Goal: Information Seeking & Learning: Learn about a topic

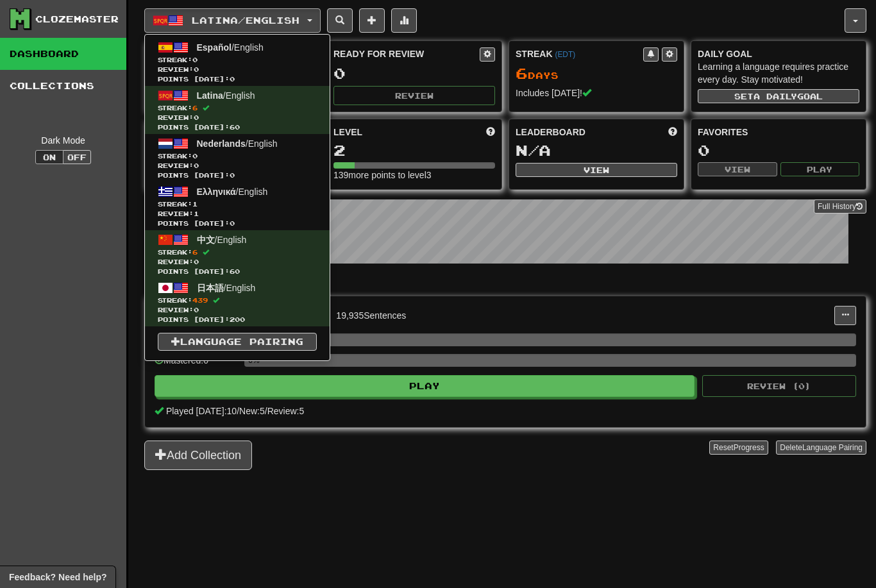
click at [265, 195] on span "Ελληνικά / English" at bounding box center [232, 192] width 71 height 10
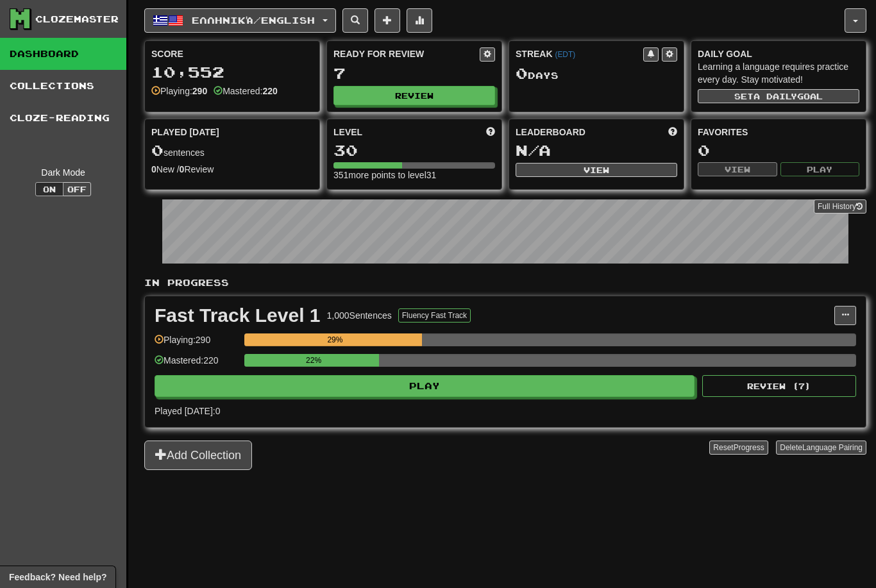
click at [422, 104] on button "Review" at bounding box center [414, 95] width 162 height 19
select select "**"
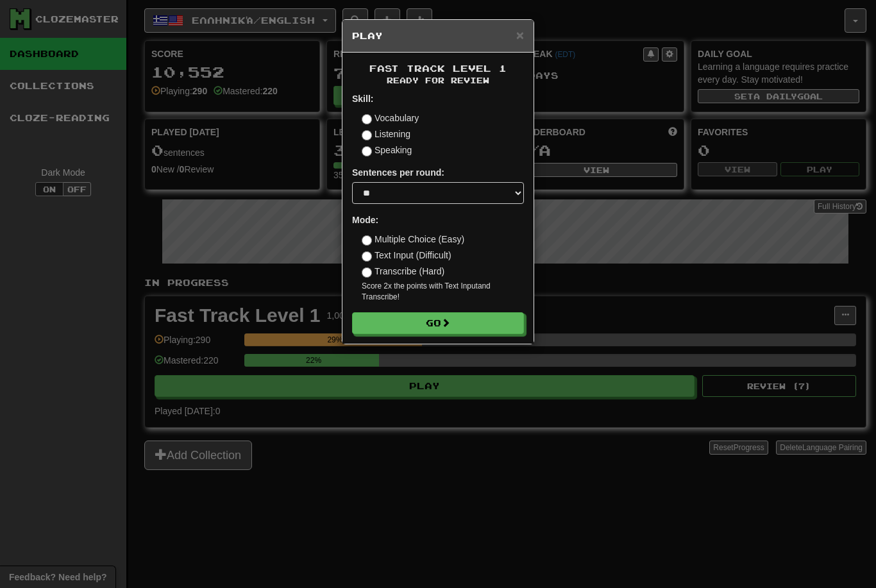
click at [450, 312] on button "Go" at bounding box center [438, 323] width 172 height 22
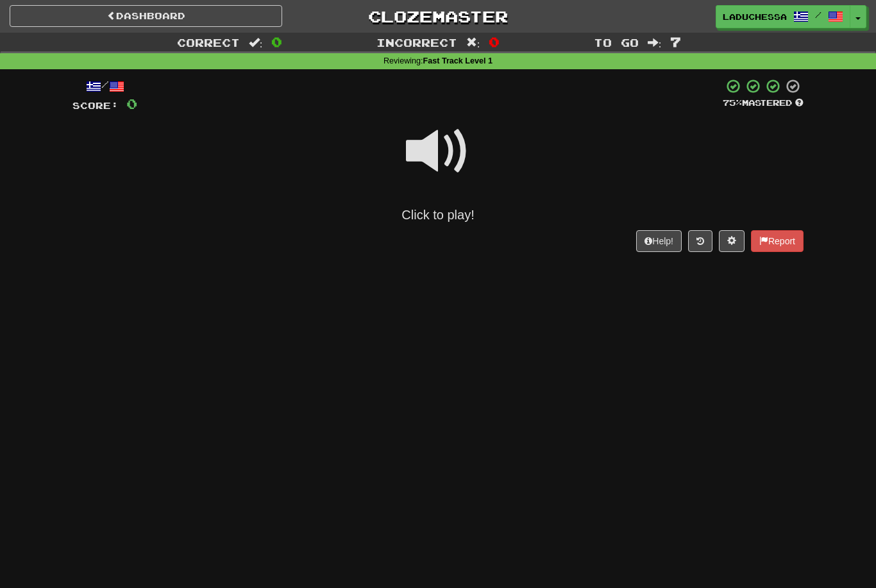
click at [444, 203] on div "Click to play!" at bounding box center [437, 169] width 731 height 110
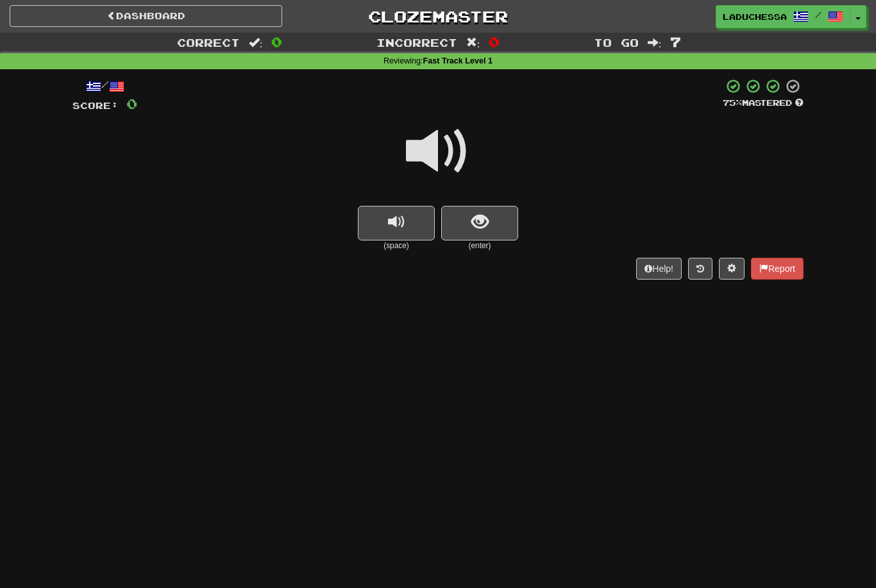
click at [492, 206] on button "show sentence" at bounding box center [479, 223] width 77 height 35
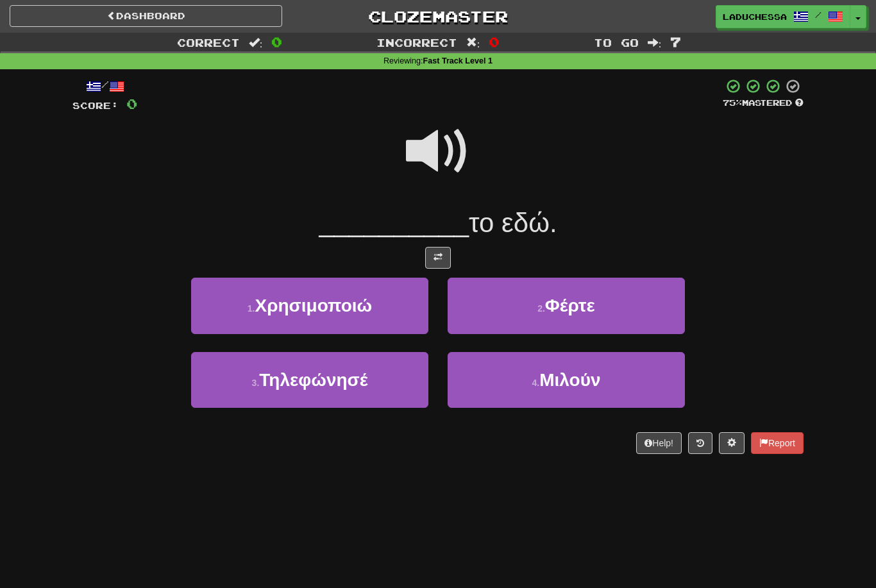
click at [604, 310] on button "2 . Φέρτε" at bounding box center [565, 306] width 237 height 56
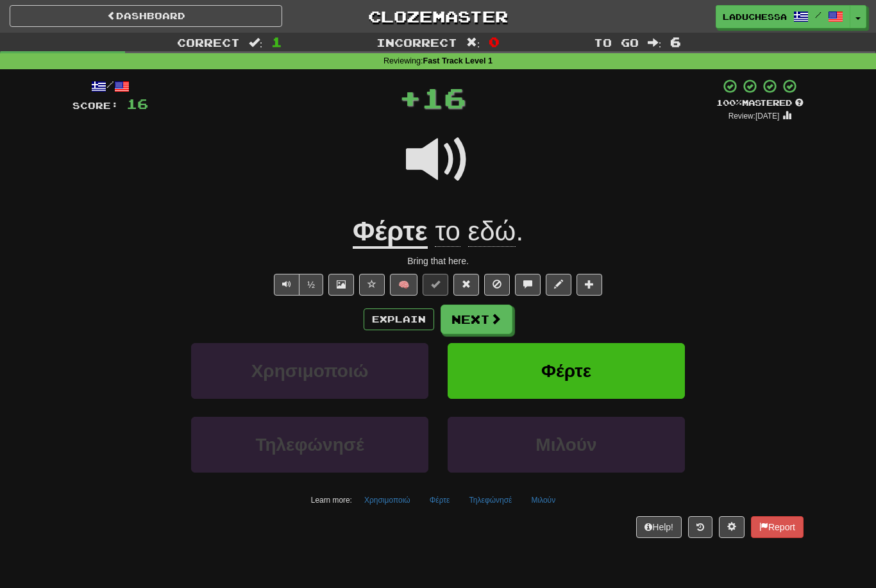
click at [481, 309] on button "Next" at bounding box center [476, 318] width 72 height 29
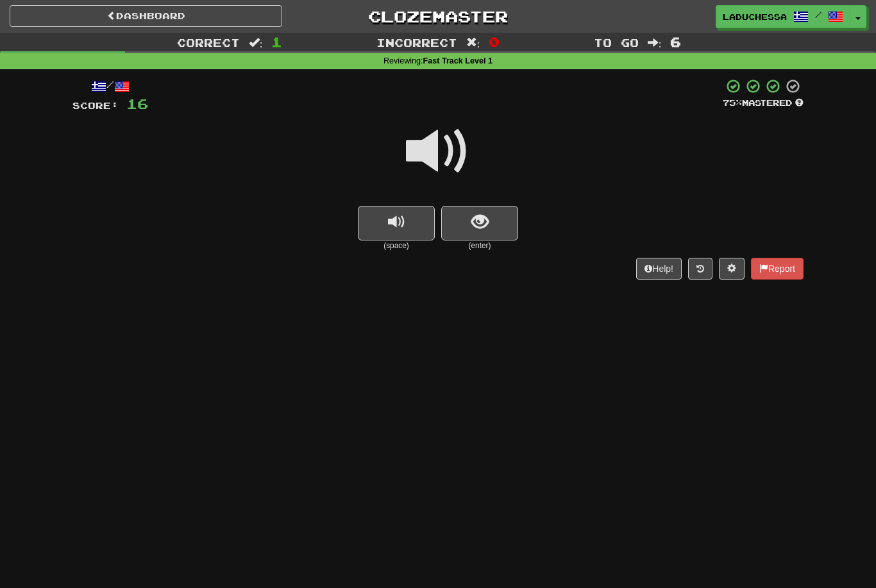
click at [495, 219] on button "show sentence" at bounding box center [479, 223] width 77 height 35
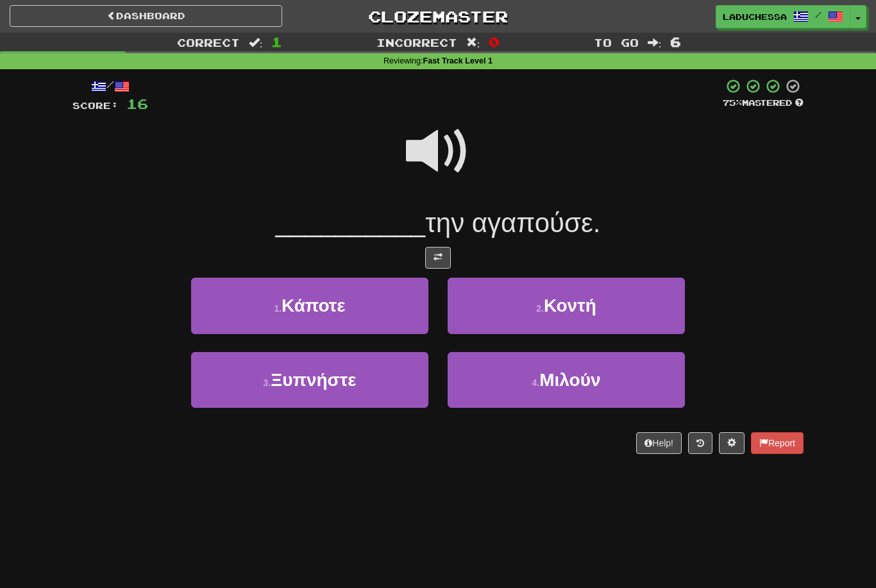
click at [367, 299] on button "1 . Κάποτε" at bounding box center [309, 306] width 237 height 56
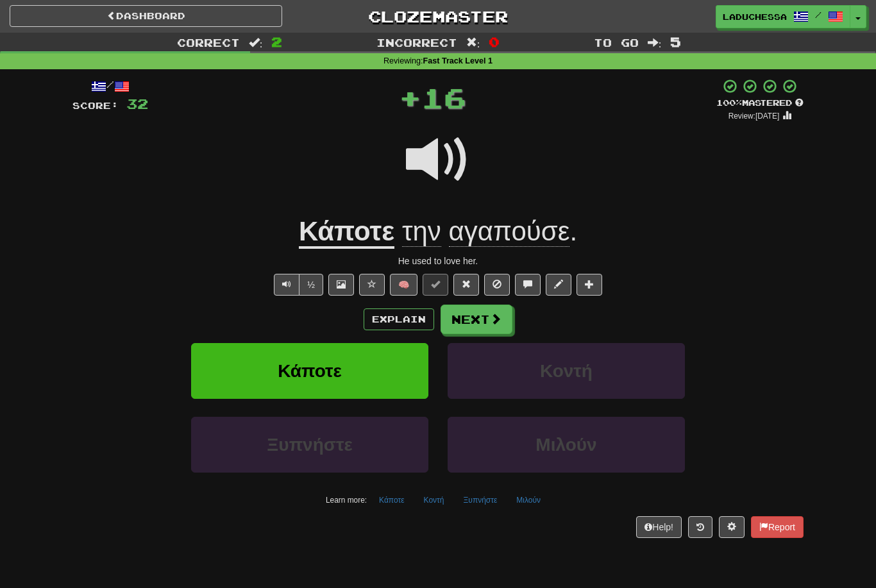
click at [481, 306] on button "Next" at bounding box center [476, 318] width 72 height 29
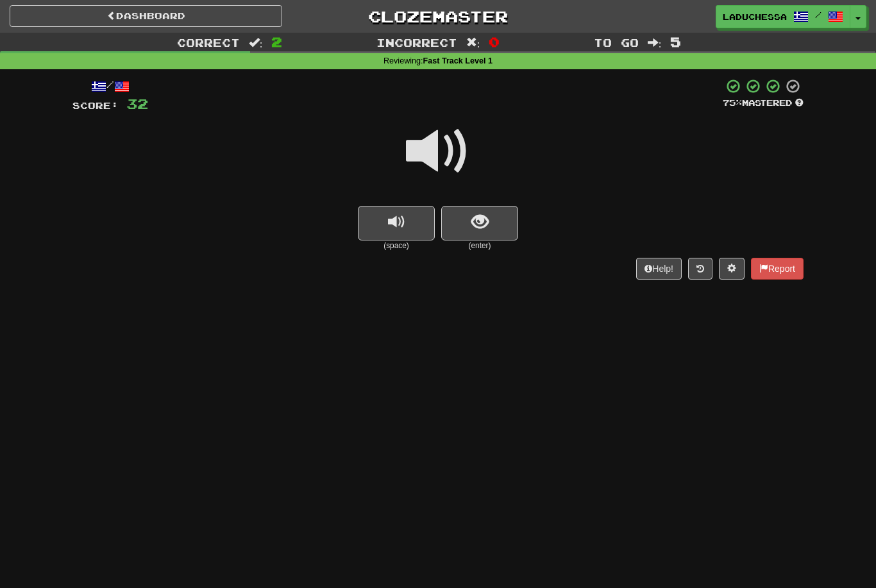
click at [497, 220] on button "show sentence" at bounding box center [479, 223] width 77 height 35
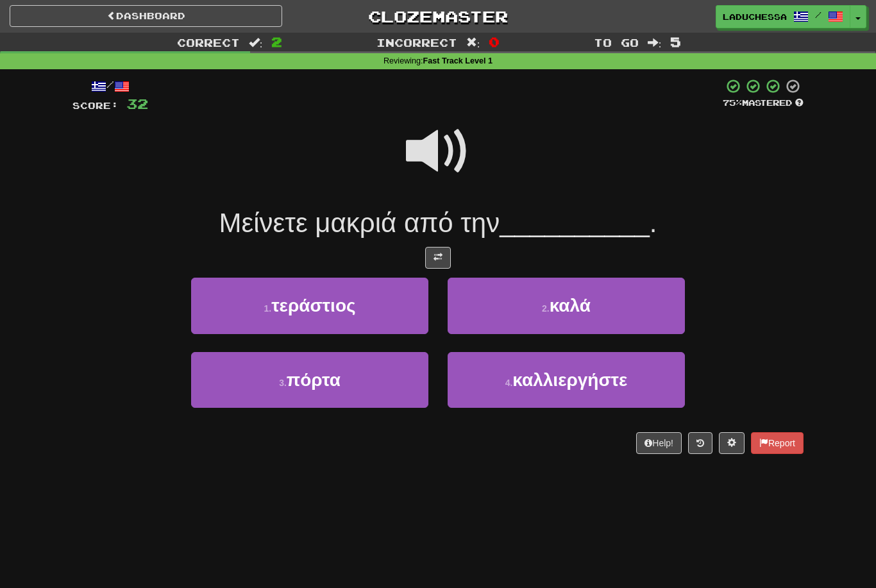
click at [372, 372] on button "3 . πόρτα" at bounding box center [309, 380] width 237 height 56
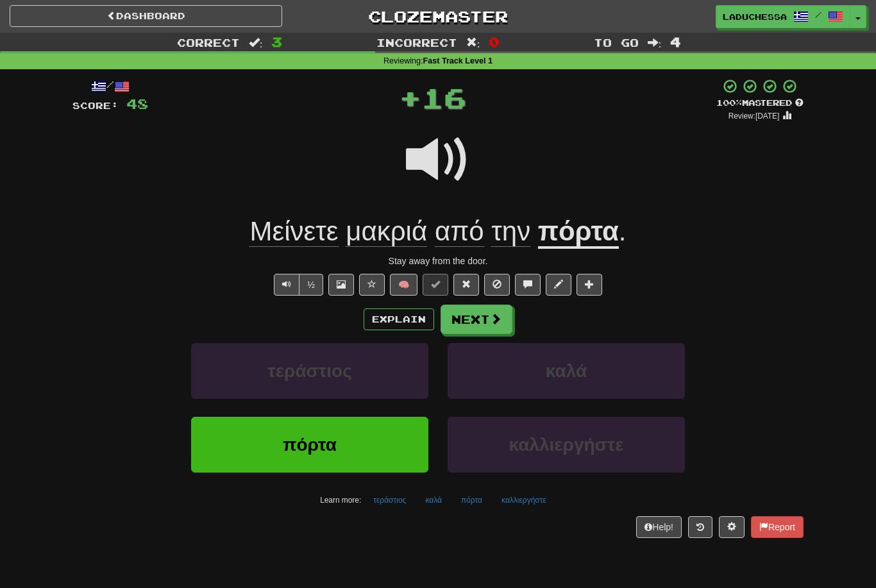
click at [485, 310] on button "Next" at bounding box center [476, 318] width 72 height 29
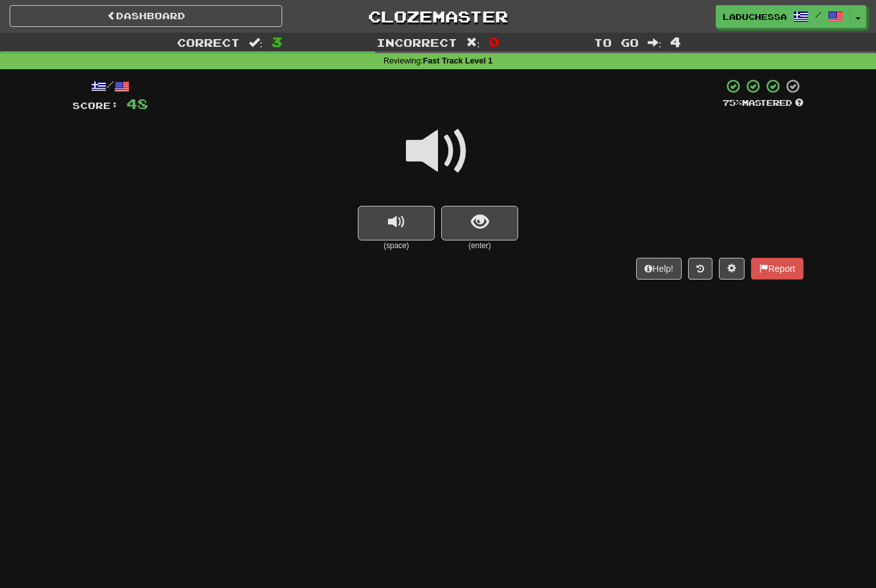
click at [515, 212] on button "show sentence" at bounding box center [479, 223] width 77 height 35
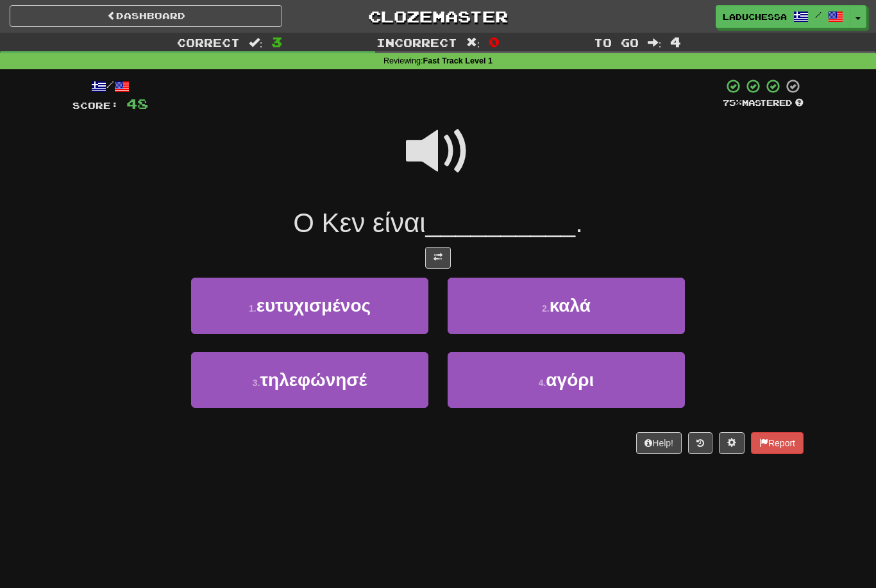
click at [355, 310] on span "ευτυχισμένος" at bounding box center [313, 305] width 114 height 20
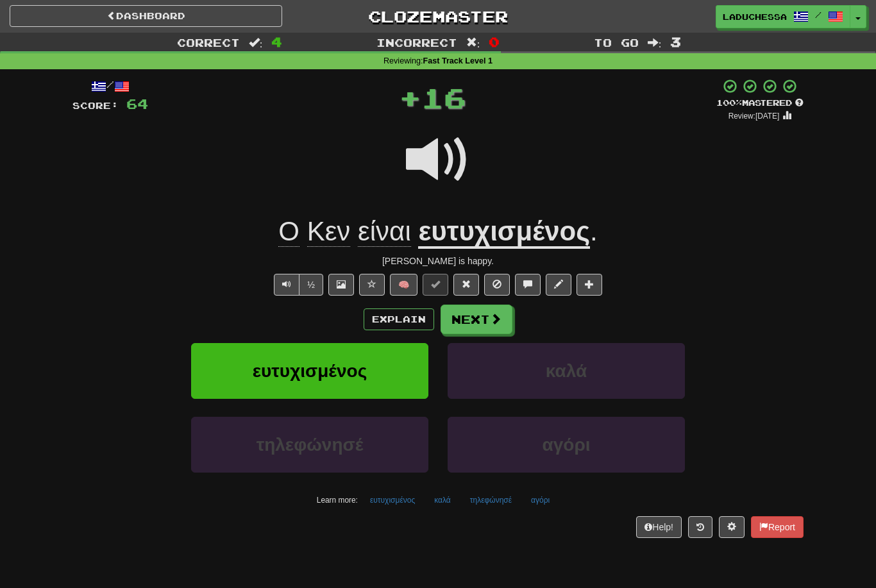
click at [474, 314] on button "Next" at bounding box center [476, 318] width 72 height 29
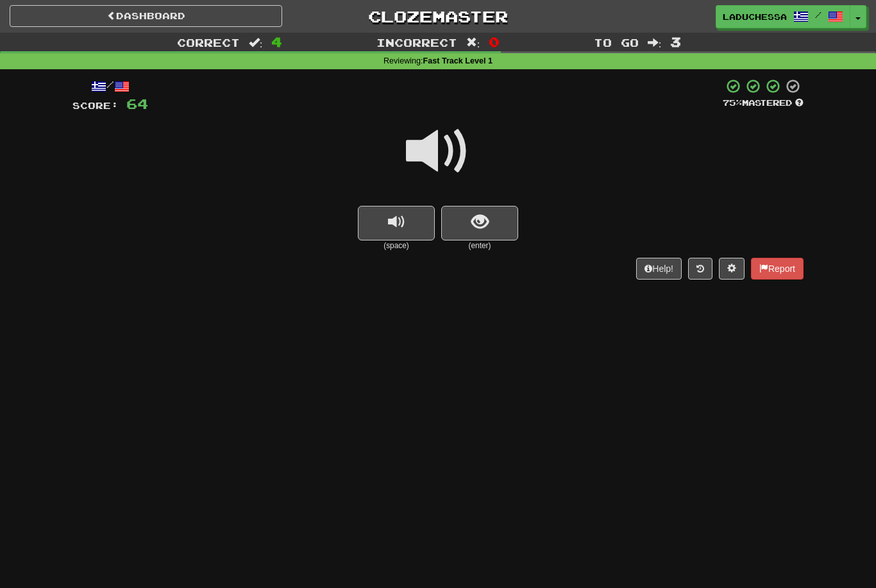
click at [490, 217] on button "show sentence" at bounding box center [479, 223] width 77 height 35
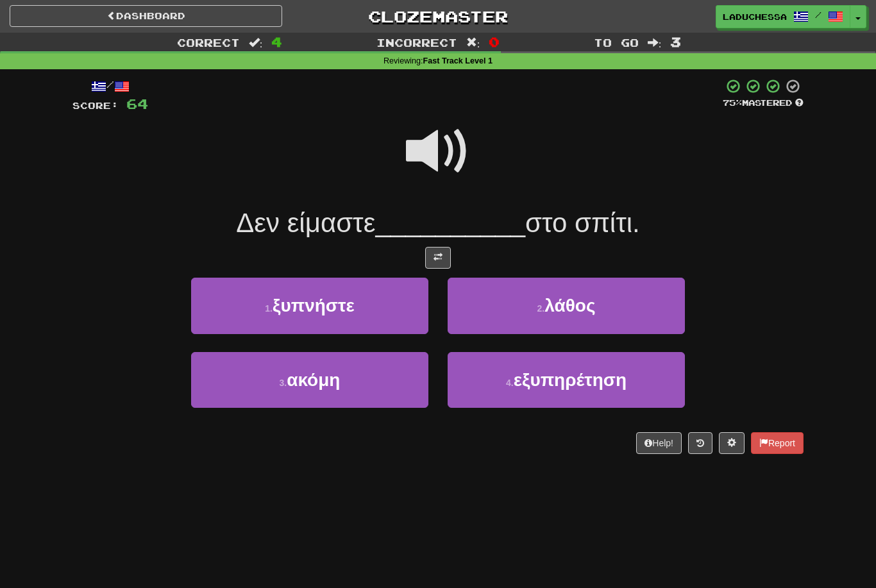
click at [362, 376] on button "3 . ακόμη" at bounding box center [309, 380] width 237 height 56
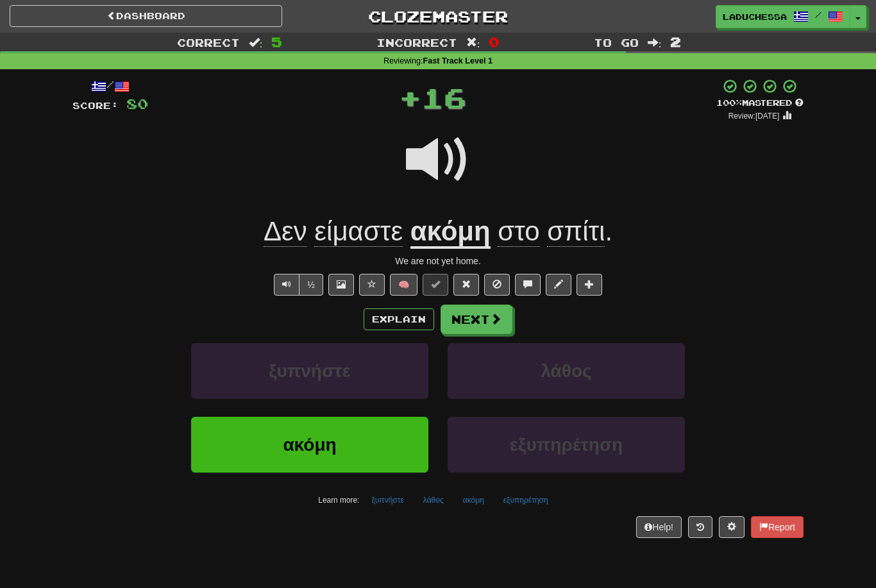
click at [476, 312] on button "Next" at bounding box center [476, 318] width 72 height 29
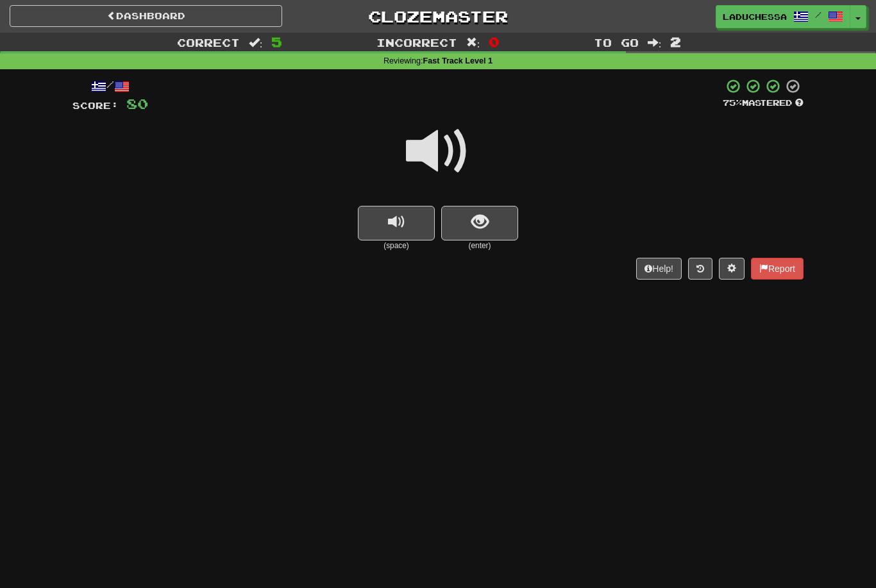
click at [471, 221] on span "show sentence" at bounding box center [479, 221] width 17 height 17
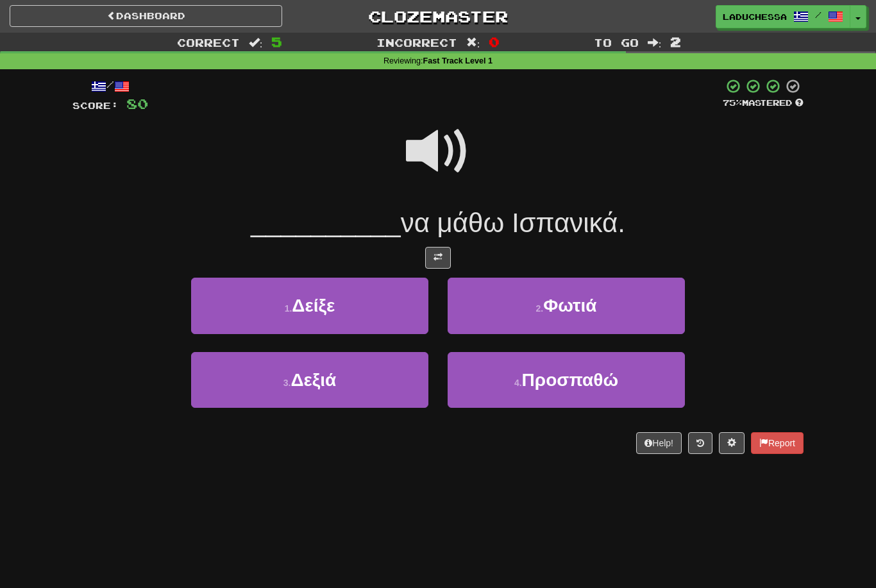
click at [579, 359] on button "4 . Προσπαθώ" at bounding box center [565, 380] width 237 height 56
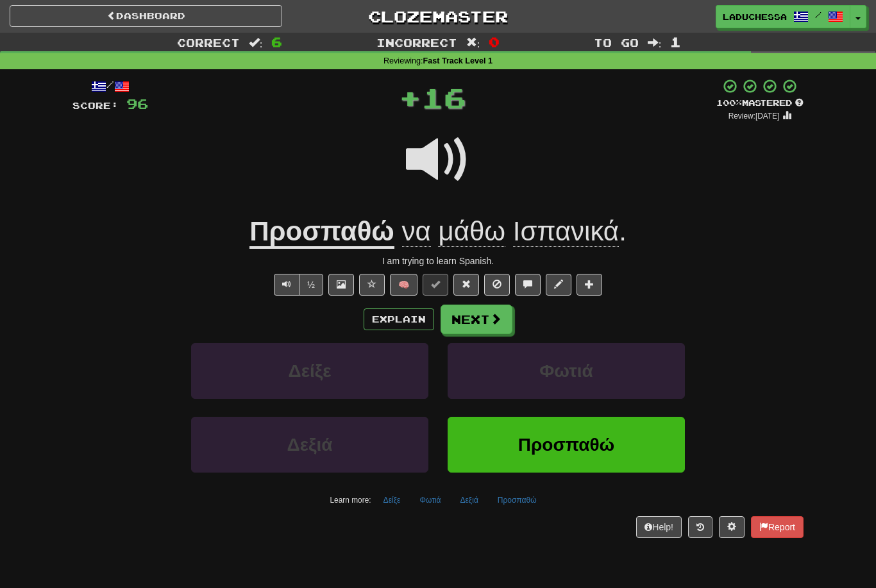
click at [472, 321] on button "Next" at bounding box center [476, 318] width 72 height 29
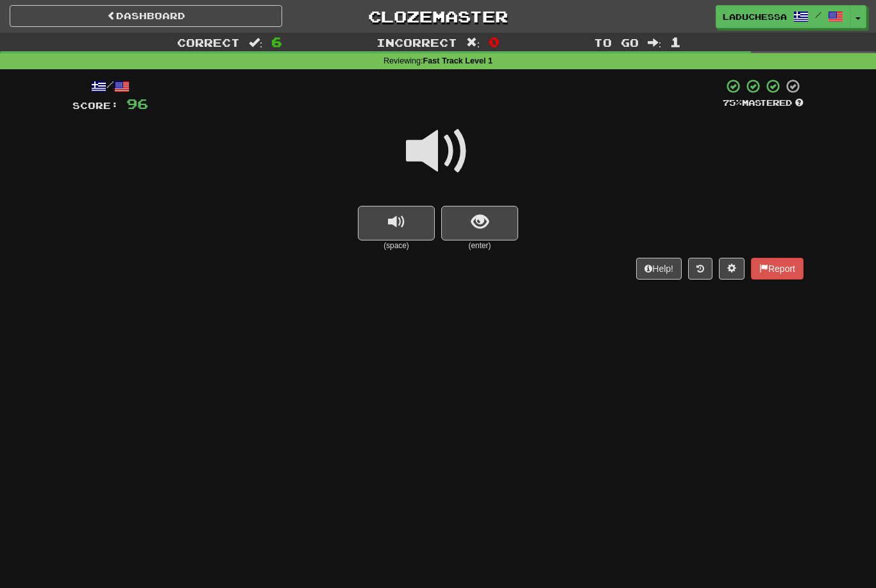
click at [494, 213] on button "show sentence" at bounding box center [479, 223] width 77 height 35
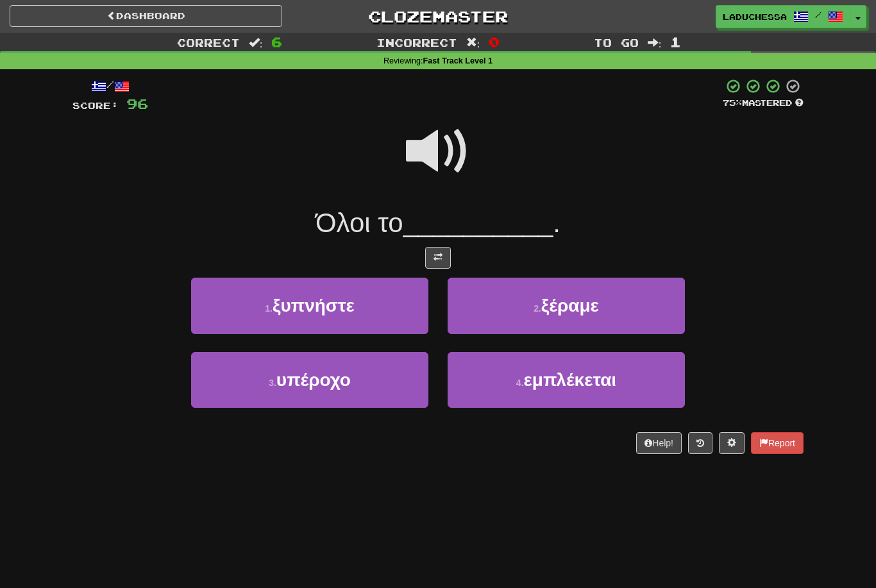
click at [599, 312] on span "ξέραμε" at bounding box center [570, 305] width 58 height 20
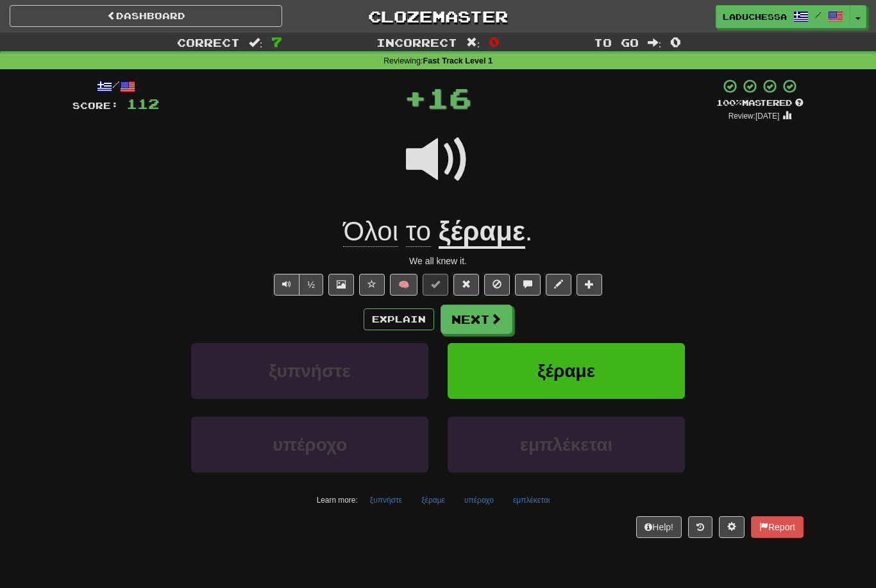
click at [488, 312] on button "Next" at bounding box center [476, 318] width 72 height 29
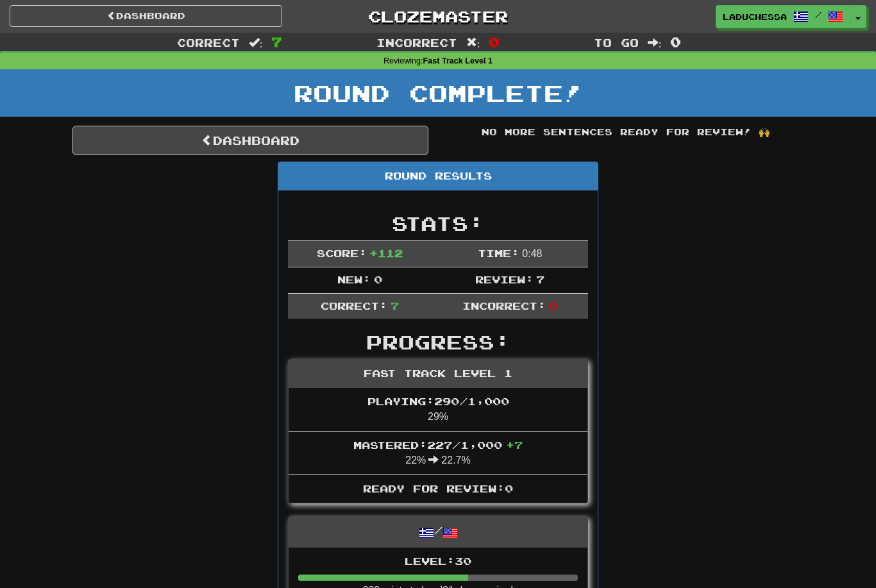
click at [280, 142] on link "Dashboard" at bounding box center [250, 140] width 356 height 29
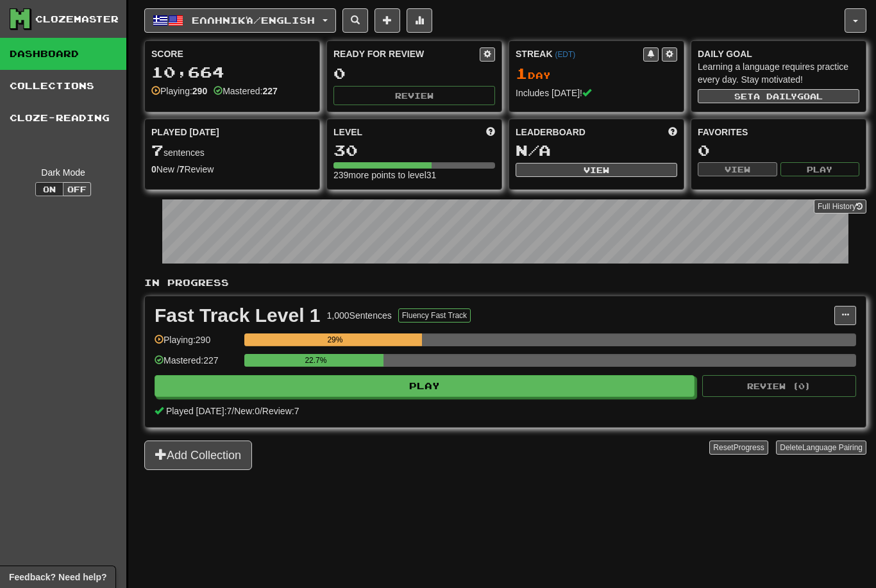
click at [280, 26] on button "Ελληνικά / English" at bounding box center [240, 20] width 192 height 24
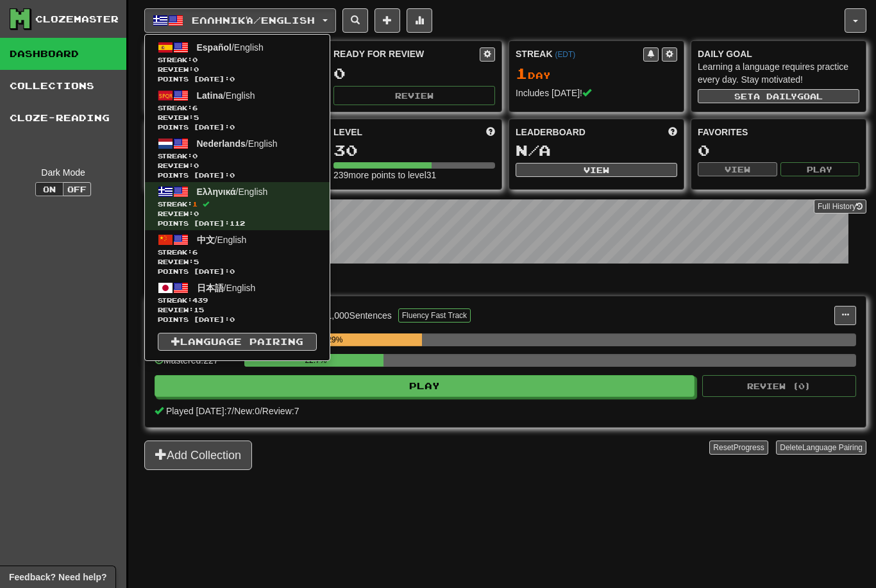
click at [214, 294] on link "日本語 / English Streak: 439 Review: 15 Points today: 0" at bounding box center [237, 302] width 185 height 48
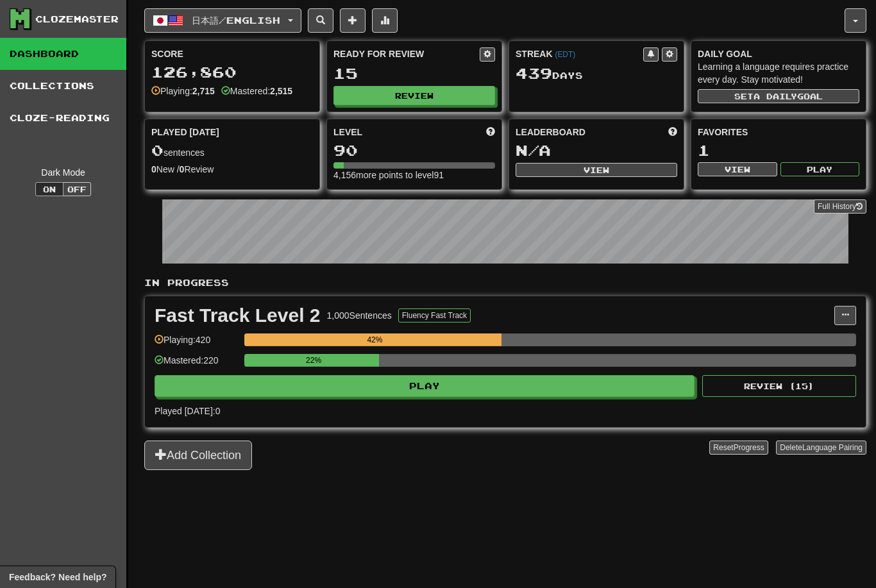
click at [485, 383] on button "Play" at bounding box center [424, 386] width 540 height 22
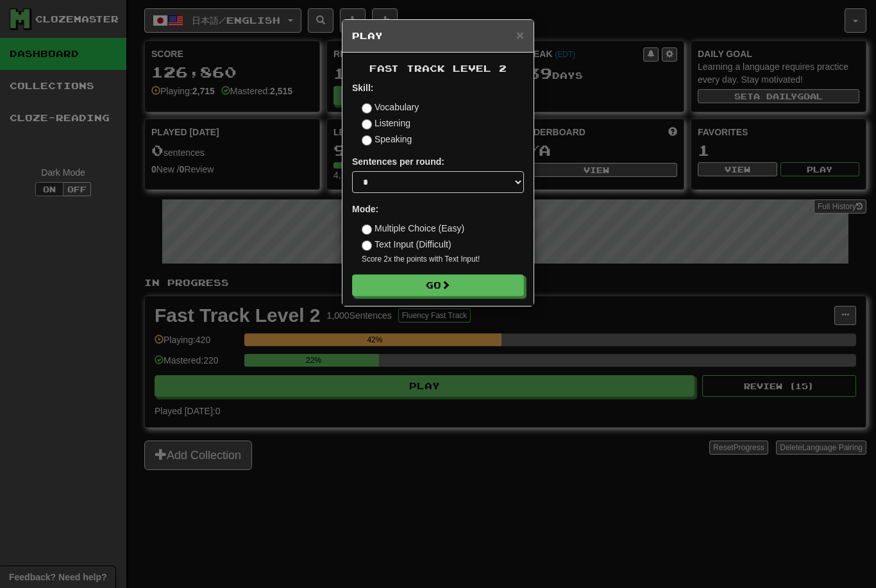
click at [441, 279] on button "Go" at bounding box center [438, 285] width 172 height 22
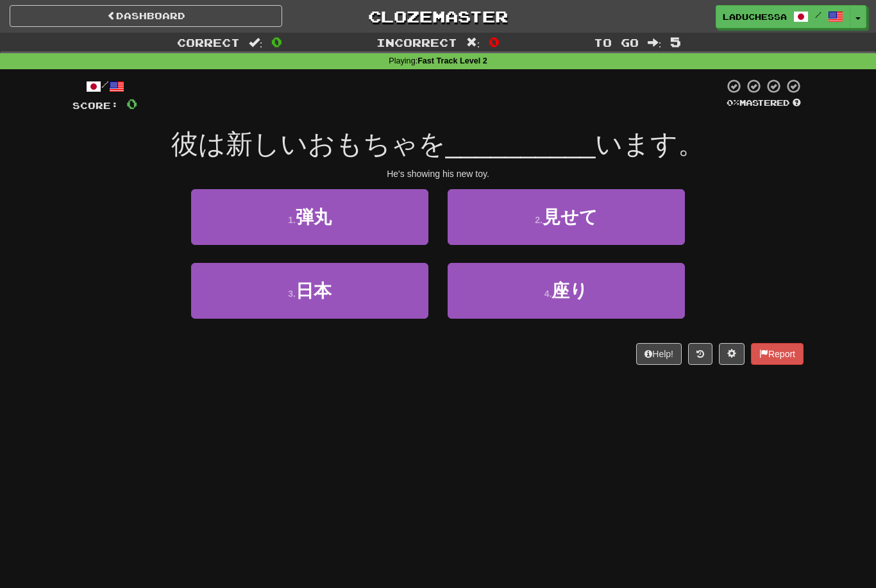
click at [568, 223] on span "見せて" at bounding box center [569, 217] width 55 height 20
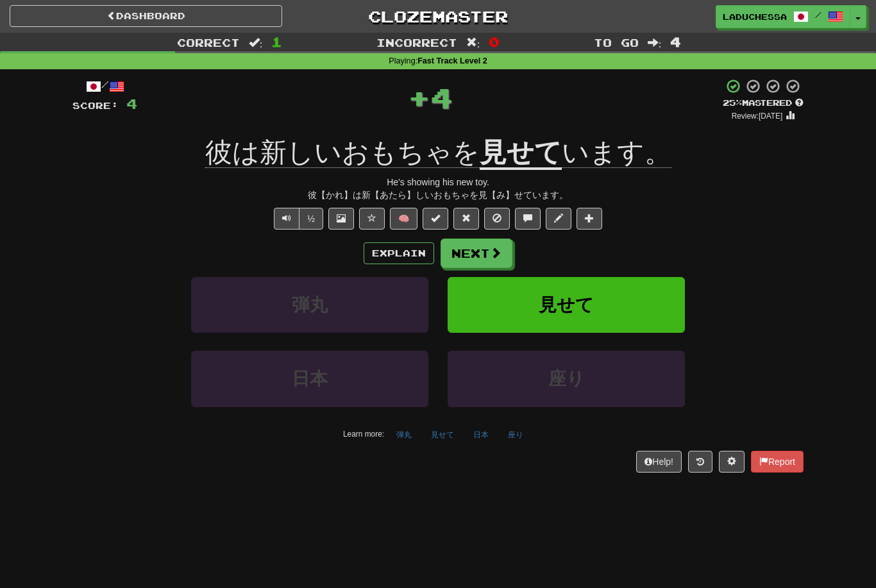
click at [483, 251] on button "Next" at bounding box center [476, 252] width 72 height 29
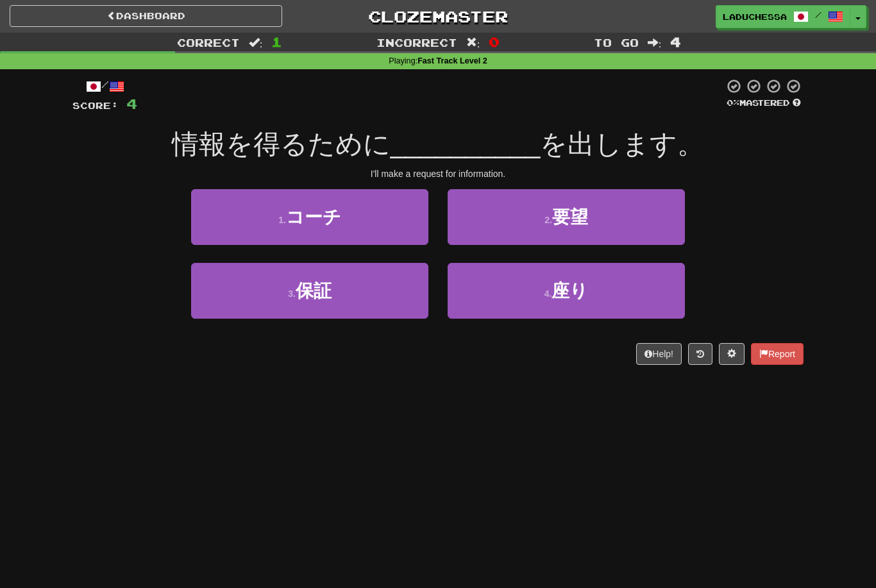
click at [598, 230] on button "2 . 要望" at bounding box center [565, 217] width 237 height 56
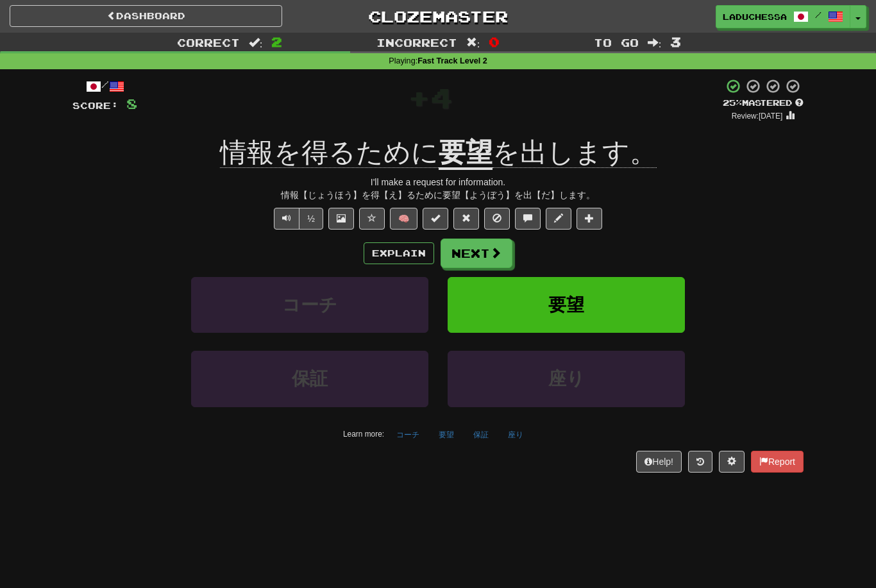
click at [490, 251] on span at bounding box center [496, 253] width 12 height 12
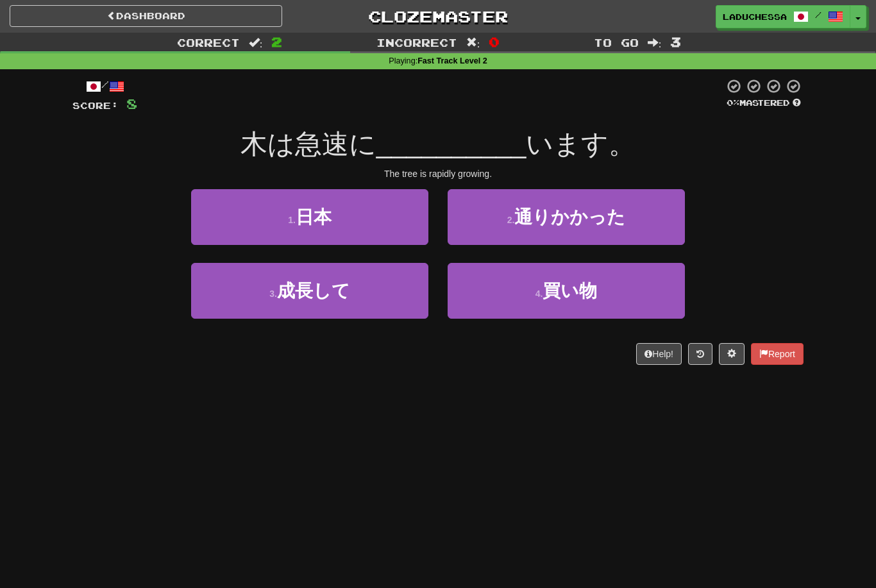
click at [374, 296] on button "3 . 成長して" at bounding box center [309, 291] width 237 height 56
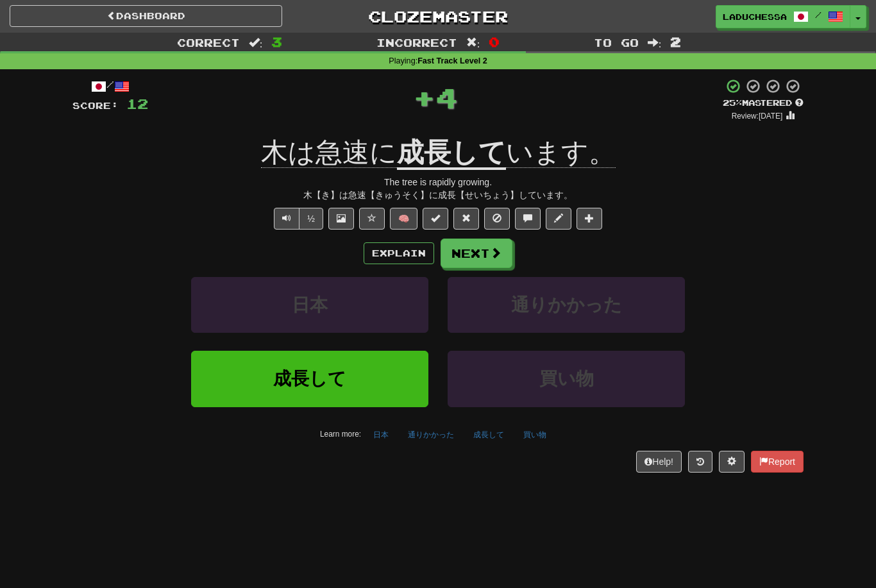
click at [479, 247] on button "Next" at bounding box center [476, 252] width 72 height 29
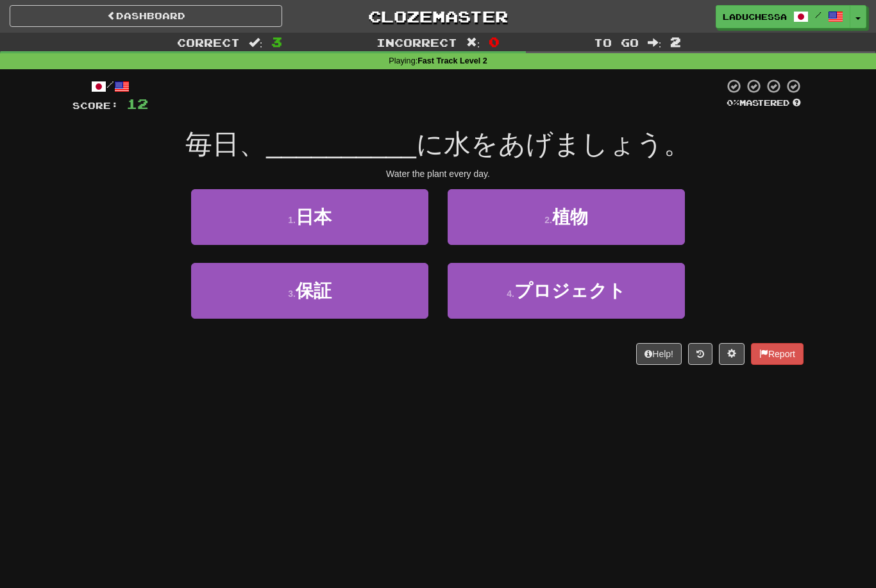
click at [606, 221] on button "2 . 植物" at bounding box center [565, 217] width 237 height 56
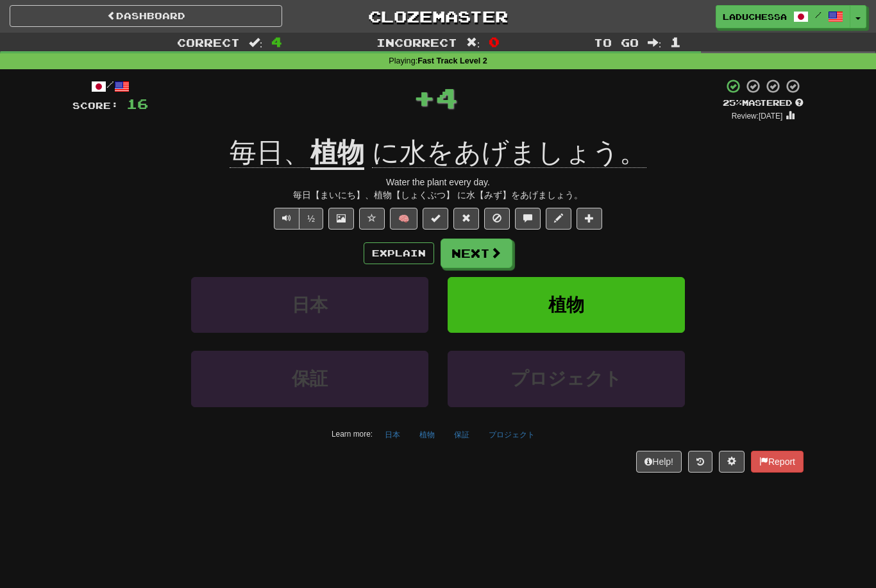
click at [495, 253] on span at bounding box center [496, 253] width 12 height 12
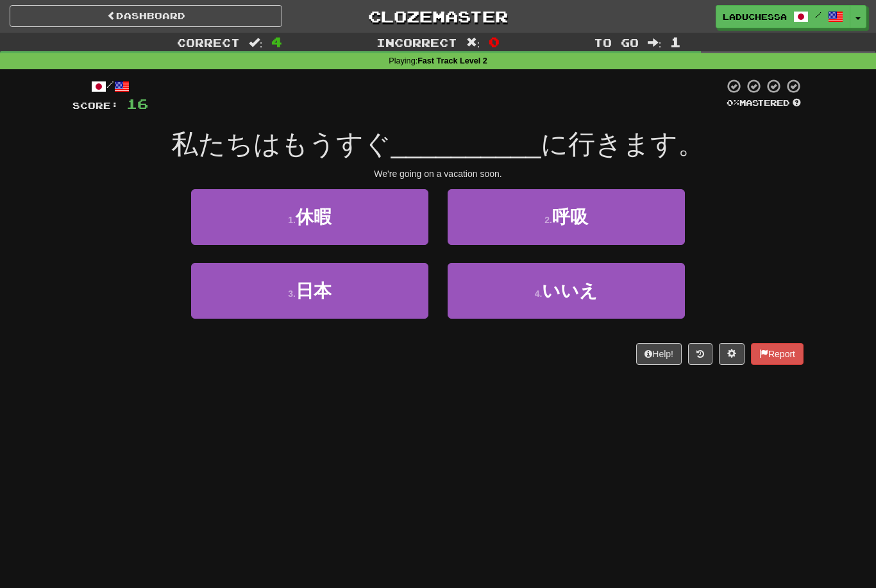
click at [369, 226] on button "1 . 休暇" at bounding box center [309, 217] width 237 height 56
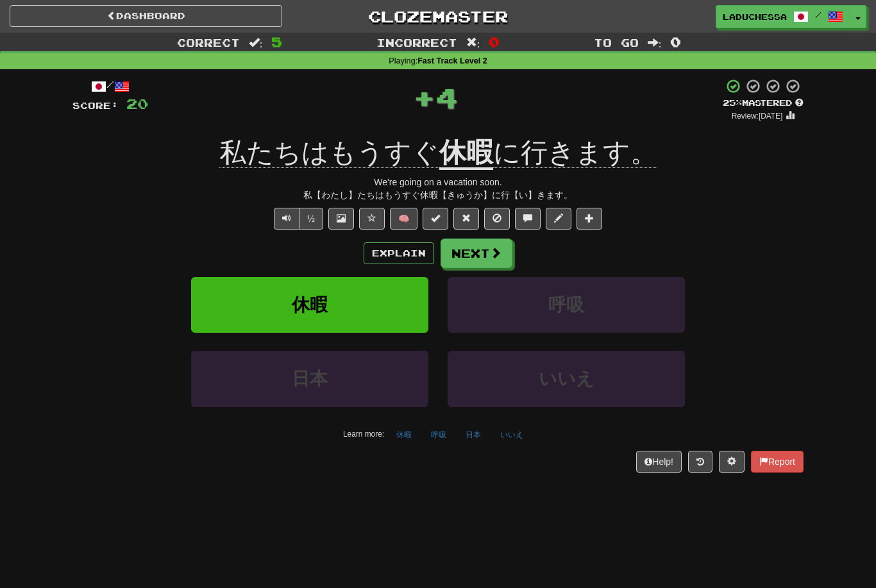
click at [499, 250] on span at bounding box center [496, 253] width 12 height 12
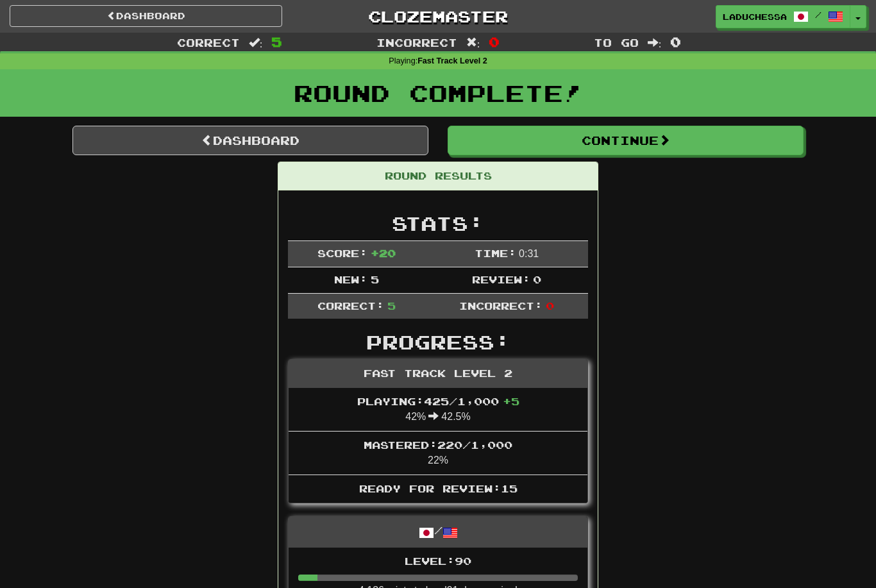
click at [246, 138] on link "Dashboard" at bounding box center [250, 140] width 356 height 29
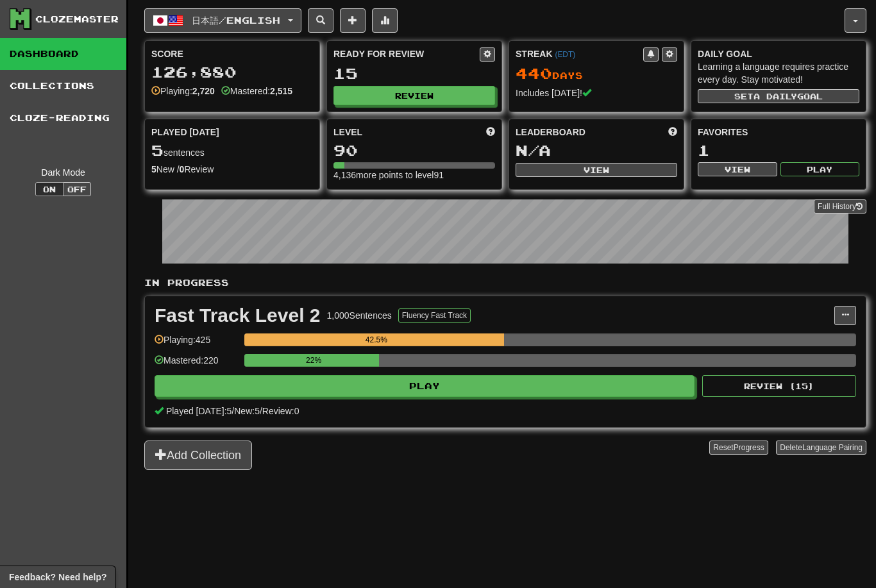
click at [413, 103] on button "Review" at bounding box center [414, 95] width 162 height 19
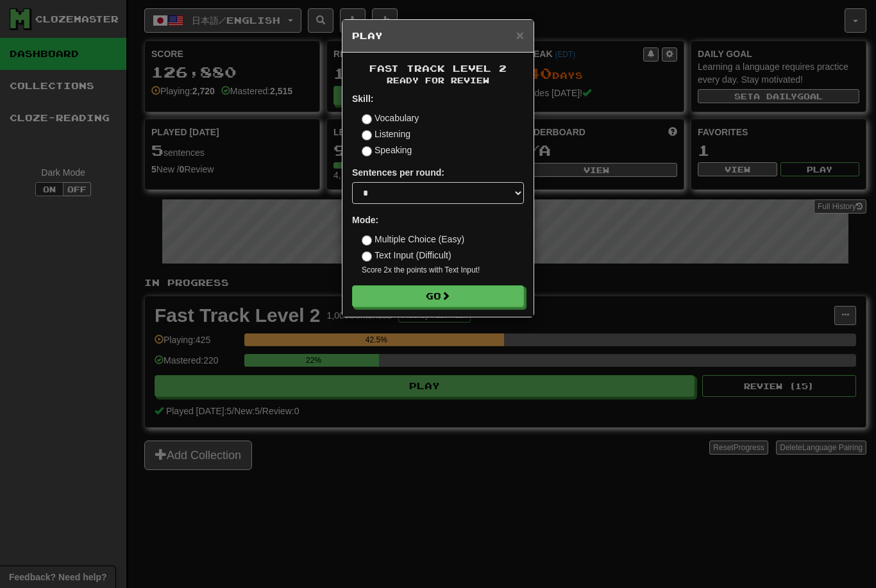
click at [461, 271] on small "Score 2x the points with Text Input !" at bounding box center [443, 270] width 162 height 11
click at [434, 290] on button "Go" at bounding box center [438, 296] width 172 height 22
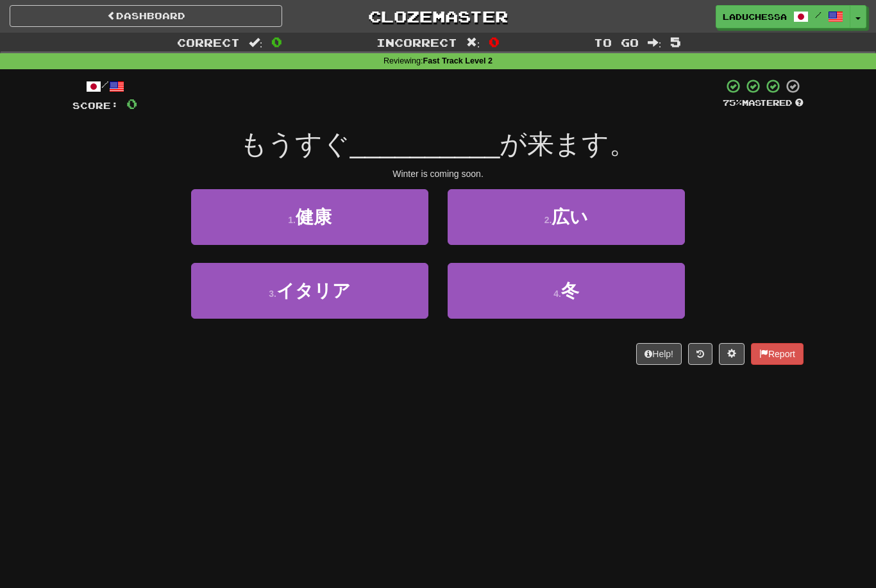
click at [592, 291] on button "4 . 冬" at bounding box center [565, 291] width 237 height 56
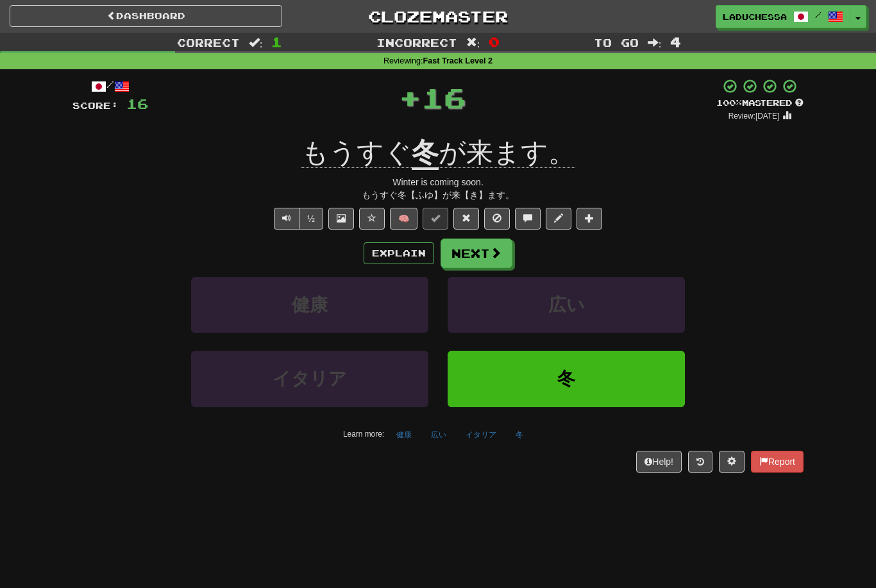
click at [481, 246] on button "Next" at bounding box center [476, 252] width 72 height 29
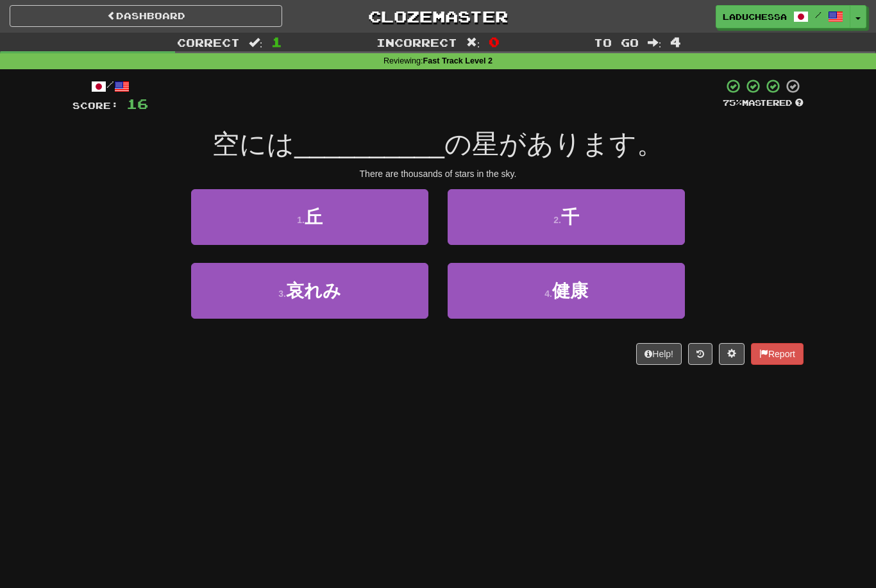
click at [624, 229] on button "2 . 千" at bounding box center [565, 217] width 237 height 56
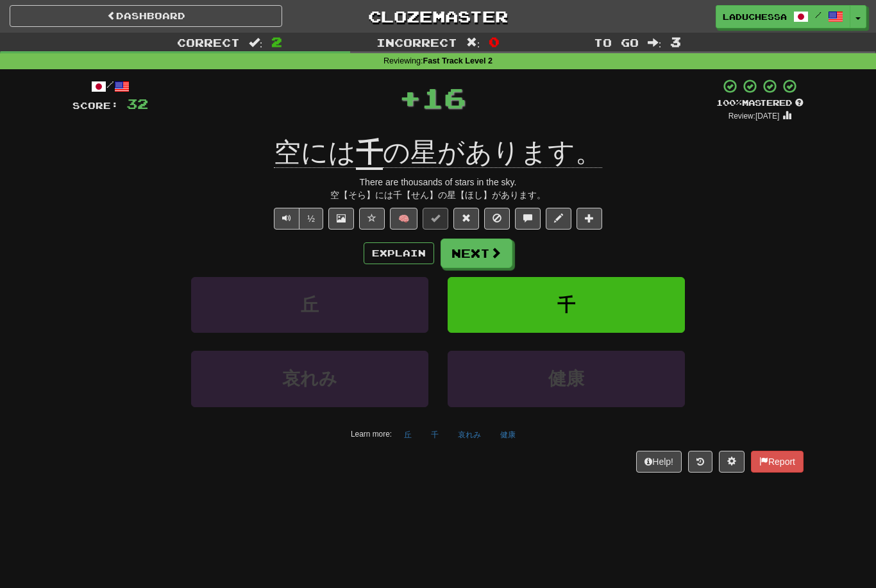
click at [499, 254] on span at bounding box center [496, 253] width 12 height 12
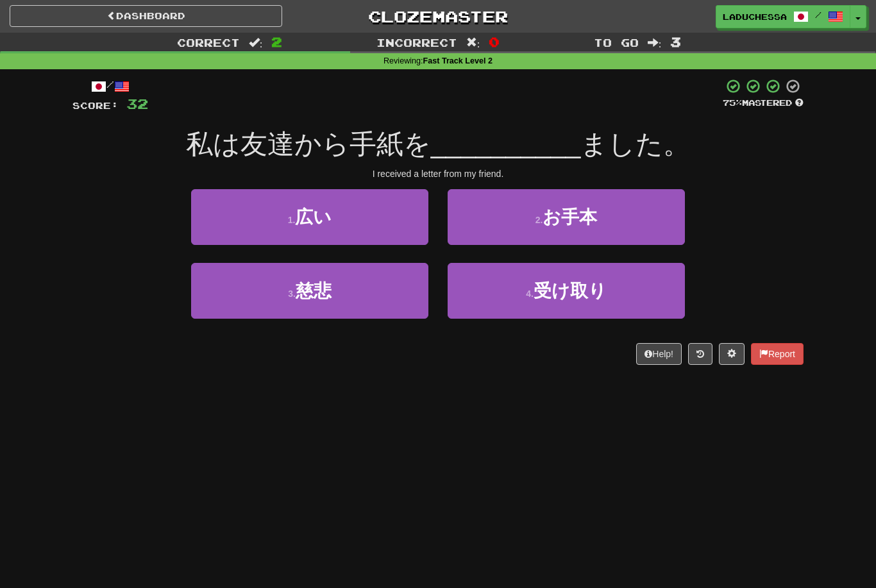
click at [569, 292] on span "受け取り" at bounding box center [569, 291] width 73 height 20
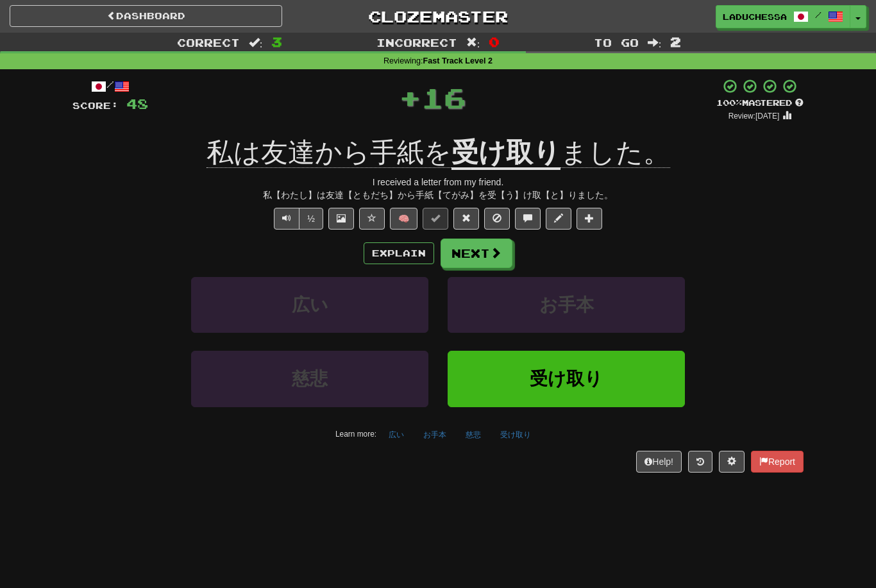
click at [495, 263] on button "Next" at bounding box center [476, 252] width 72 height 29
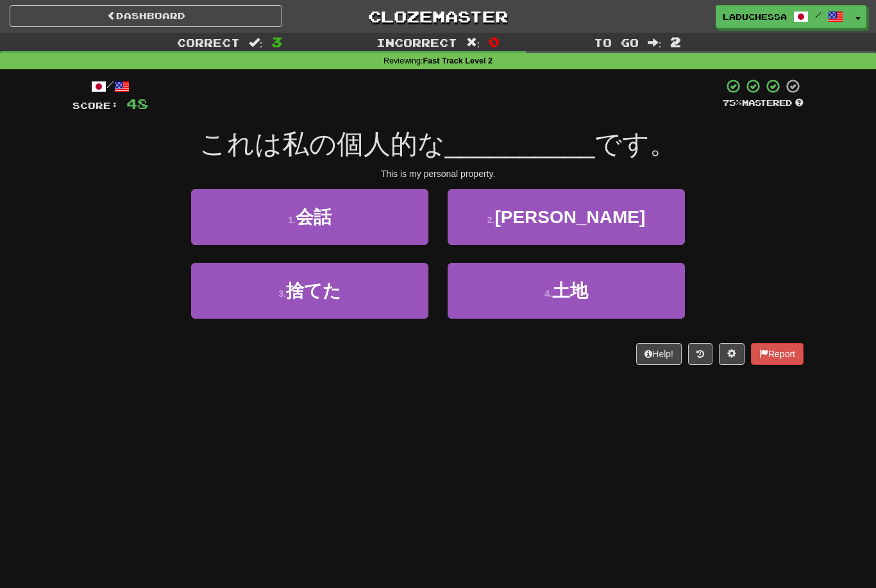
click at [570, 294] on span "土地" at bounding box center [570, 291] width 36 height 20
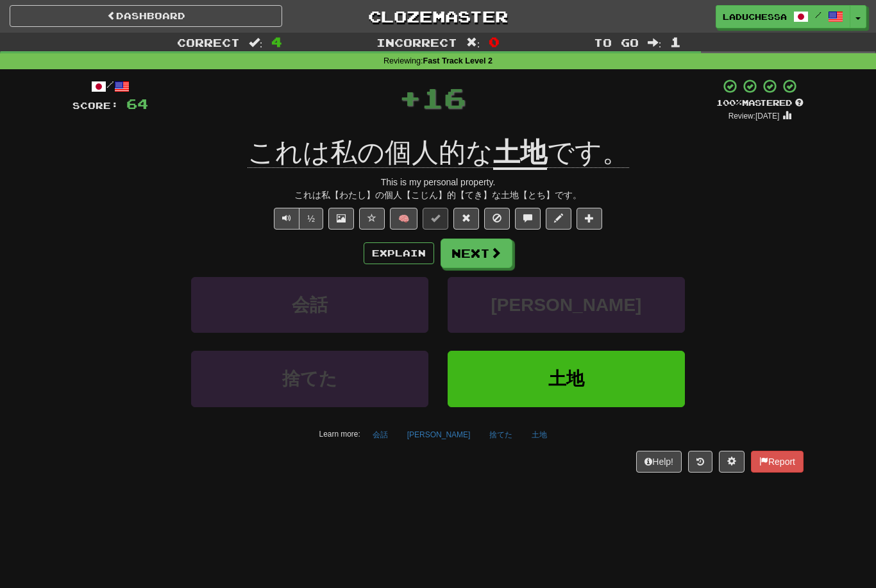
click at [490, 249] on span at bounding box center [496, 253] width 12 height 12
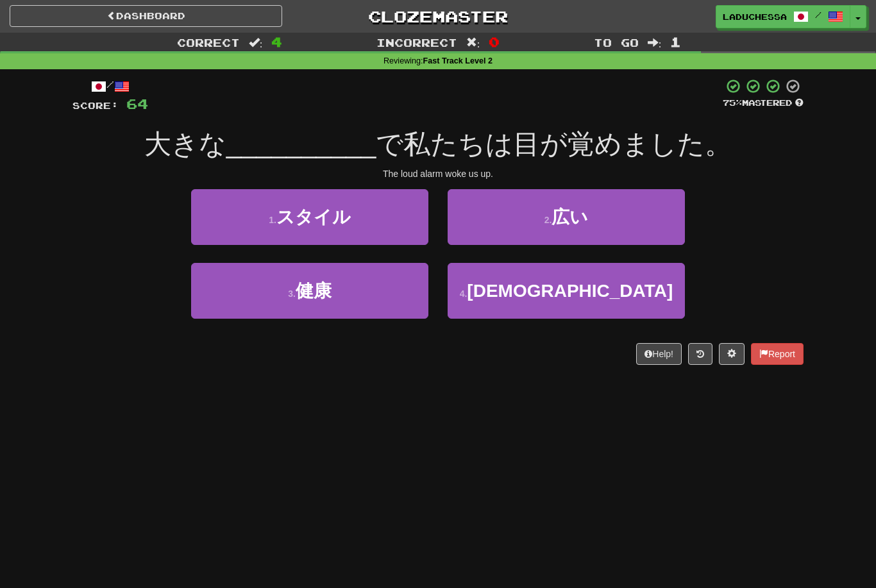
click at [587, 287] on span "アラーム" at bounding box center [570, 291] width 206 height 20
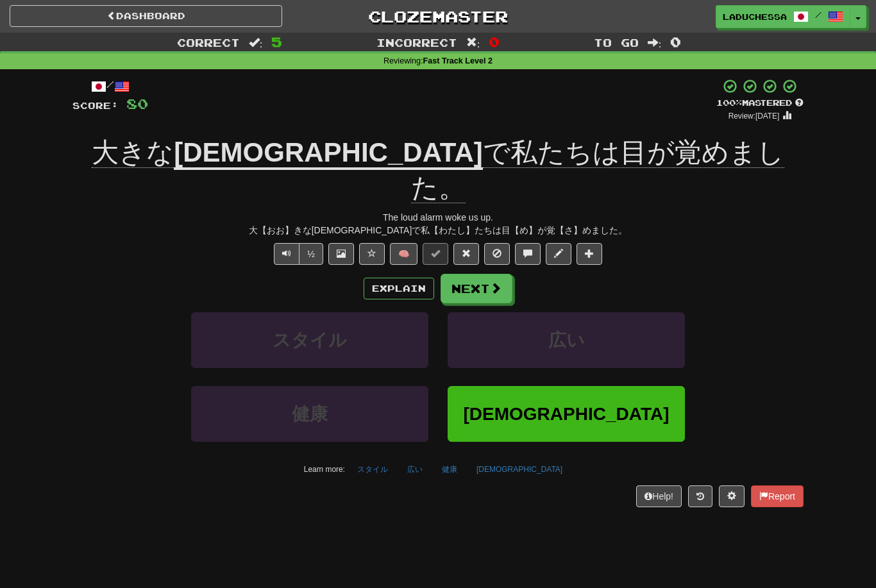
click at [503, 274] on button "Next" at bounding box center [476, 288] width 72 height 29
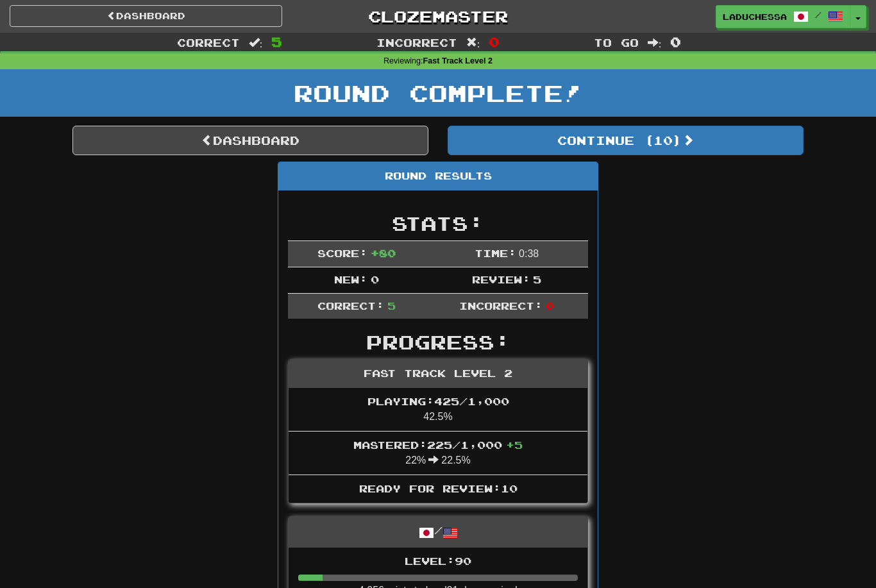
click at [658, 151] on button "Continue ( 10 )" at bounding box center [625, 140] width 356 height 29
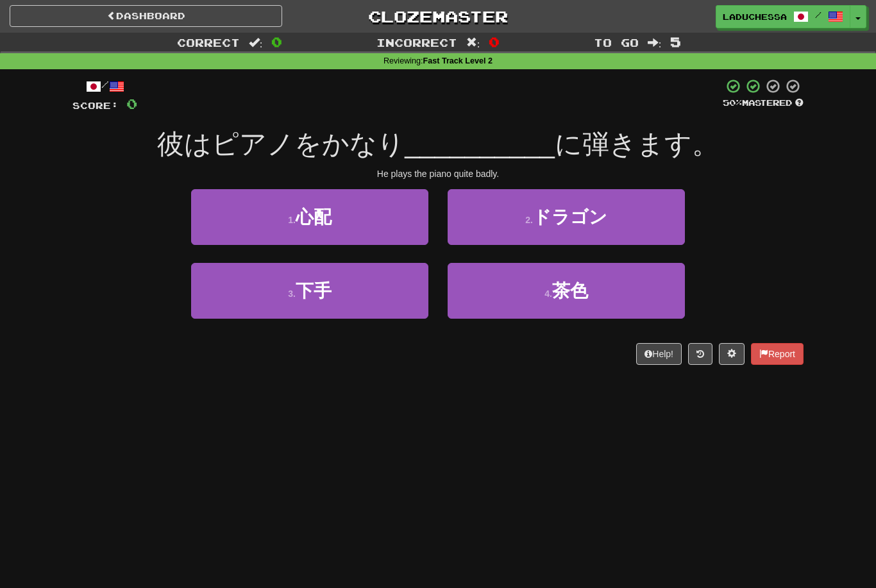
click at [369, 281] on button "3 . 下手" at bounding box center [309, 291] width 237 height 56
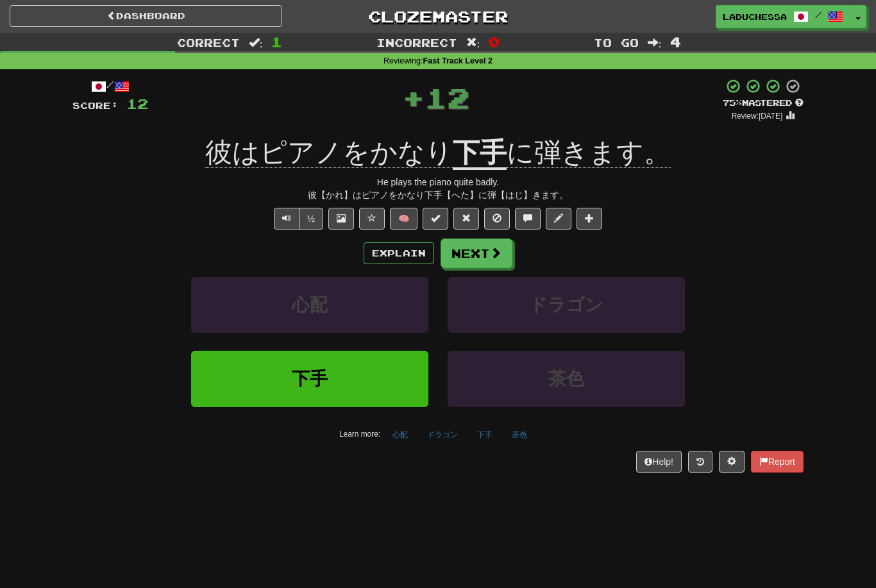
click at [497, 253] on span at bounding box center [496, 253] width 12 height 12
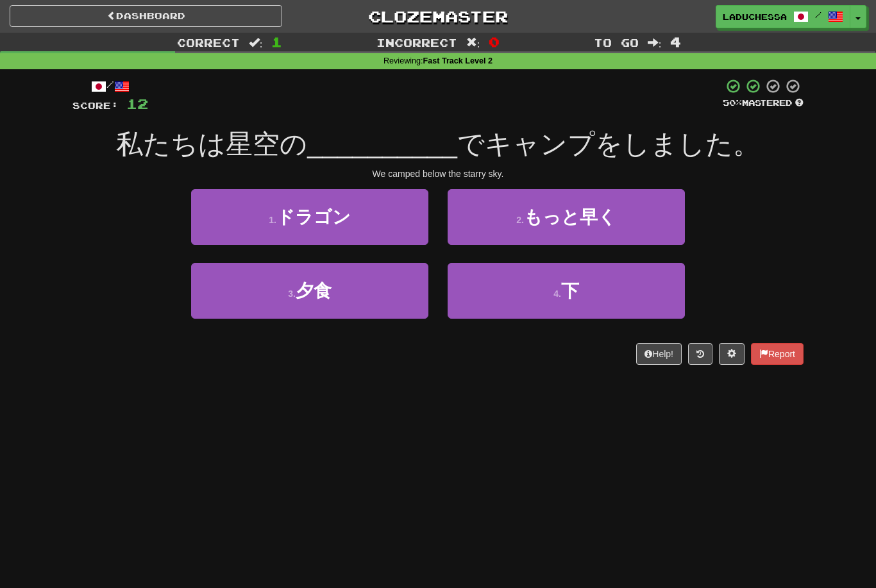
click at [588, 294] on button "4 . 下" at bounding box center [565, 291] width 237 height 56
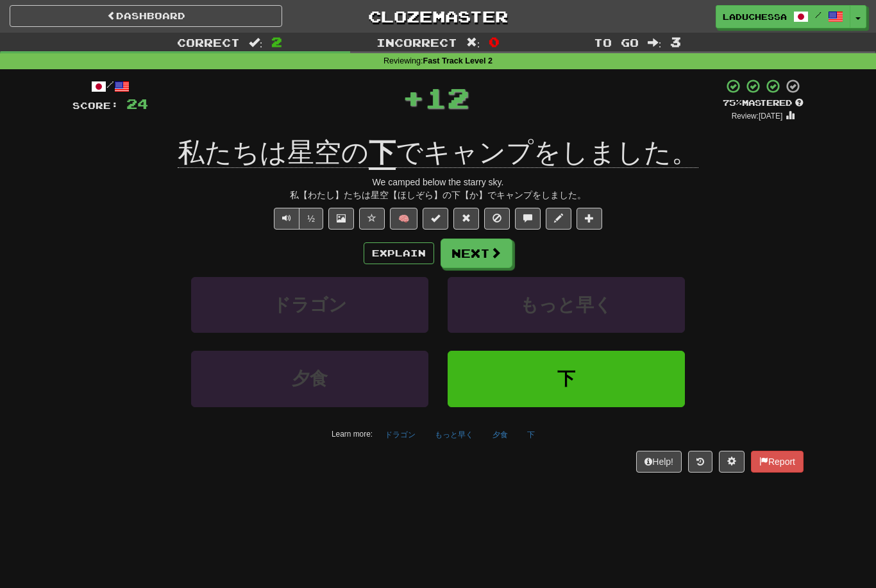
click at [485, 255] on button "Next" at bounding box center [476, 252] width 72 height 29
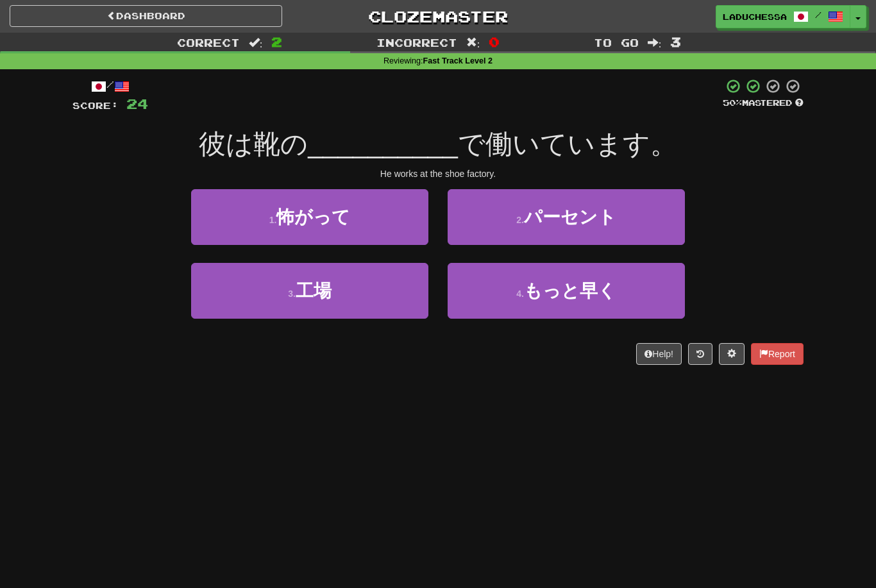
click at [388, 290] on button "3 . 工場" at bounding box center [309, 291] width 237 height 56
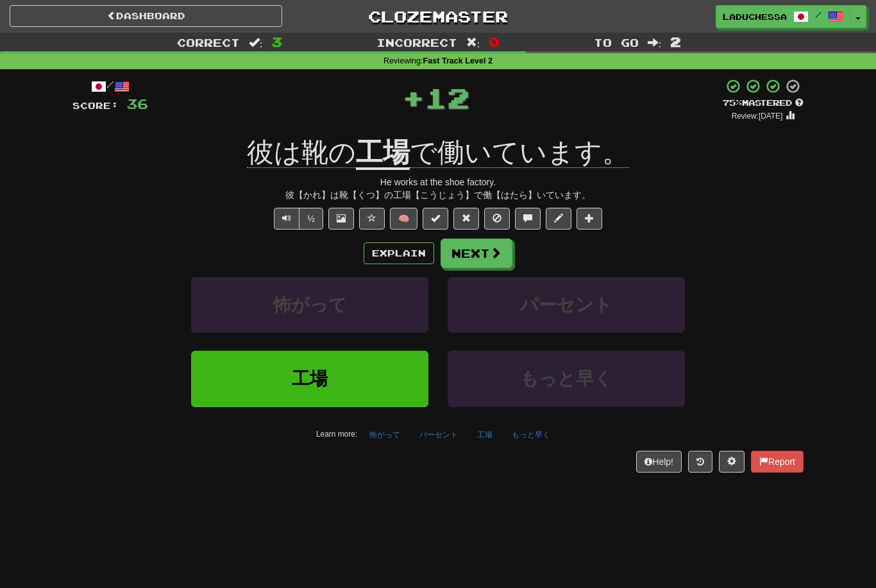
click at [874, 406] on div "Correct : 3 Incorrect : 0 To go : 2 Reviewing : Fast Track Level 2 / Score: 36 …" at bounding box center [438, 262] width 876 height 458
click at [479, 252] on button "Next" at bounding box center [476, 252] width 72 height 29
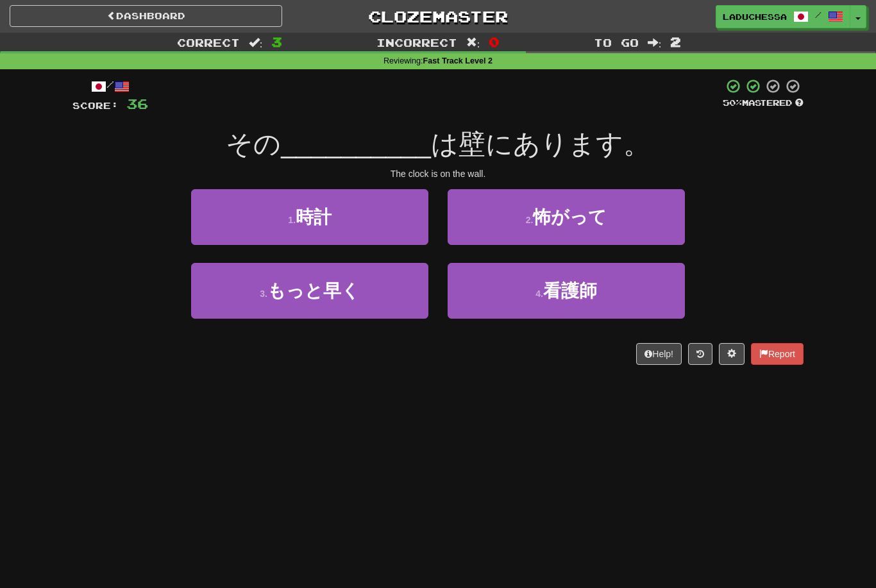
click at [381, 224] on button "1 . 時計" at bounding box center [309, 217] width 237 height 56
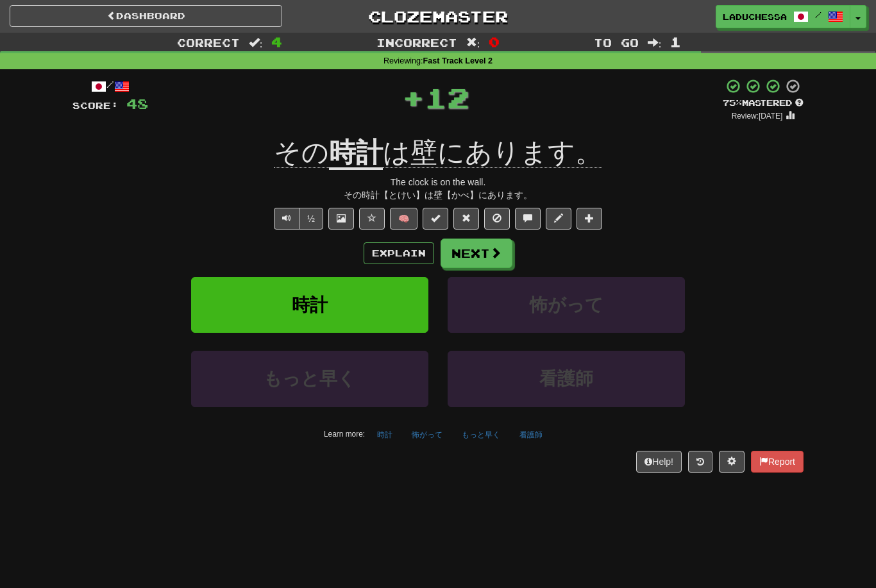
click at [483, 249] on button "Next" at bounding box center [476, 252] width 72 height 29
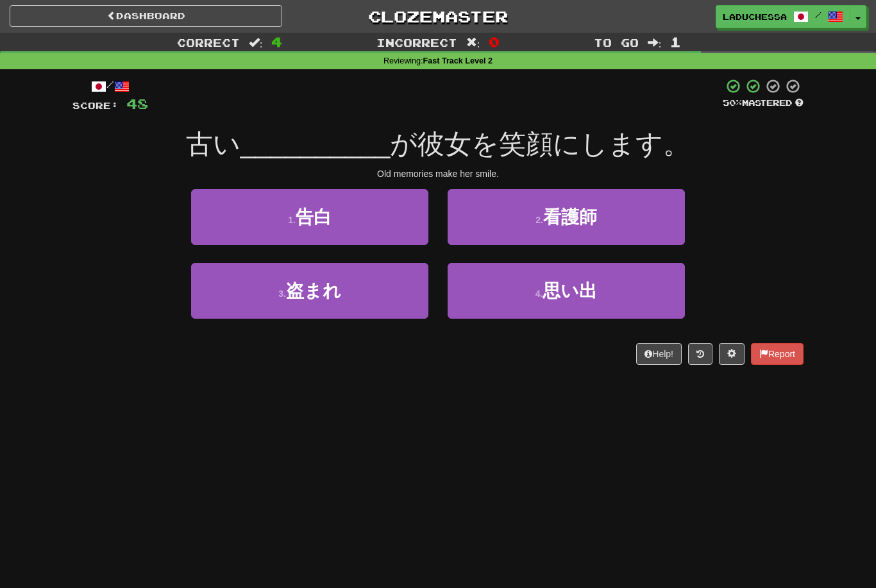
click at [597, 281] on span "思い出" at bounding box center [569, 291] width 54 height 20
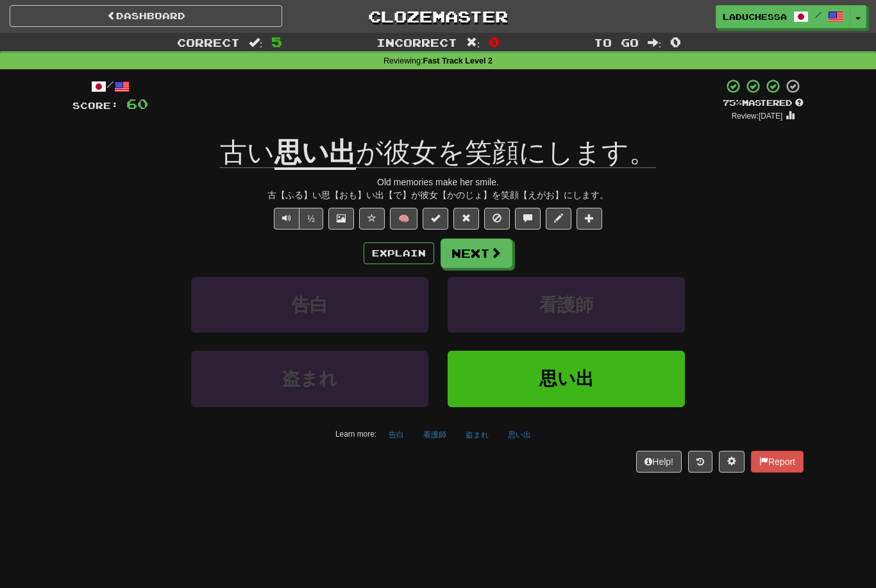
click at [476, 254] on button "Next" at bounding box center [476, 252] width 72 height 29
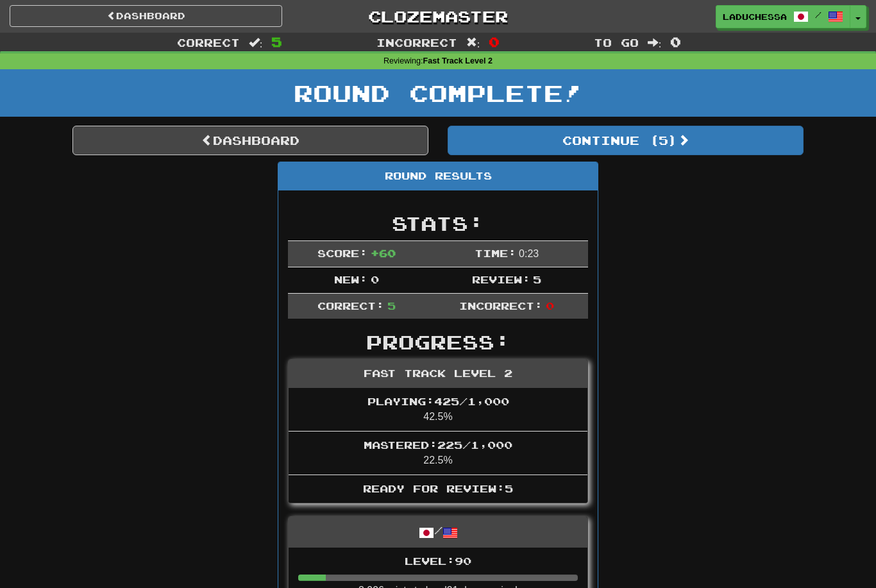
click at [648, 149] on button "Continue ( 5 )" at bounding box center [625, 140] width 356 height 29
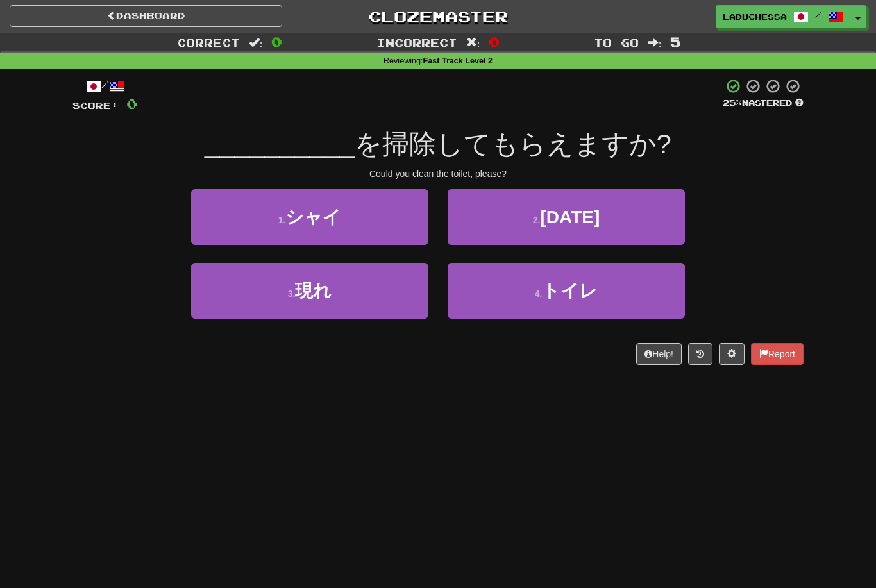
click at [595, 281] on span "トイレ" at bounding box center [570, 291] width 56 height 20
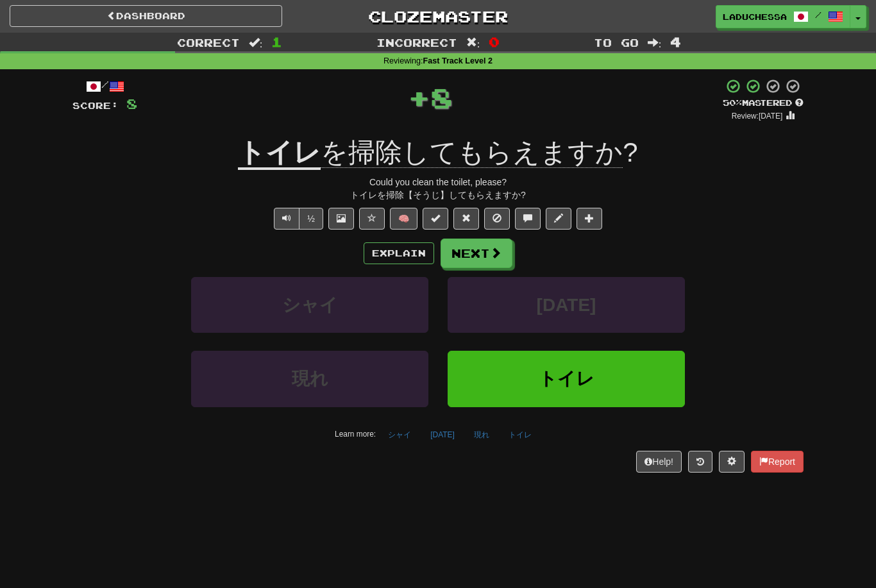
click at [485, 244] on button "Next" at bounding box center [476, 252] width 72 height 29
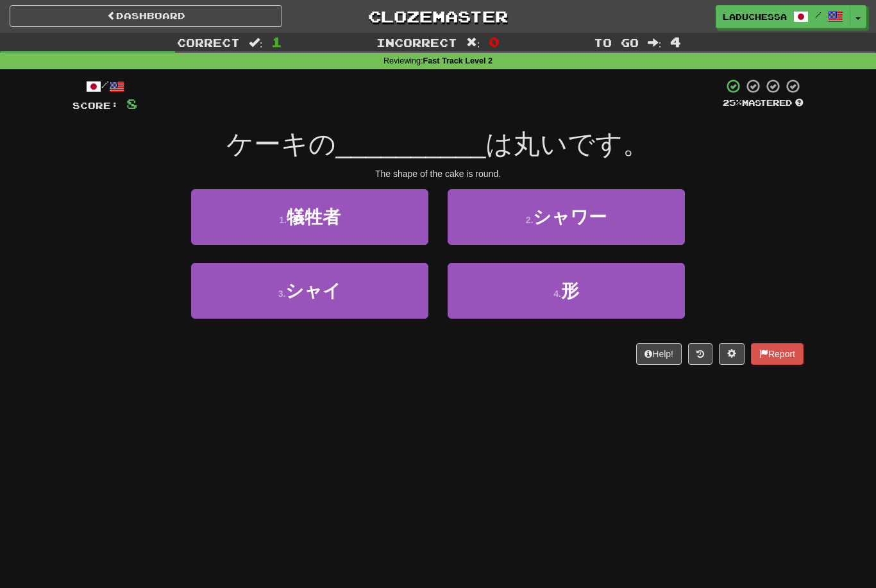
click at [610, 285] on button "4 . 形" at bounding box center [565, 291] width 237 height 56
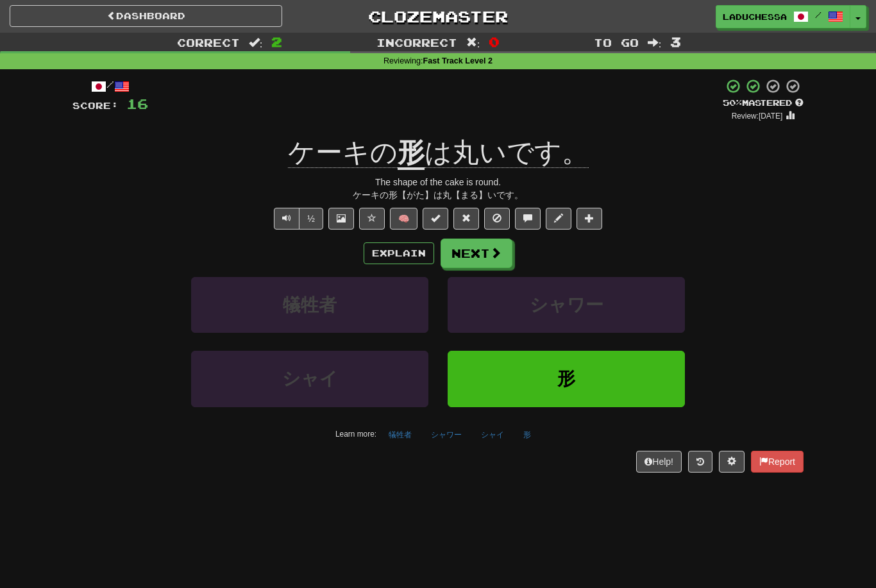
click at [490, 247] on span at bounding box center [496, 253] width 12 height 12
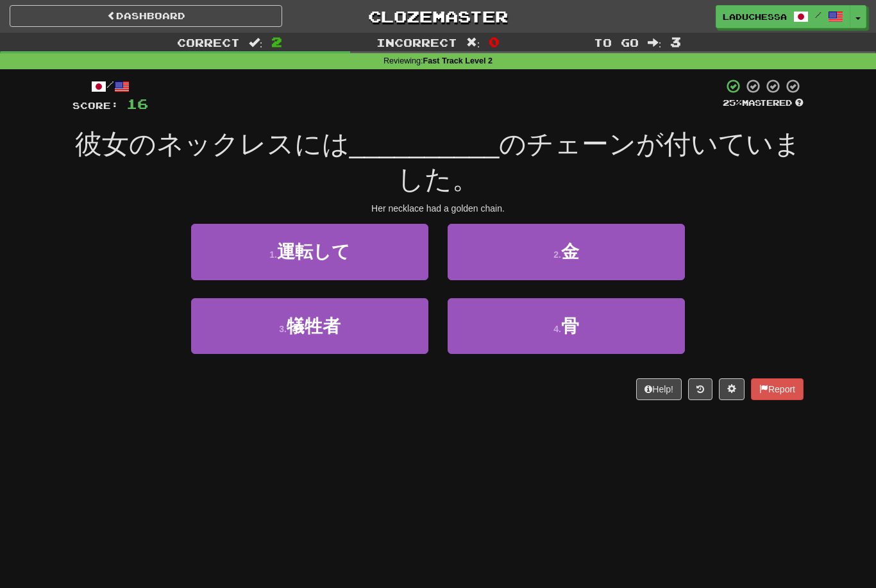
click at [596, 246] on button "2 . 金" at bounding box center [565, 252] width 237 height 56
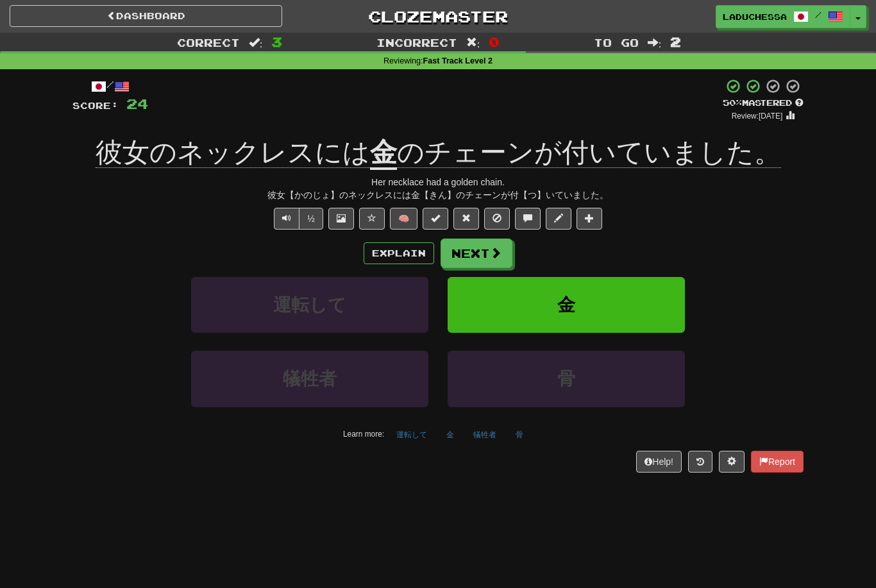
click at [479, 248] on button "Next" at bounding box center [476, 252] width 72 height 29
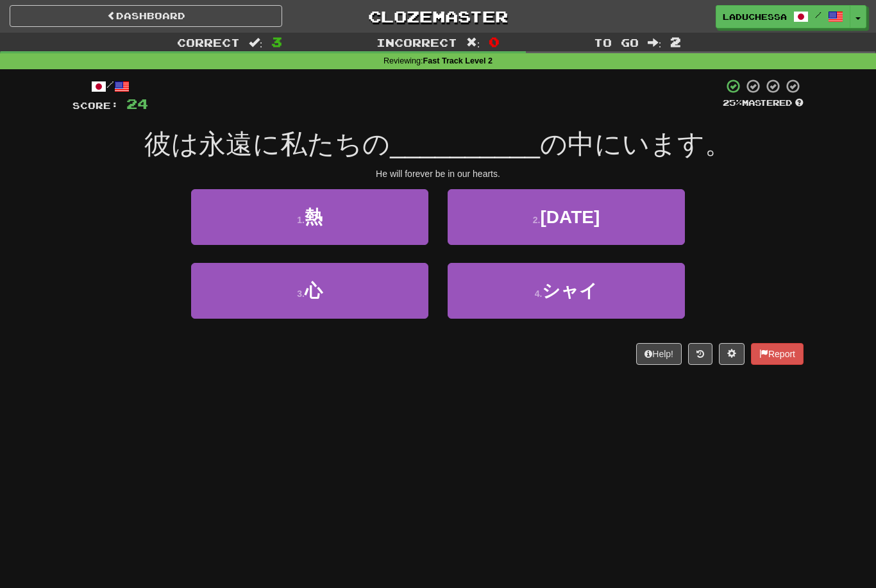
click at [364, 287] on button "3 . 心" at bounding box center [309, 291] width 237 height 56
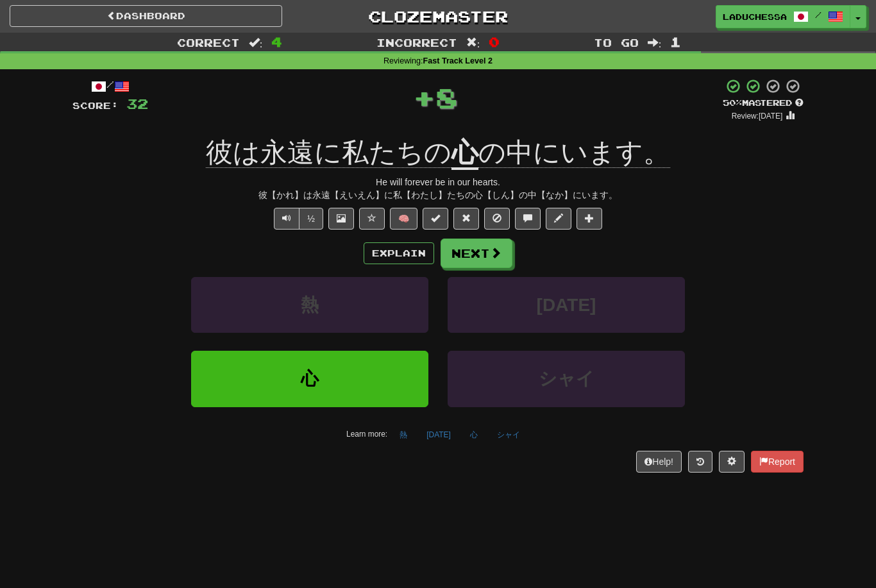
click at [486, 257] on button "Next" at bounding box center [476, 252] width 72 height 29
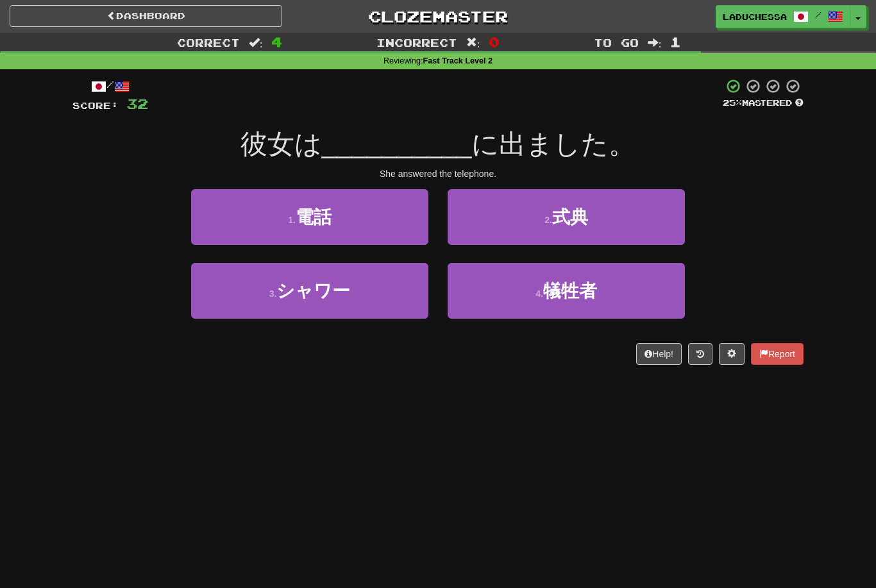
click at [373, 215] on button "1 . 電話" at bounding box center [309, 217] width 237 height 56
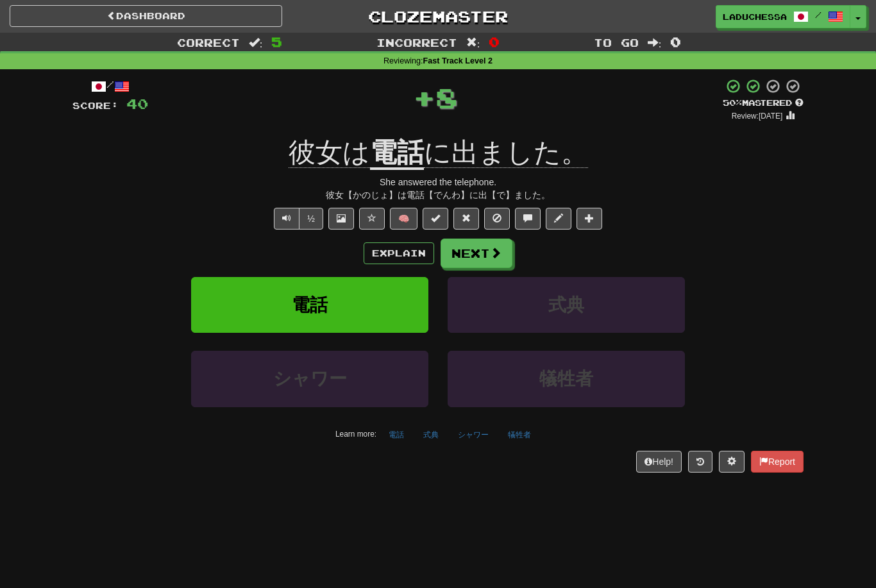
click at [590, 281] on button "式典" at bounding box center [565, 305] width 237 height 56
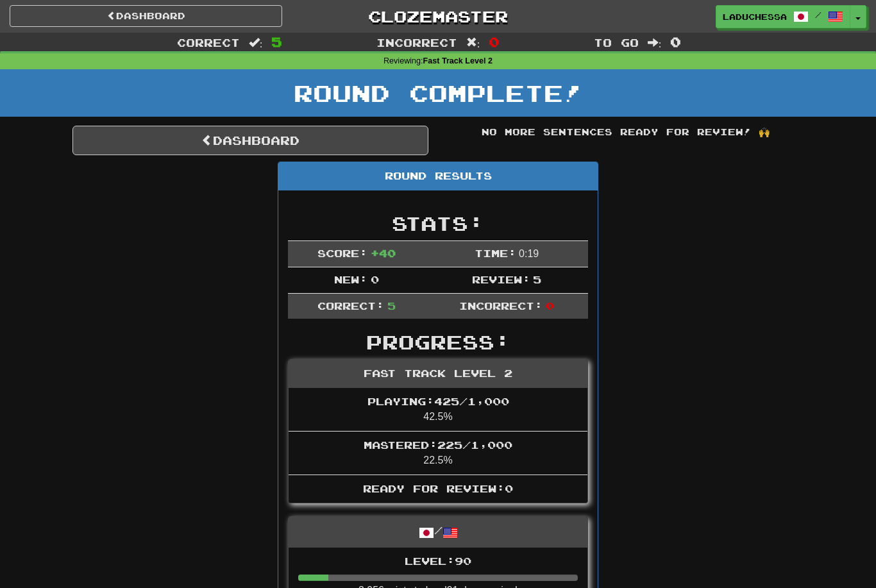
click at [275, 142] on link "Dashboard" at bounding box center [250, 140] width 356 height 29
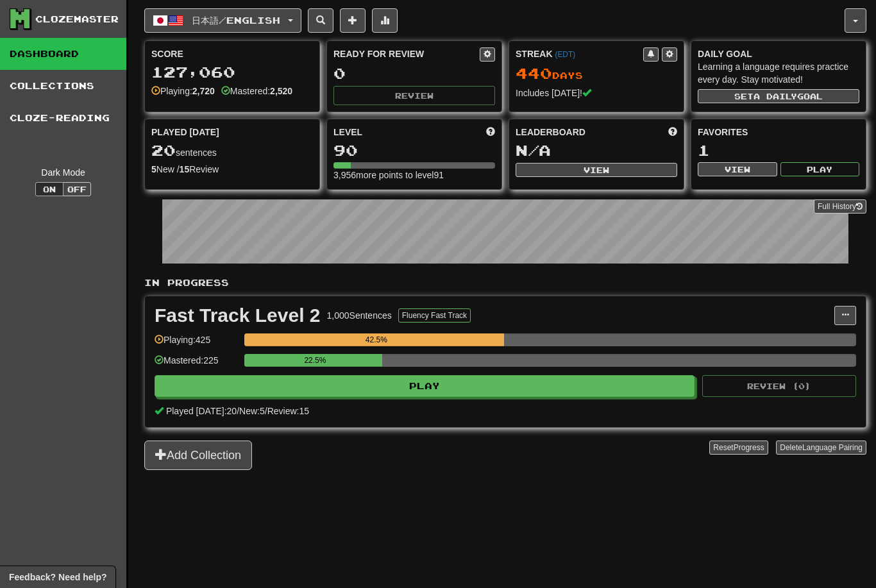
click at [268, 13] on button "日本語 / English" at bounding box center [222, 20] width 157 height 24
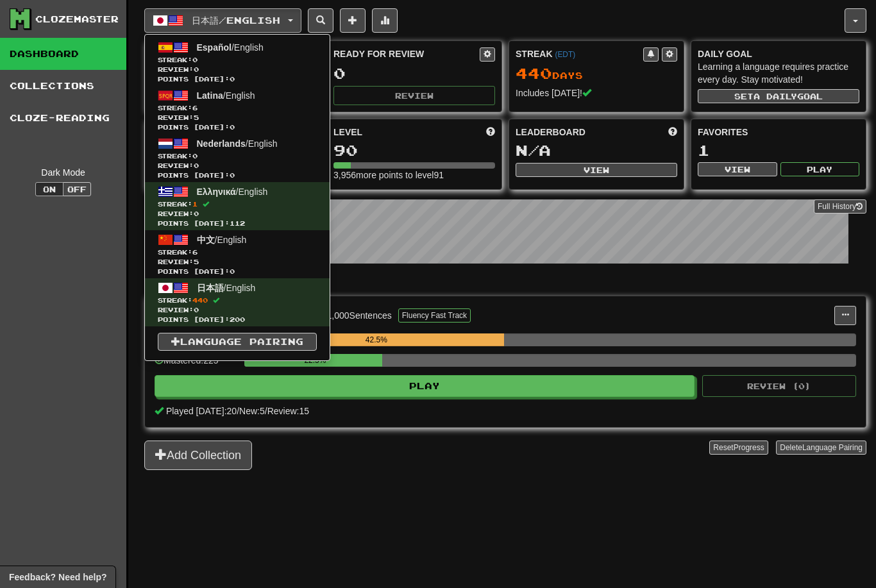
click at [256, 249] on span "Streak: 6" at bounding box center [237, 252] width 159 height 10
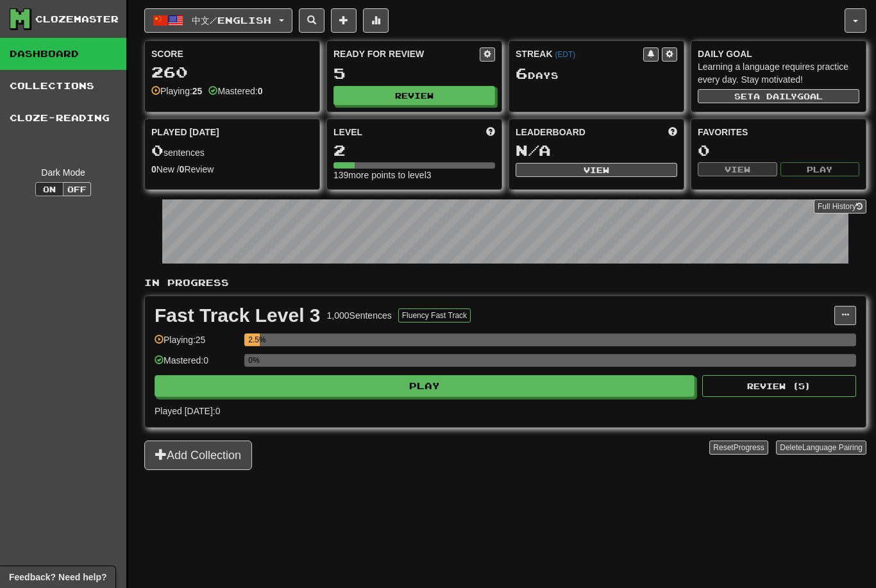
click at [492, 383] on button "Play" at bounding box center [424, 386] width 540 height 22
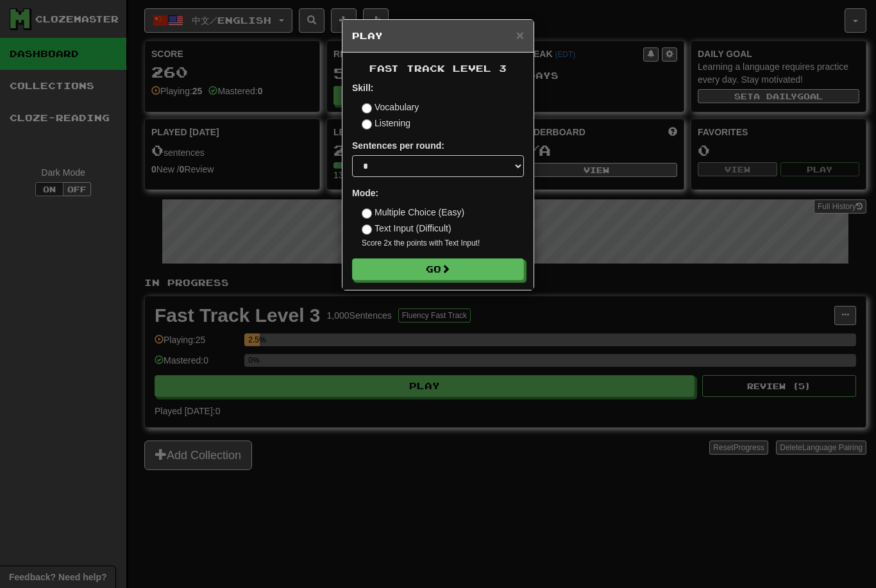
click at [442, 261] on button "Go" at bounding box center [438, 269] width 172 height 22
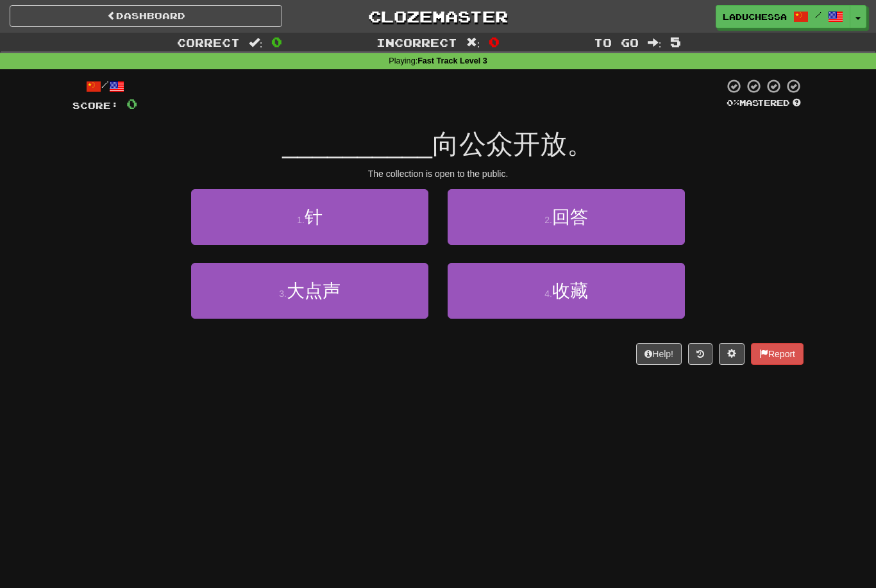
click at [588, 281] on span "收藏" at bounding box center [570, 291] width 36 height 20
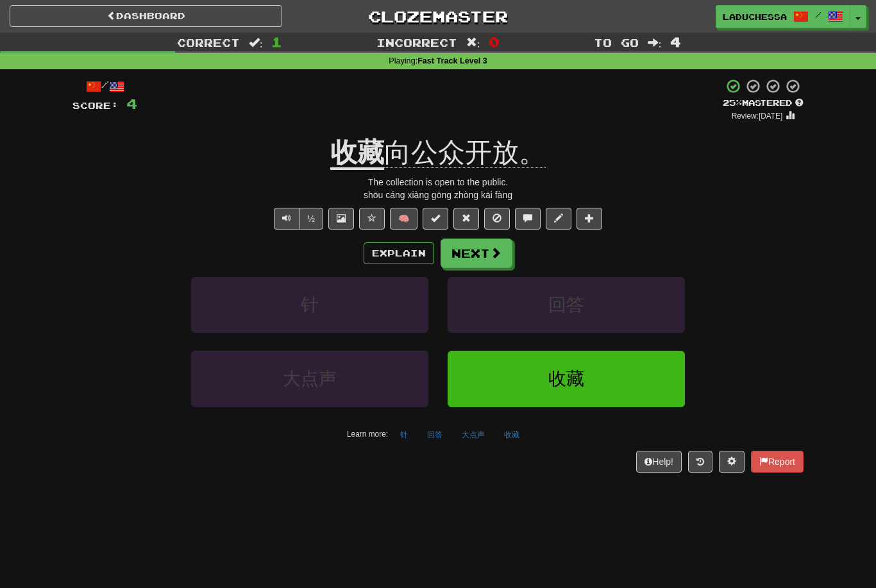
click at [481, 244] on button "Next" at bounding box center [476, 252] width 72 height 29
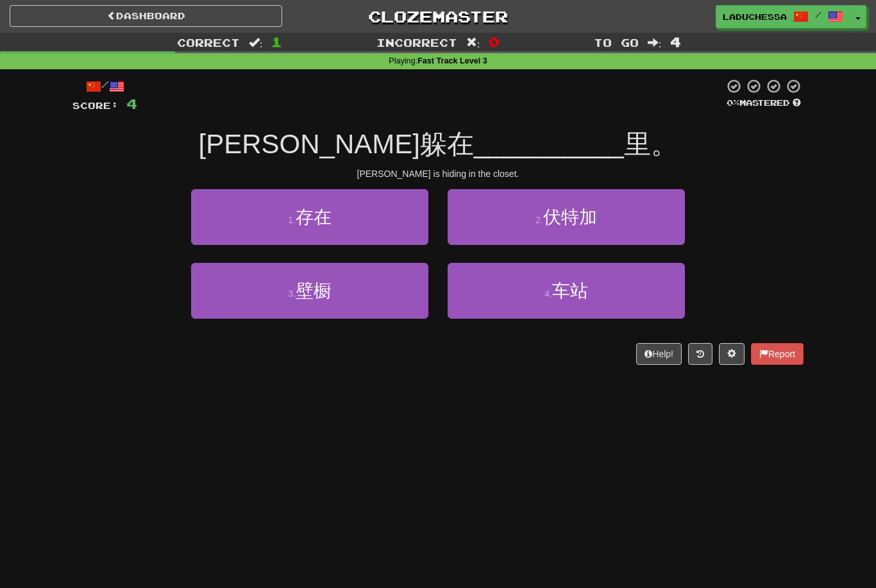
click at [366, 292] on button "3 . 壁橱" at bounding box center [309, 291] width 237 height 56
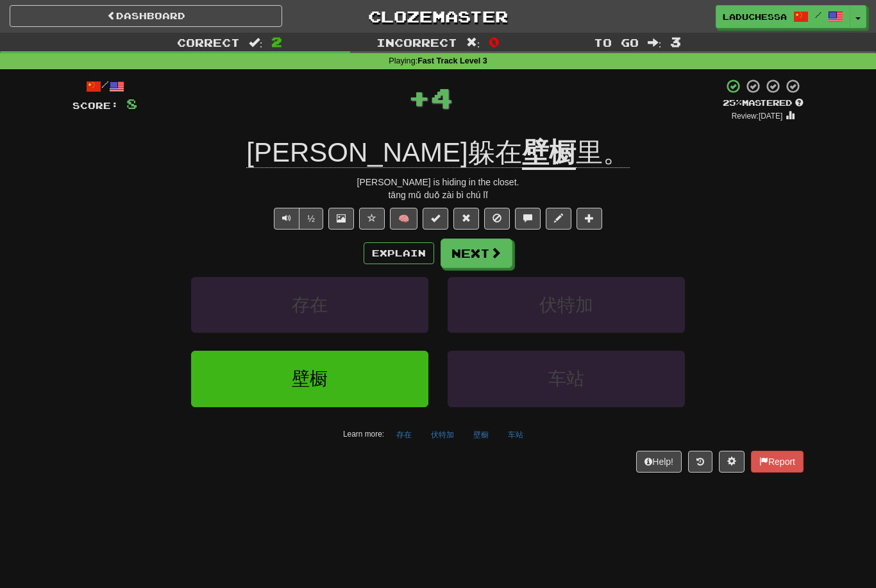
click at [480, 238] on button "Next" at bounding box center [476, 252] width 72 height 29
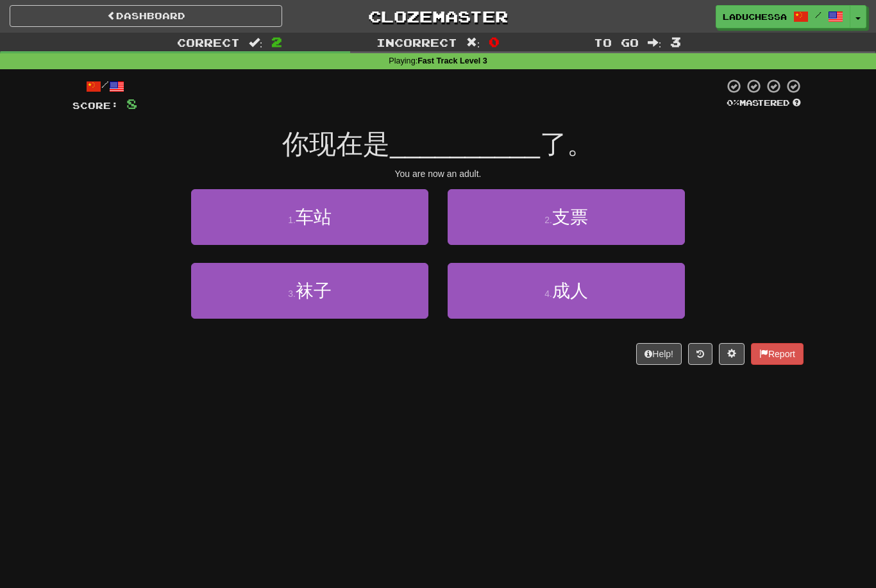
click at [601, 290] on button "4 . 成人" at bounding box center [565, 291] width 237 height 56
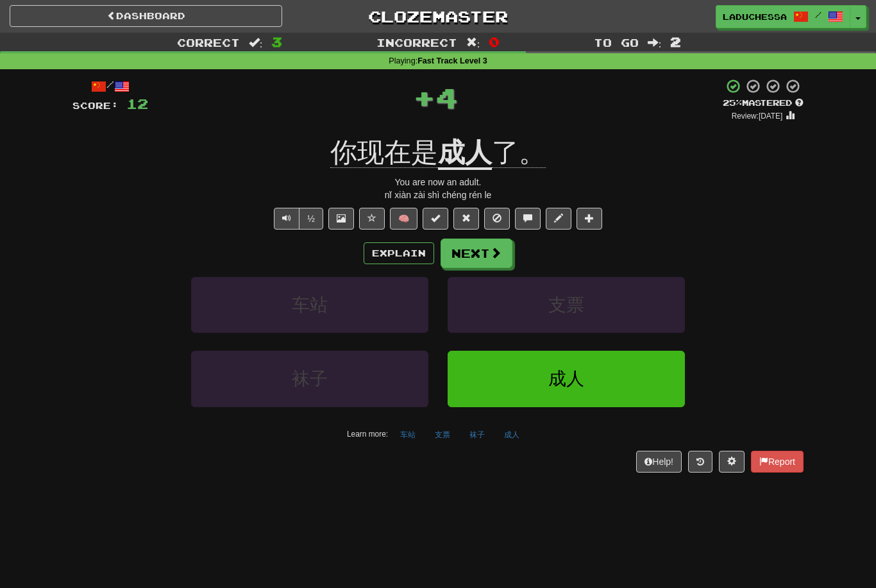
click at [492, 251] on span at bounding box center [496, 253] width 12 height 12
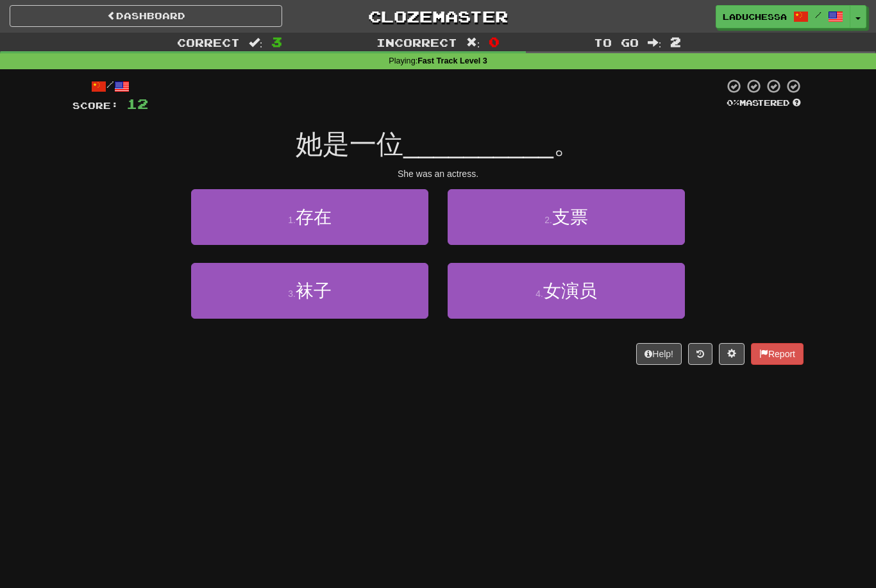
click at [596, 290] on span "女演员" at bounding box center [570, 291] width 54 height 20
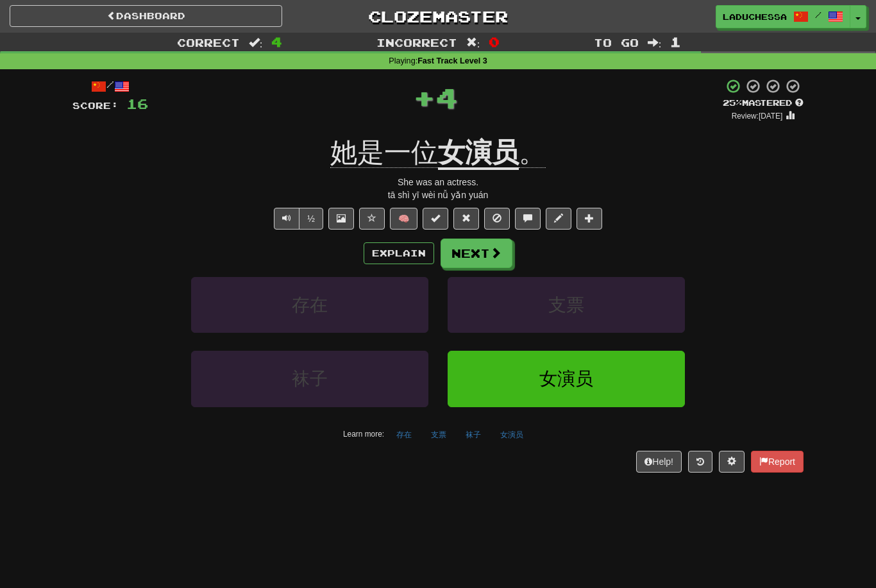
click at [492, 247] on span at bounding box center [496, 253] width 12 height 12
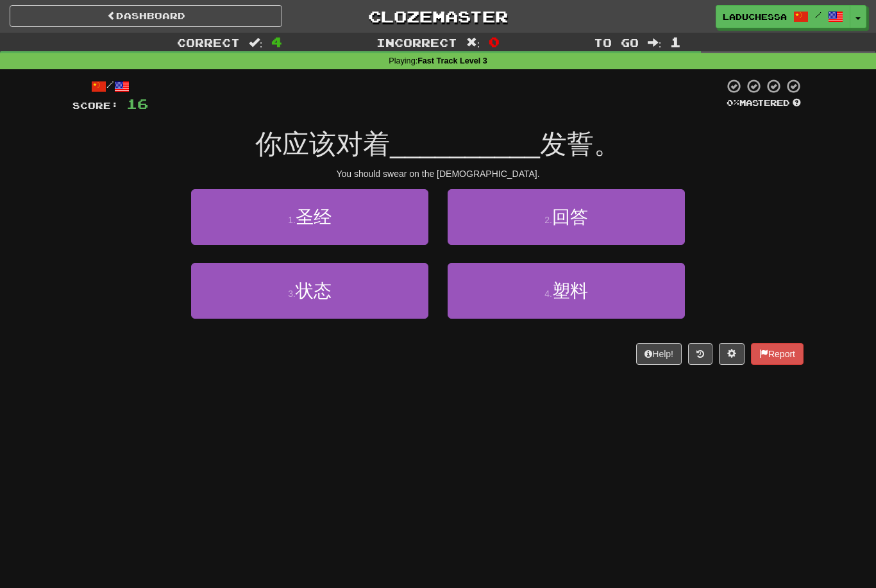
click at [361, 215] on button "1 . 圣经" at bounding box center [309, 217] width 237 height 56
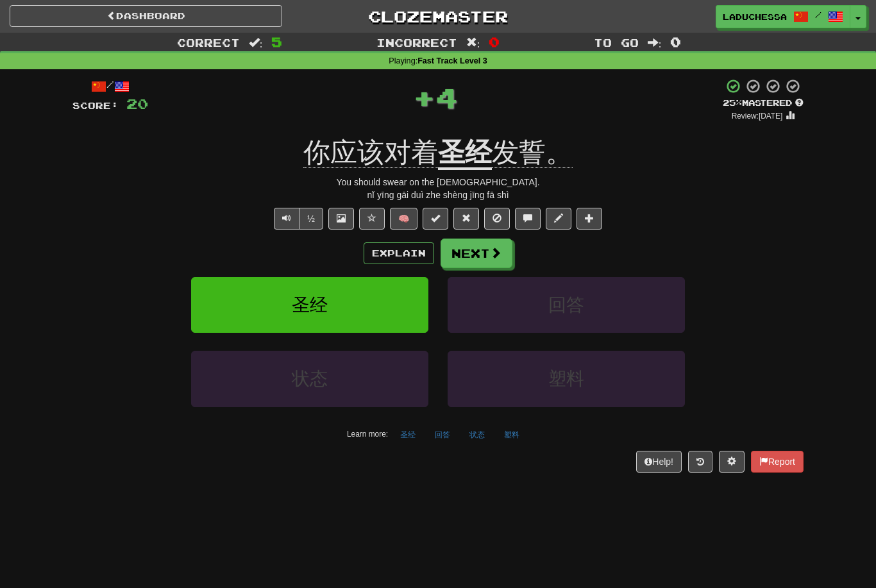
click at [487, 245] on button "Next" at bounding box center [476, 252] width 72 height 29
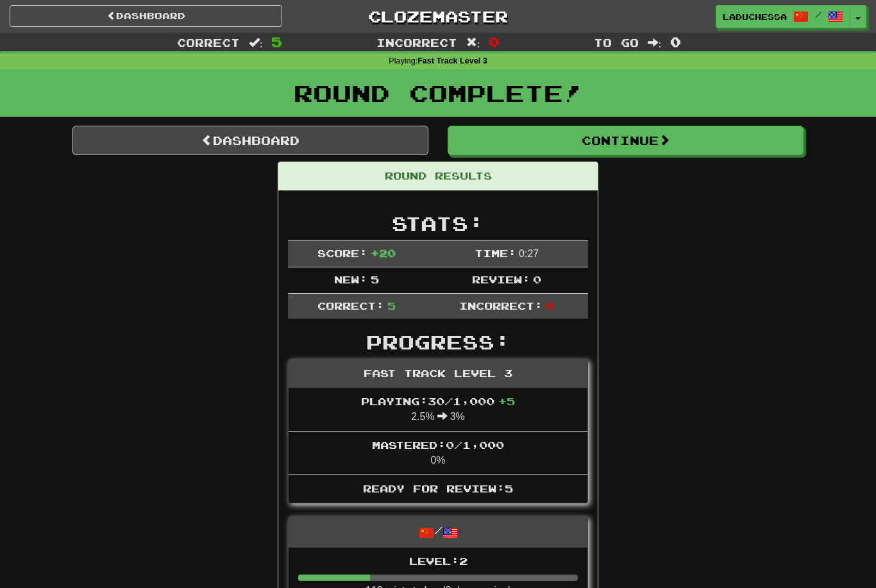
click at [279, 142] on link "Dashboard" at bounding box center [250, 140] width 356 height 29
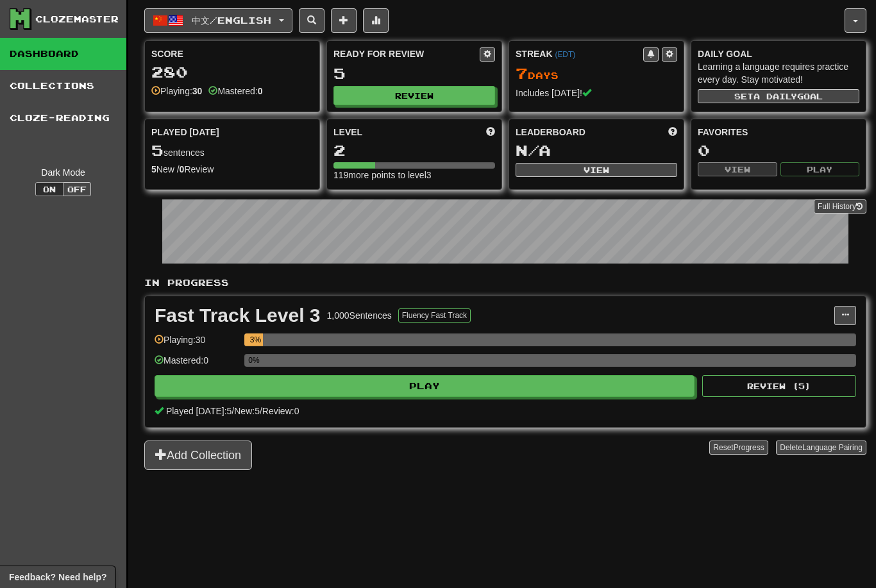
click at [408, 99] on button "Review" at bounding box center [414, 95] width 162 height 19
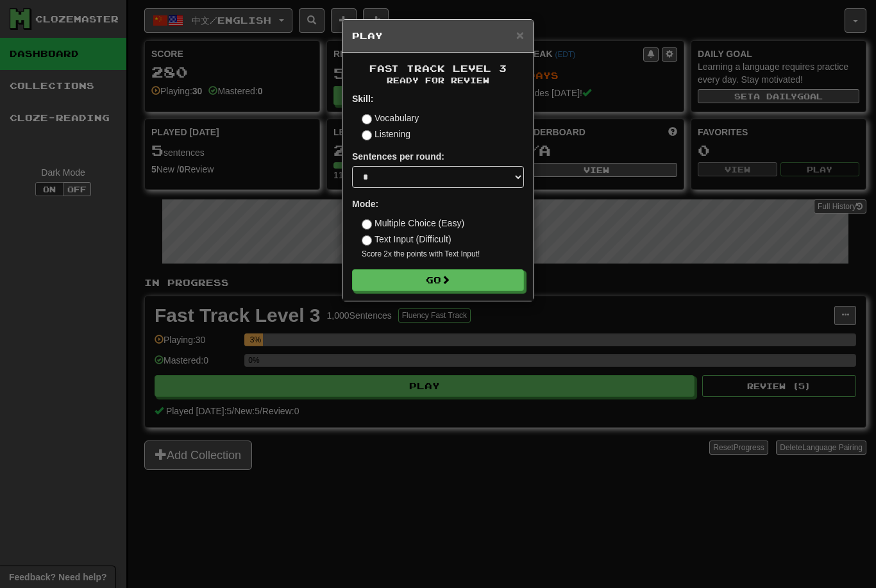
click at [458, 274] on button "Go" at bounding box center [438, 280] width 172 height 22
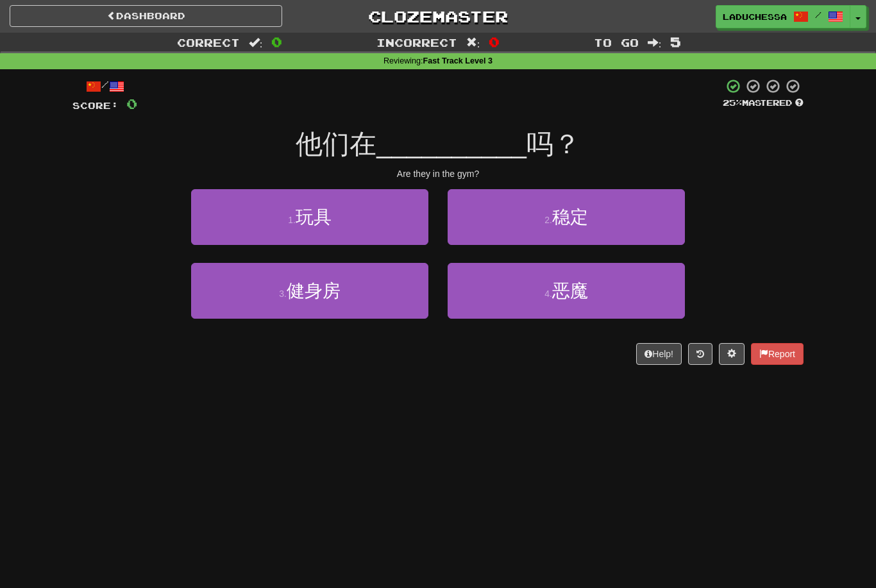
click at [363, 286] on button "3 . 健身房" at bounding box center [309, 291] width 237 height 56
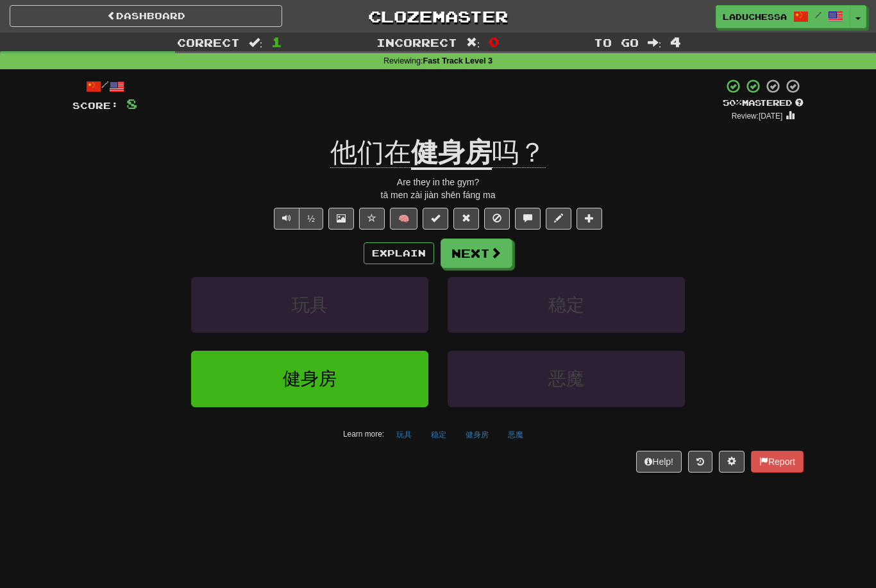
click at [483, 249] on button "Next" at bounding box center [476, 252] width 72 height 29
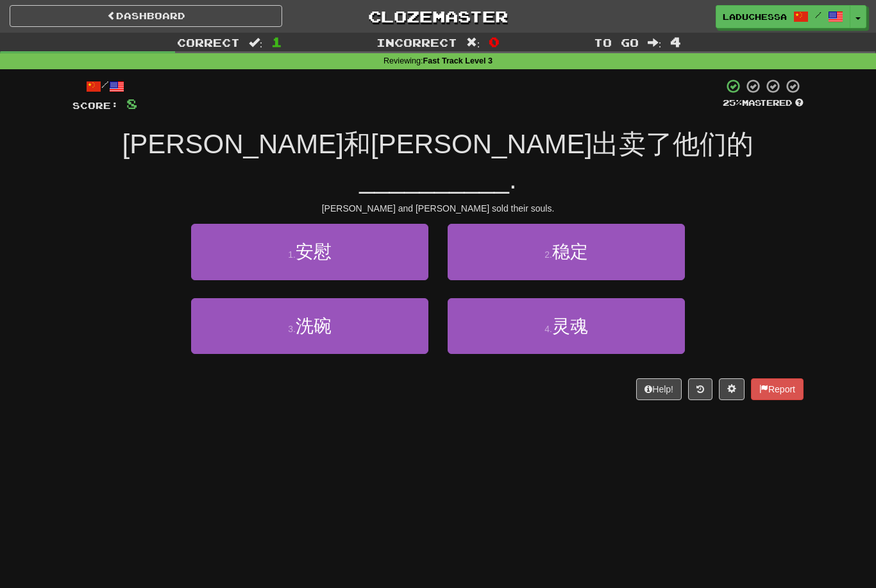
click at [593, 298] on button "4 . 灵魂" at bounding box center [565, 326] width 237 height 56
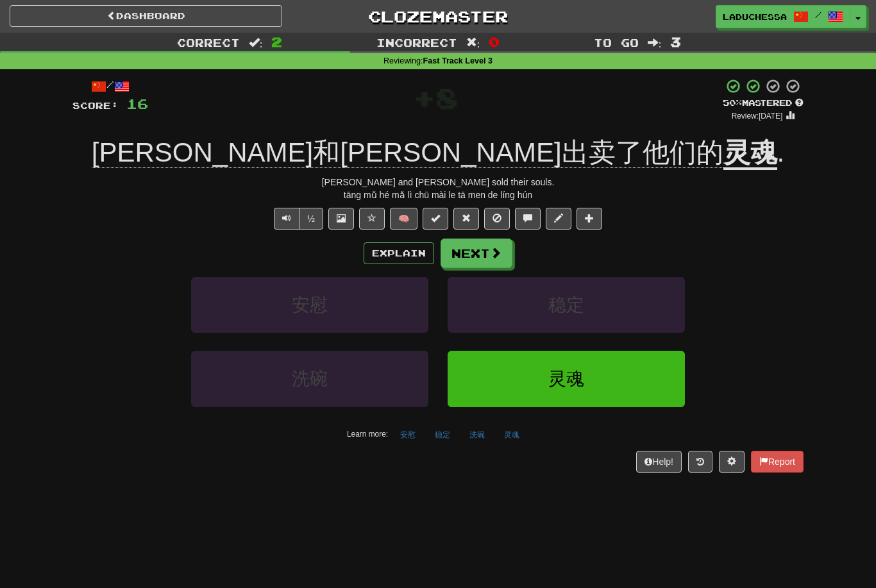
click at [494, 248] on span at bounding box center [496, 253] width 12 height 12
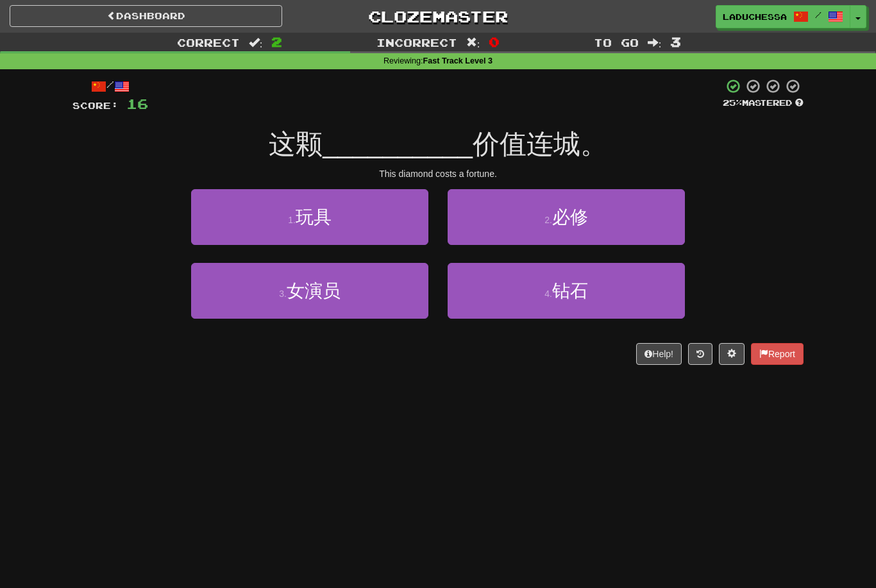
click at [594, 299] on button "4 . 钻石" at bounding box center [565, 291] width 237 height 56
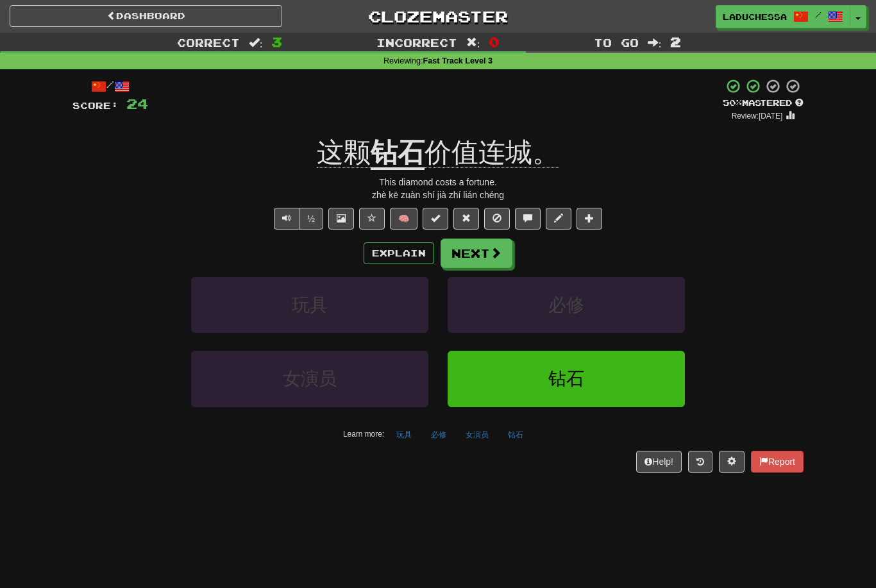
click at [509, 256] on button "Next" at bounding box center [476, 252] width 72 height 29
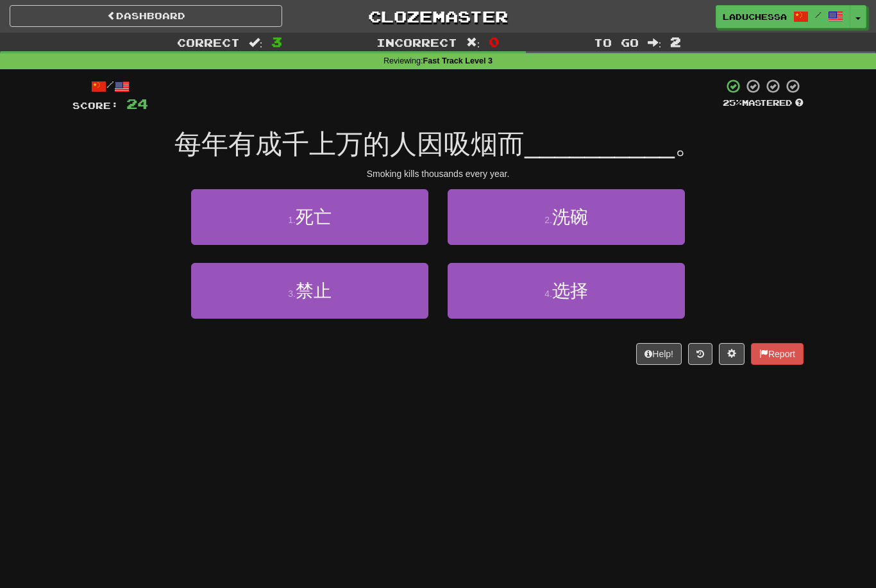
click at [370, 214] on button "1 . 死亡" at bounding box center [309, 217] width 237 height 56
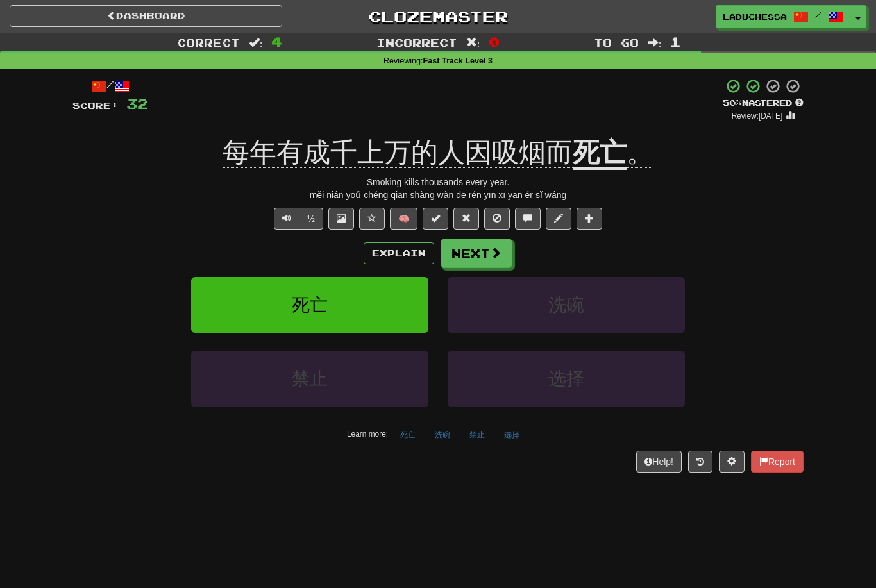
click at [476, 253] on button "Next" at bounding box center [476, 252] width 72 height 29
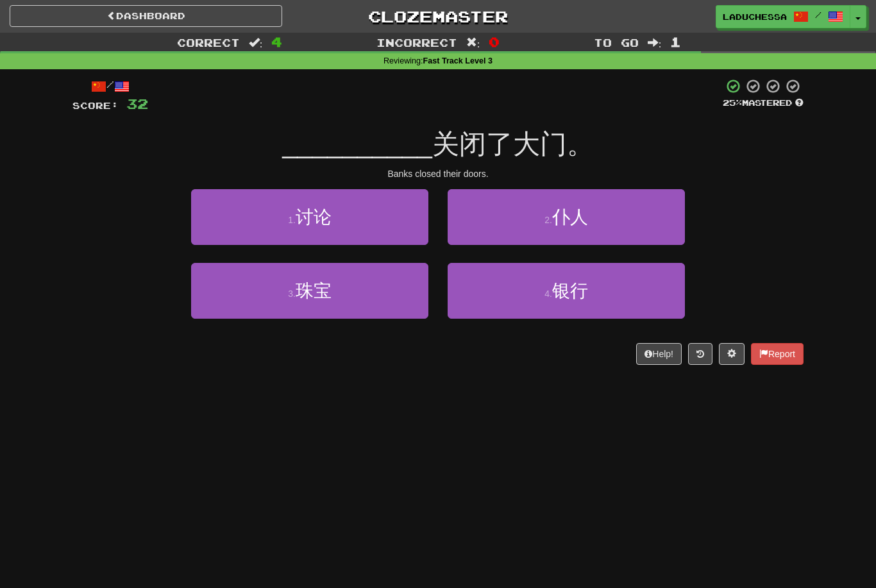
click at [582, 293] on span "银行" at bounding box center [570, 291] width 36 height 20
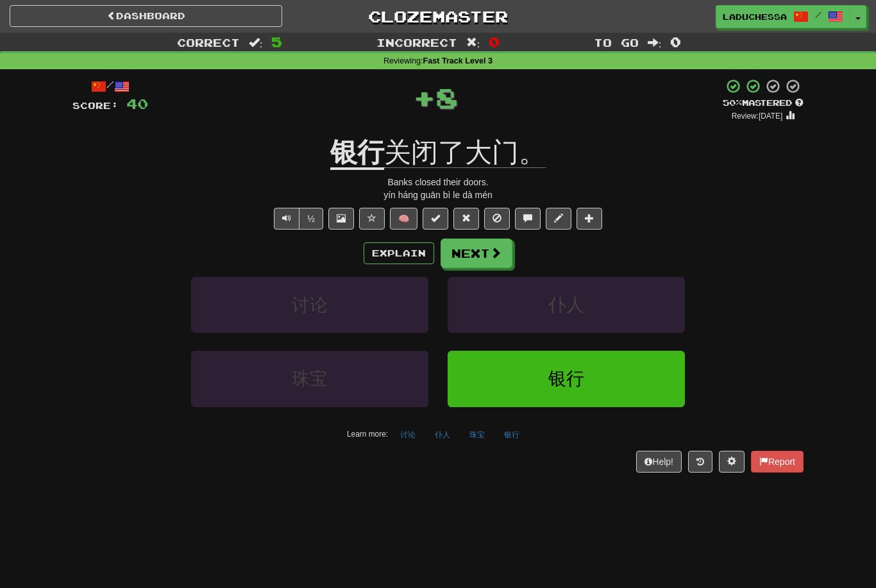
click at [497, 249] on span at bounding box center [496, 253] width 12 height 12
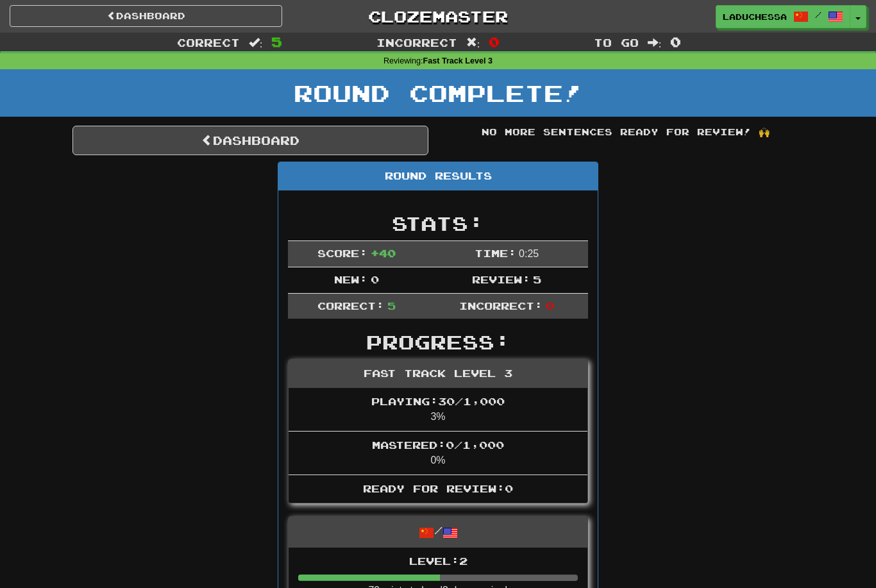
click at [237, 142] on link "Dashboard" at bounding box center [250, 140] width 356 height 29
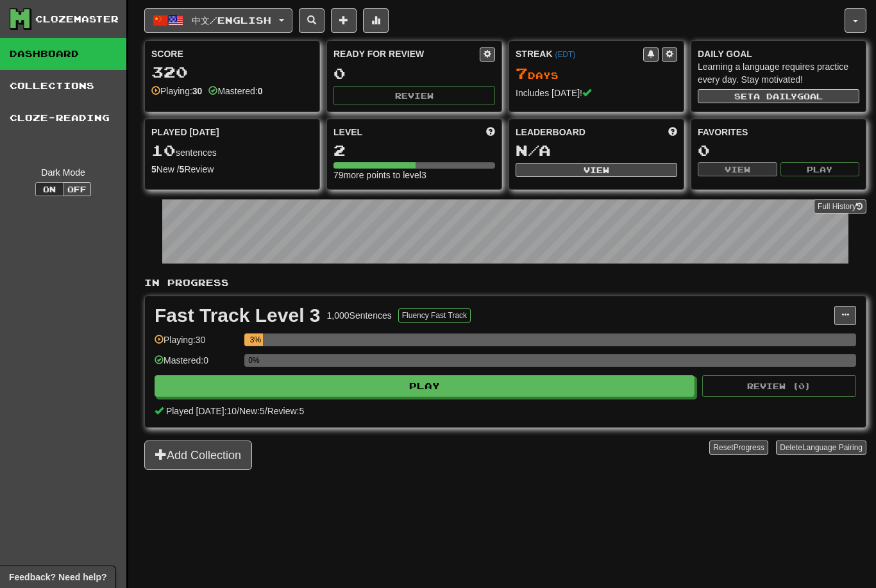
click at [256, 19] on span "中文 / English" at bounding box center [231, 20] width 79 height 11
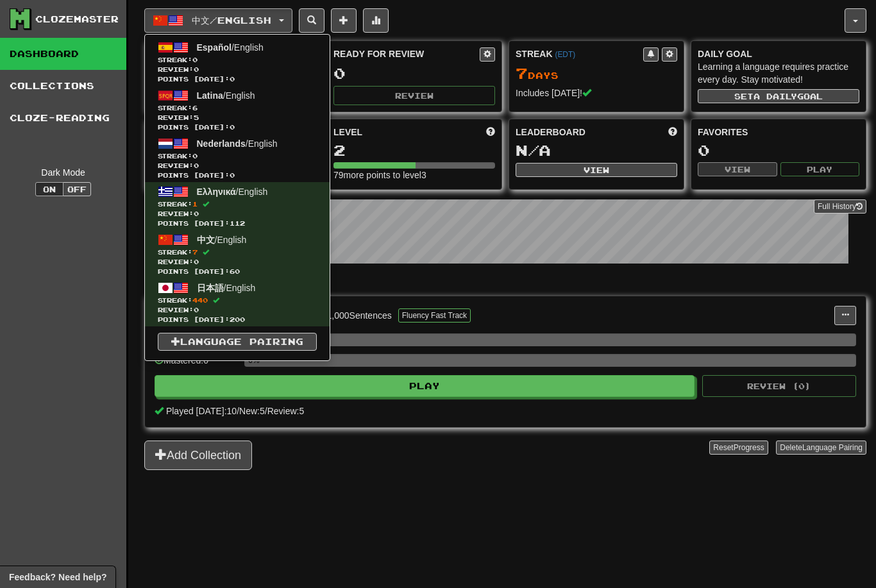
click at [256, 113] on span "Review: 5" at bounding box center [237, 118] width 159 height 10
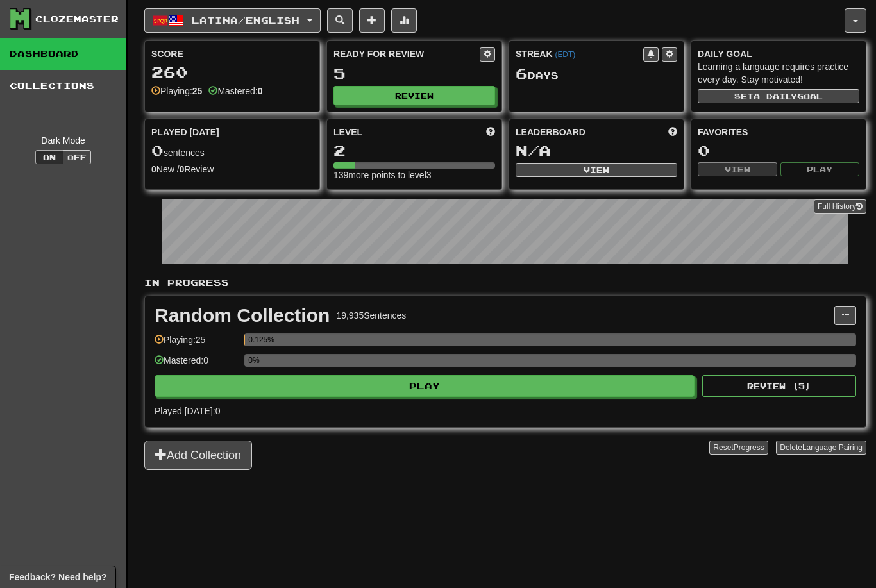
click at [571, 386] on button "Play" at bounding box center [424, 386] width 540 height 22
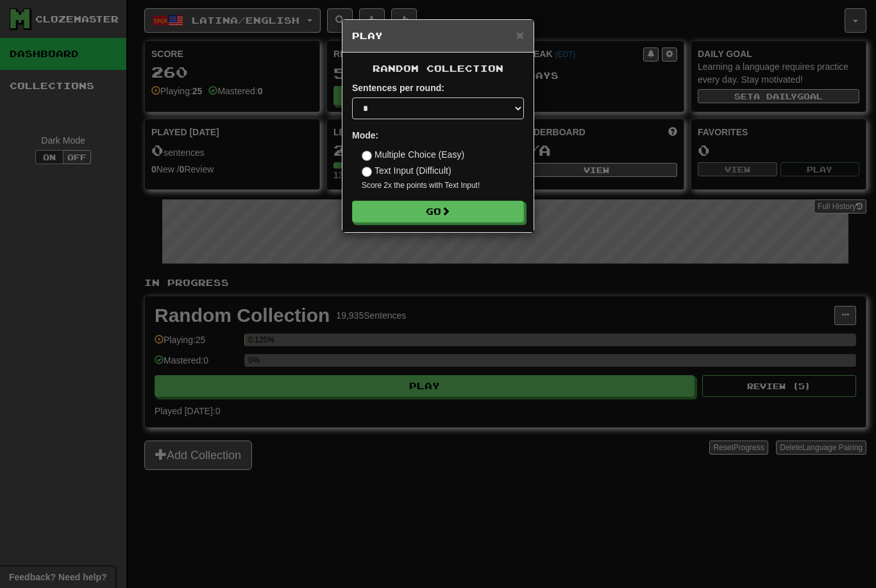
click at [447, 204] on button "Go" at bounding box center [438, 212] width 172 height 22
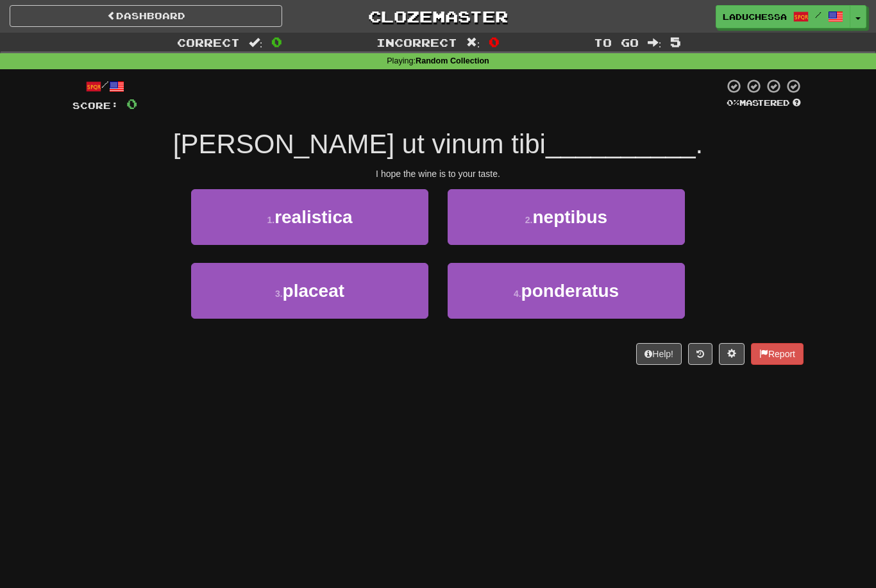
click at [371, 281] on button "3 . placeat" at bounding box center [309, 291] width 237 height 56
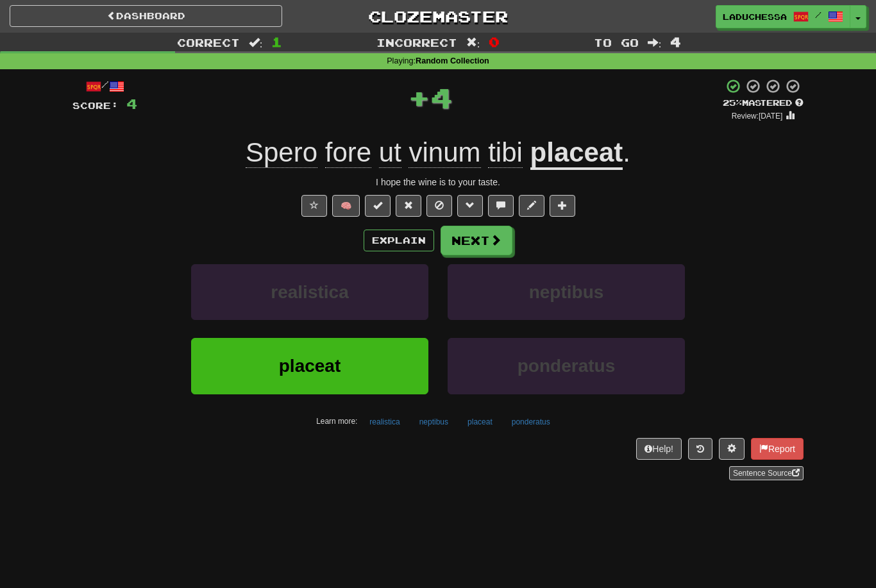
click at [475, 252] on button "Next" at bounding box center [476, 240] width 72 height 29
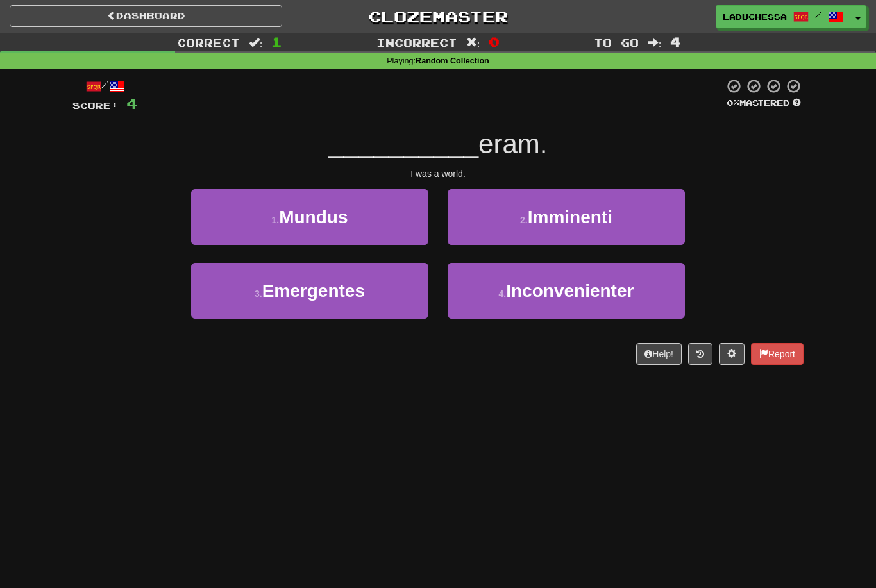
click at [378, 228] on button "1 . Mundus" at bounding box center [309, 217] width 237 height 56
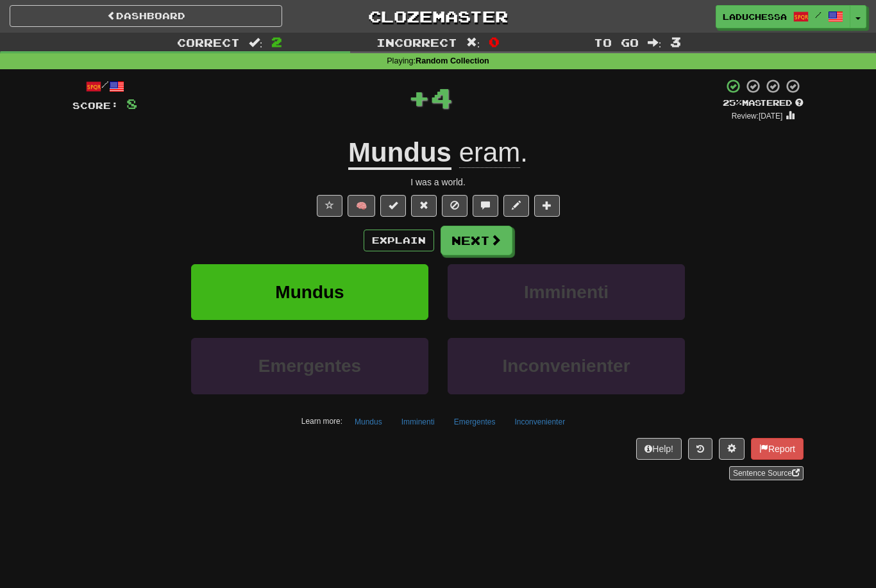
click at [482, 237] on button "Next" at bounding box center [476, 240] width 72 height 29
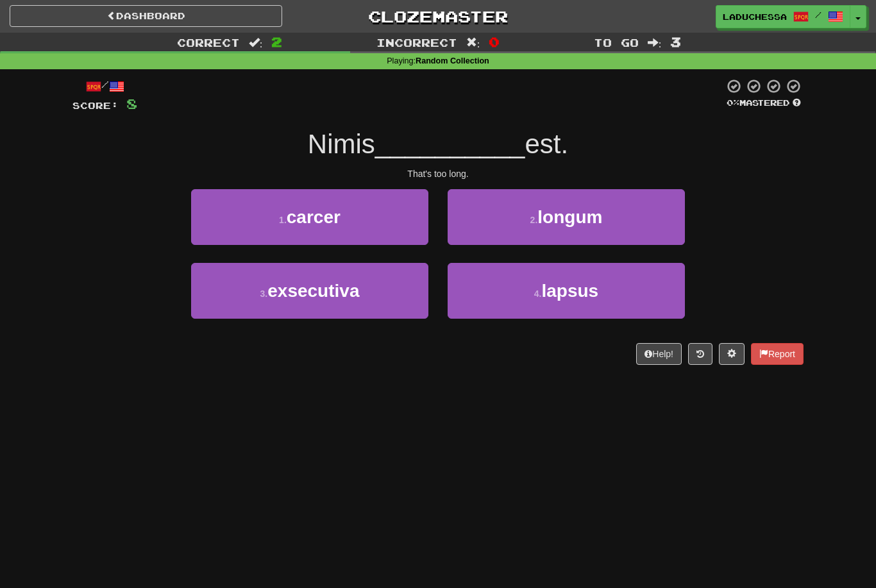
click at [601, 228] on button "2 . longum" at bounding box center [565, 217] width 237 height 56
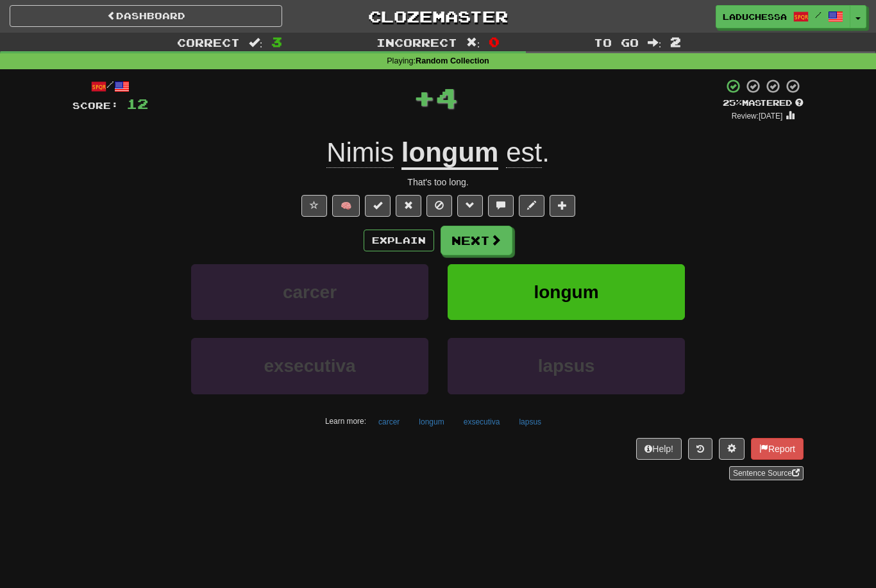
click at [484, 233] on button "Next" at bounding box center [476, 240] width 72 height 29
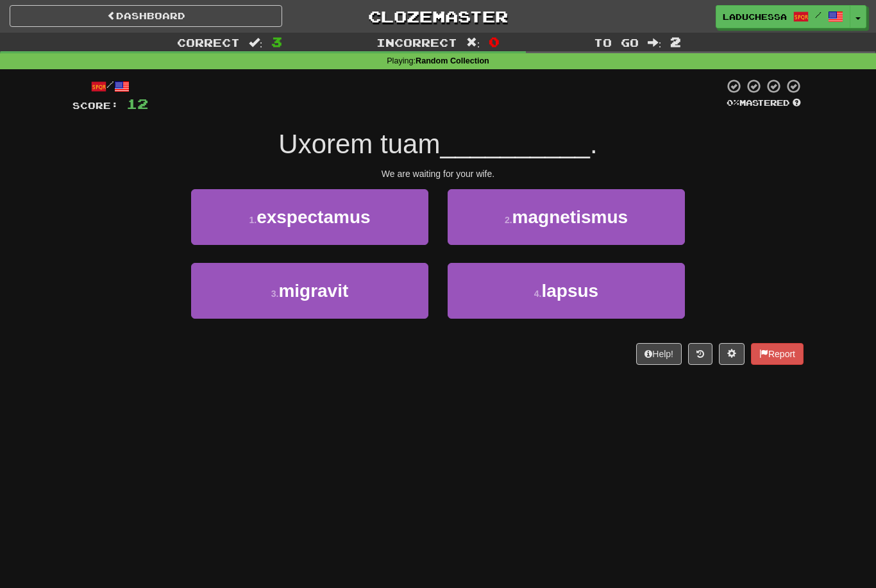
click at [387, 217] on button "1 . exspectamus" at bounding box center [309, 217] width 237 height 56
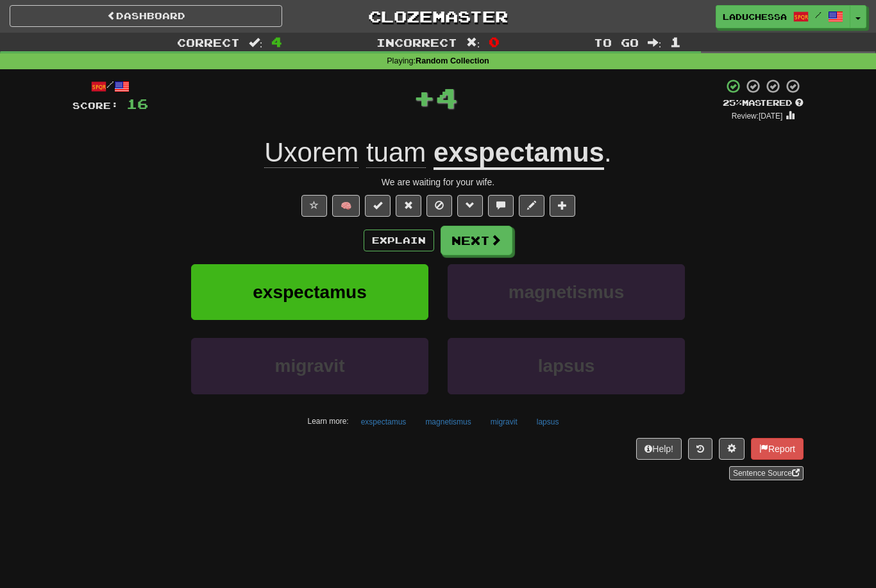
click at [494, 229] on button "Next" at bounding box center [476, 240] width 72 height 29
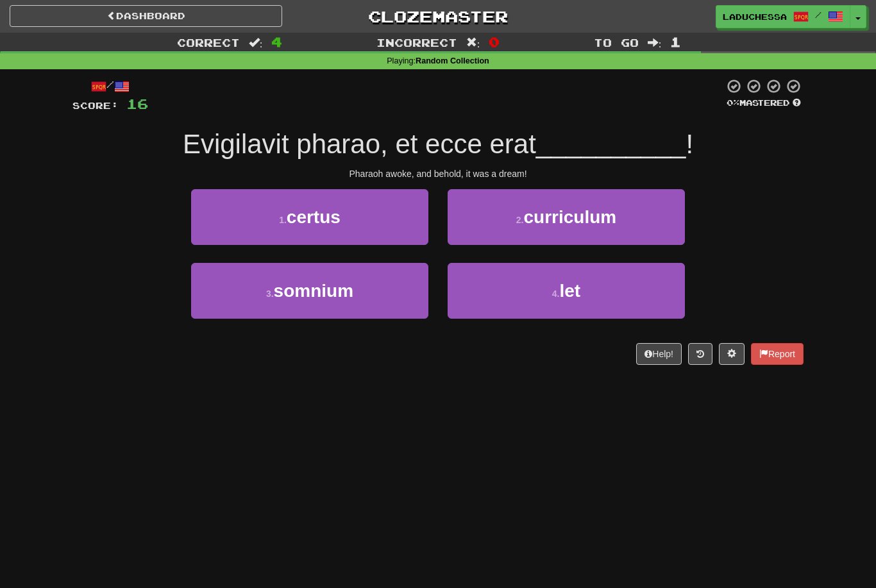
click at [372, 297] on button "3 . somnium" at bounding box center [309, 291] width 237 height 56
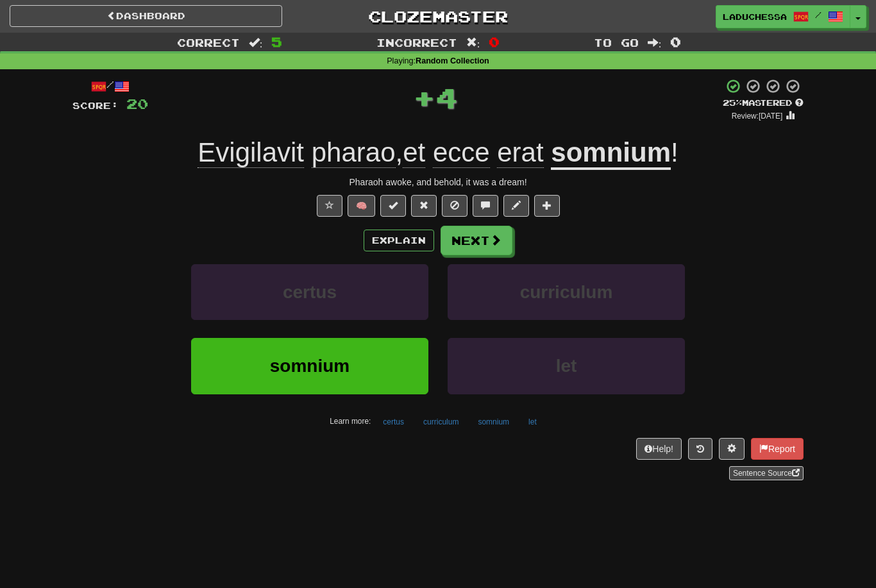
click at [499, 237] on span at bounding box center [496, 240] width 12 height 12
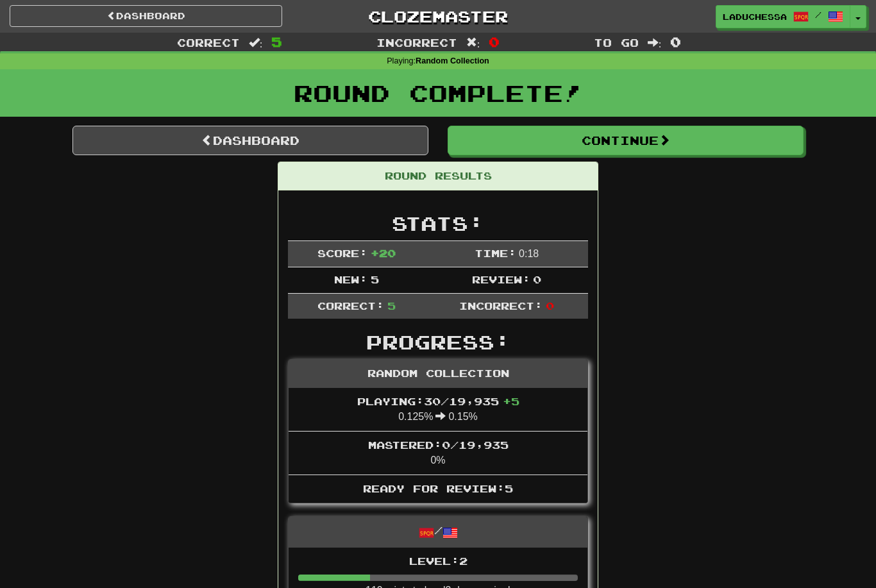
click at [269, 144] on link "Dashboard" at bounding box center [250, 140] width 356 height 29
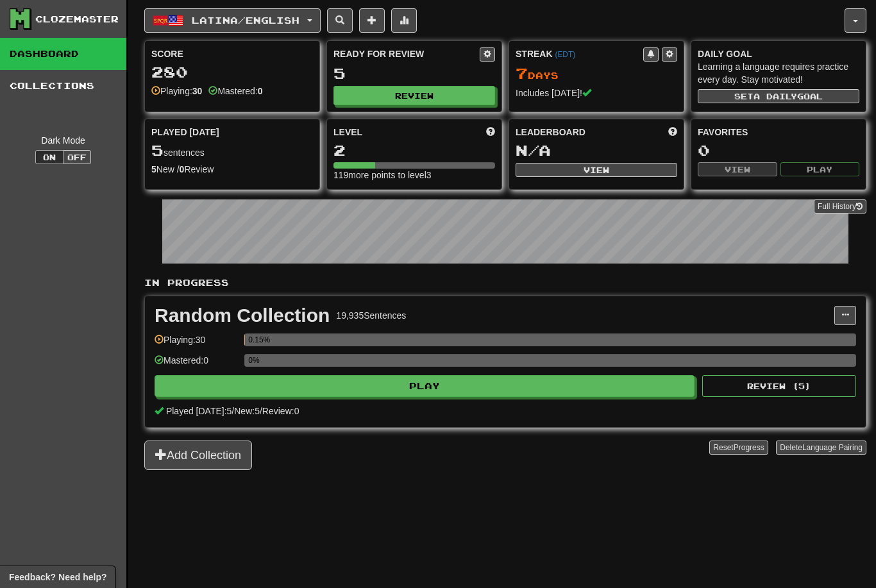
click at [429, 98] on button "Review" at bounding box center [414, 95] width 162 height 19
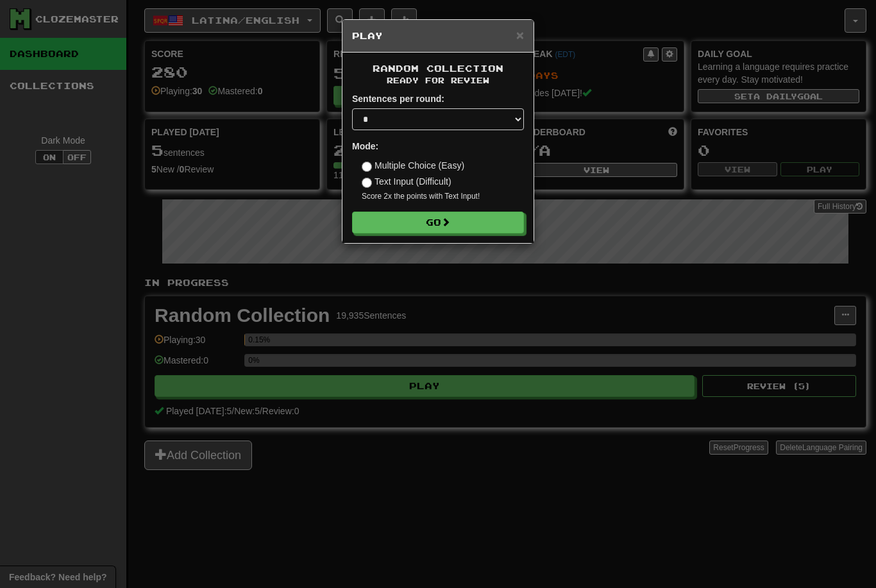
click at [457, 220] on button "Go" at bounding box center [438, 223] width 172 height 22
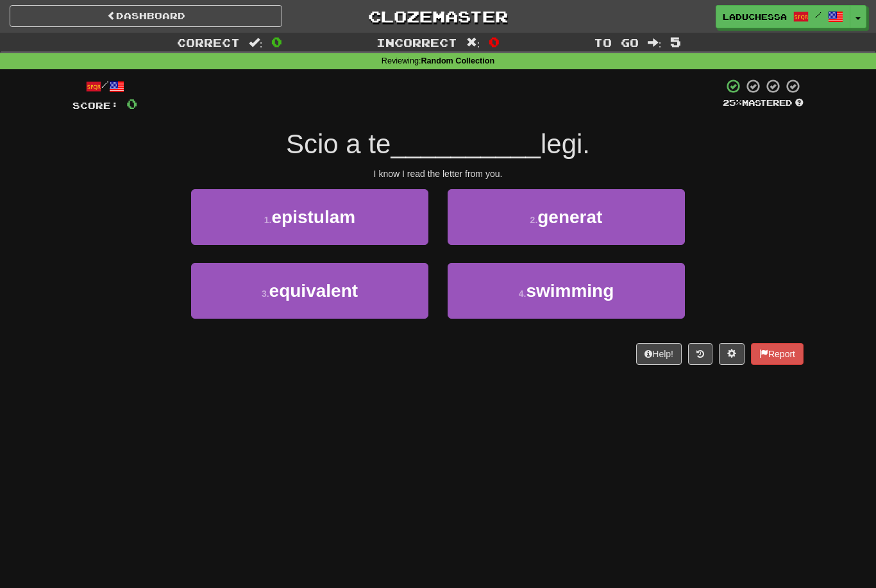
click at [403, 213] on button "1 . epistulam" at bounding box center [309, 217] width 237 height 56
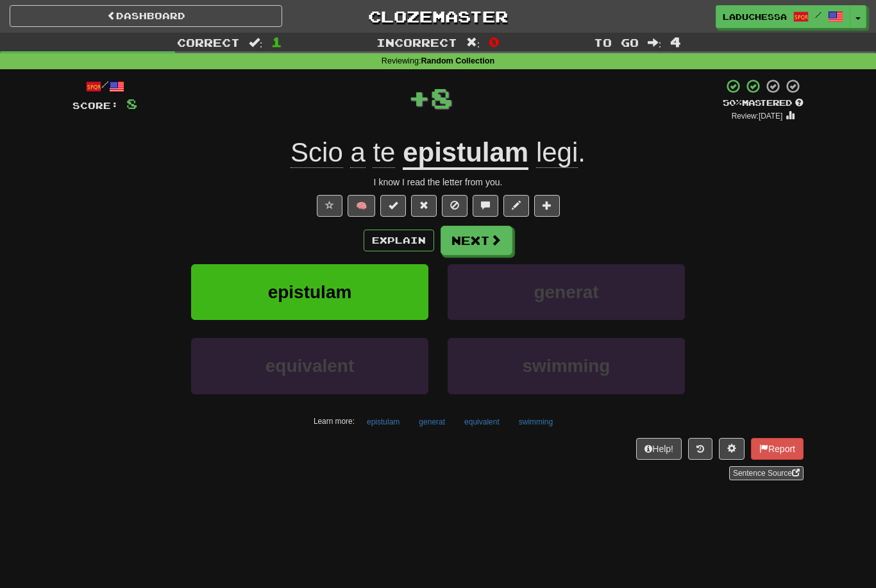
click at [483, 235] on button "Next" at bounding box center [476, 240] width 72 height 29
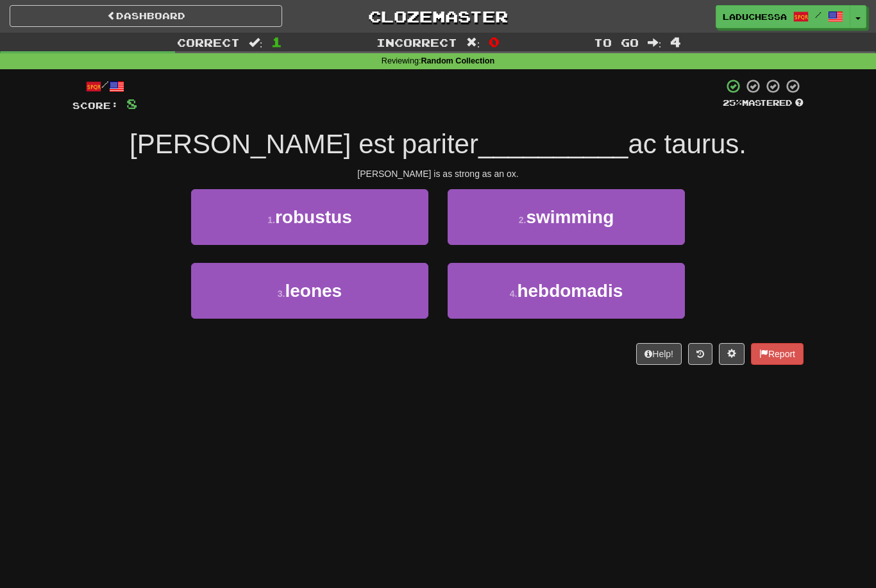
click at [382, 221] on button "1 . robustus" at bounding box center [309, 217] width 237 height 56
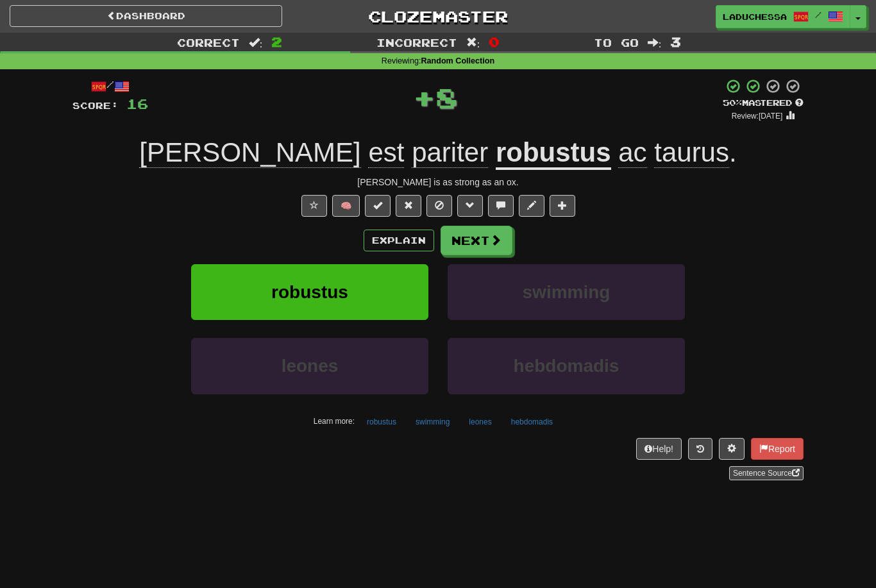
click at [478, 235] on button "Next" at bounding box center [476, 240] width 72 height 29
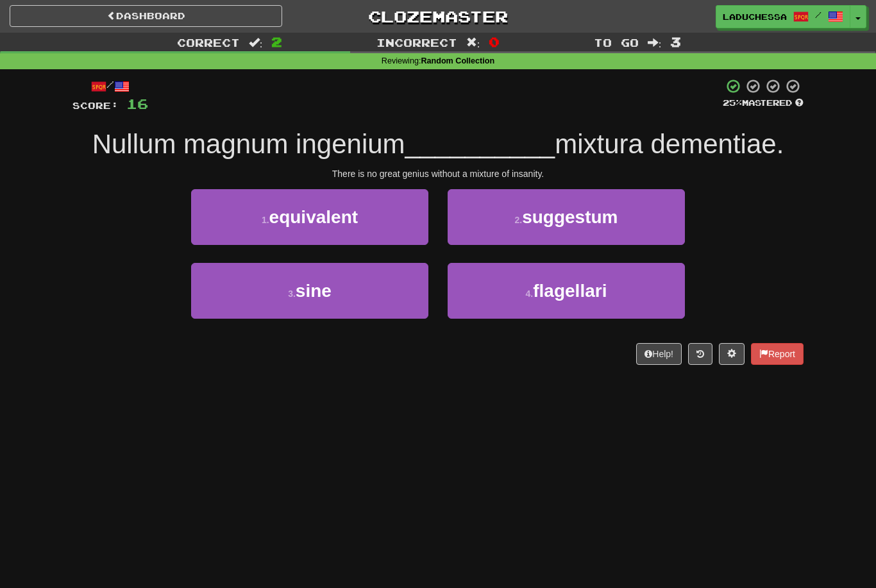
click at [381, 285] on button "3 . sine" at bounding box center [309, 291] width 237 height 56
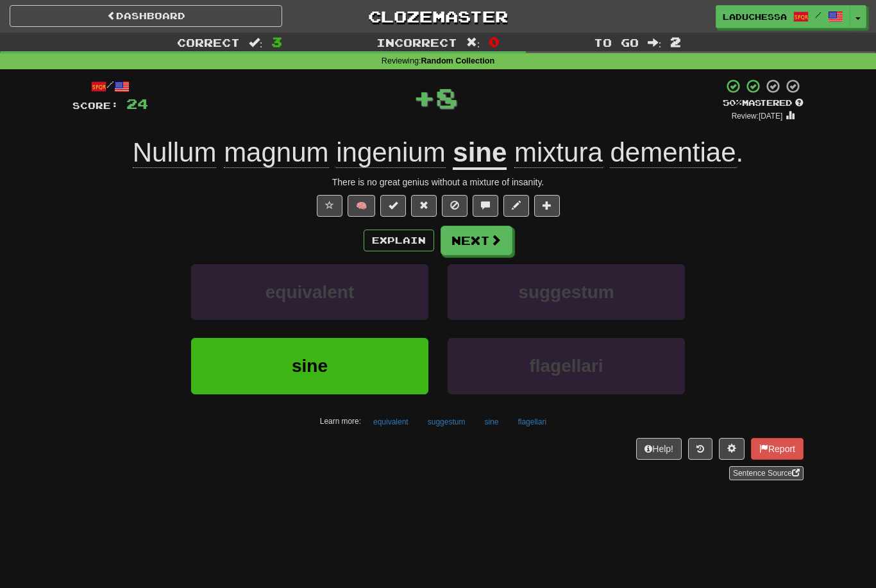
click at [492, 235] on span at bounding box center [496, 240] width 12 height 12
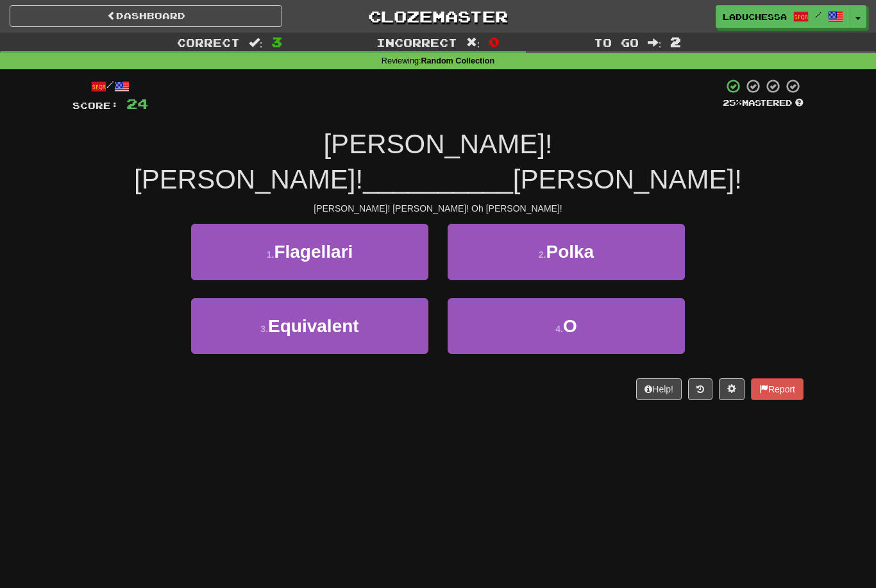
click at [591, 298] on button "4 . O" at bounding box center [565, 326] width 237 height 56
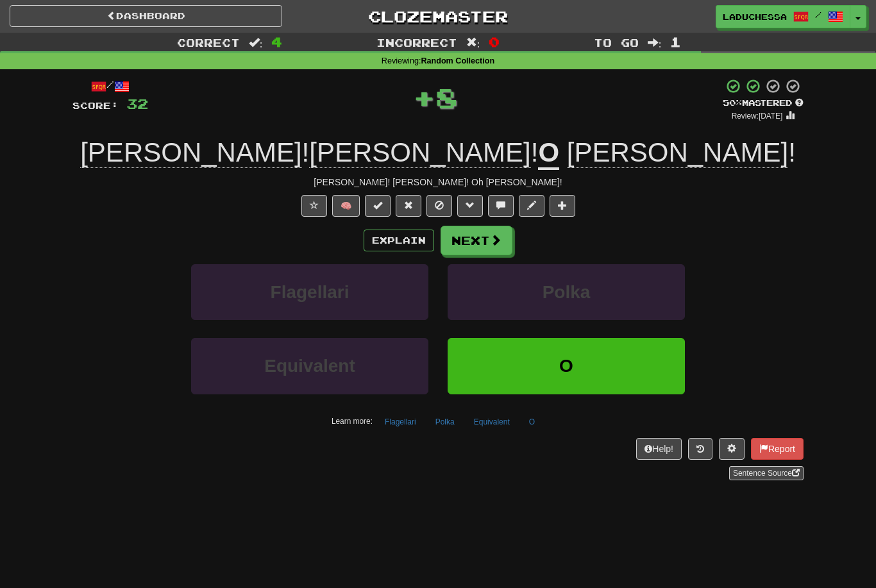
click at [496, 235] on span at bounding box center [496, 240] width 12 height 12
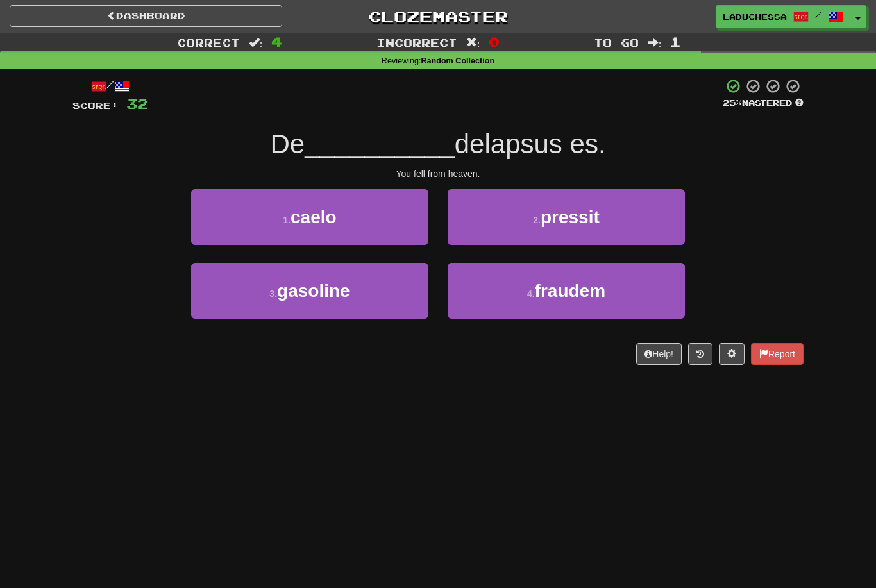
click at [376, 219] on button "1 . caelo" at bounding box center [309, 217] width 237 height 56
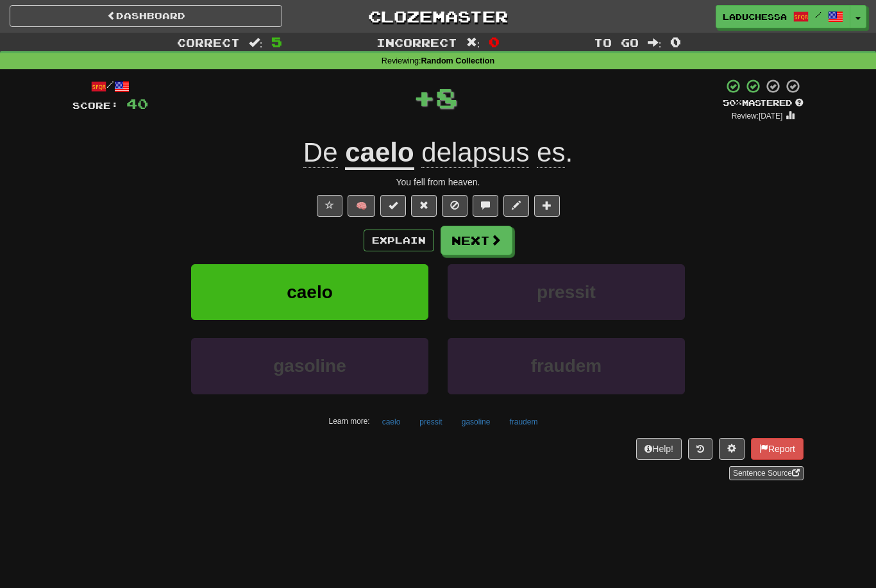
click at [474, 238] on button "Next" at bounding box center [476, 240] width 72 height 29
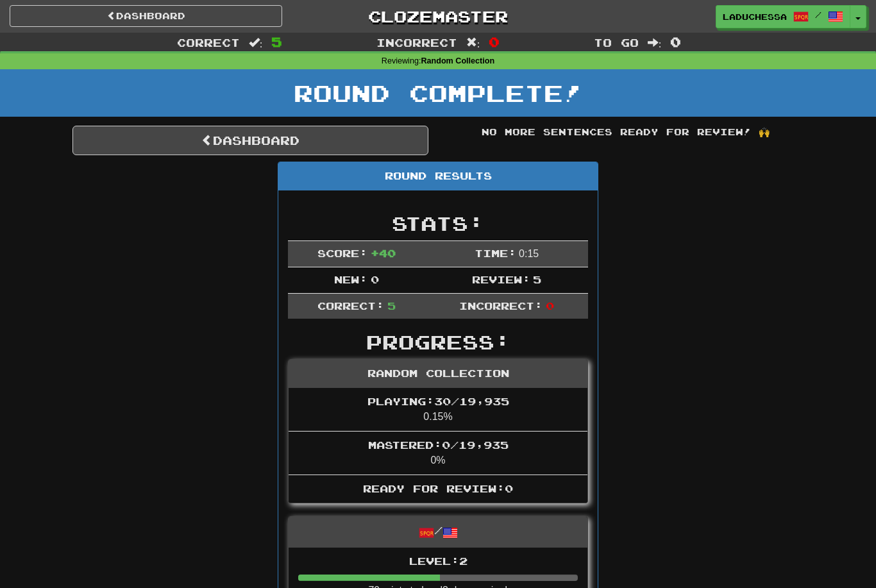
click at [263, 121] on div "Round Complete!" at bounding box center [438, 97] width 876 height 56
click at [263, 140] on link "Dashboard" at bounding box center [250, 140] width 356 height 29
